Goal: Task Accomplishment & Management: Complete application form

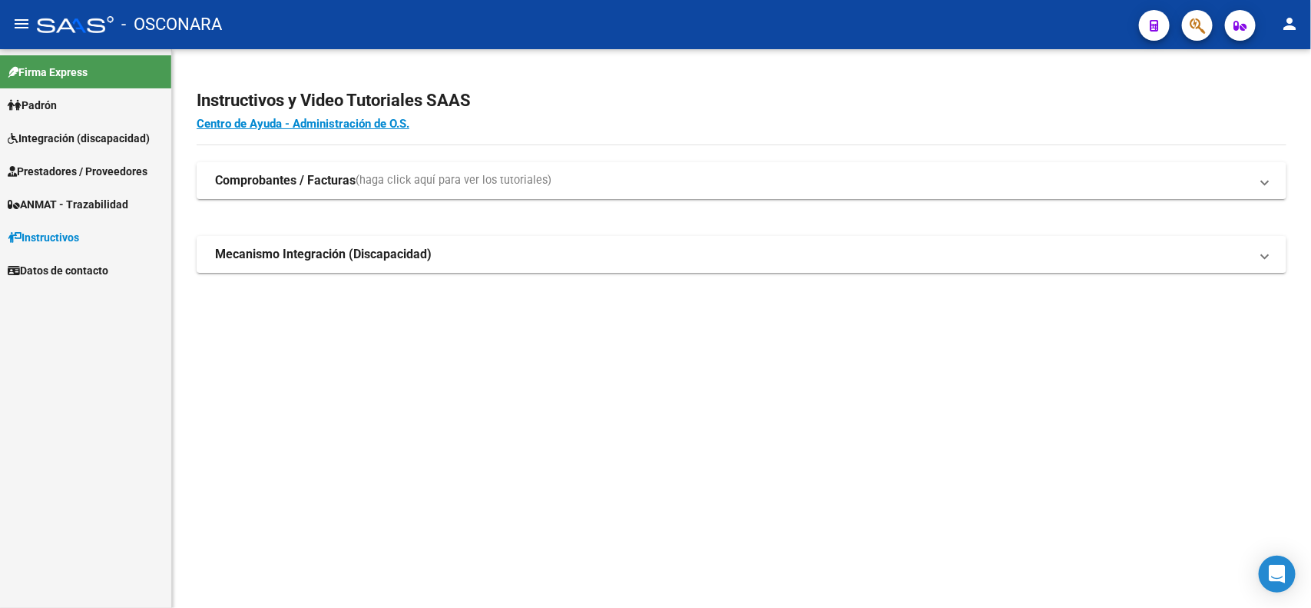
click at [81, 167] on span "Prestadores / Proveedores" at bounding box center [78, 171] width 140 height 17
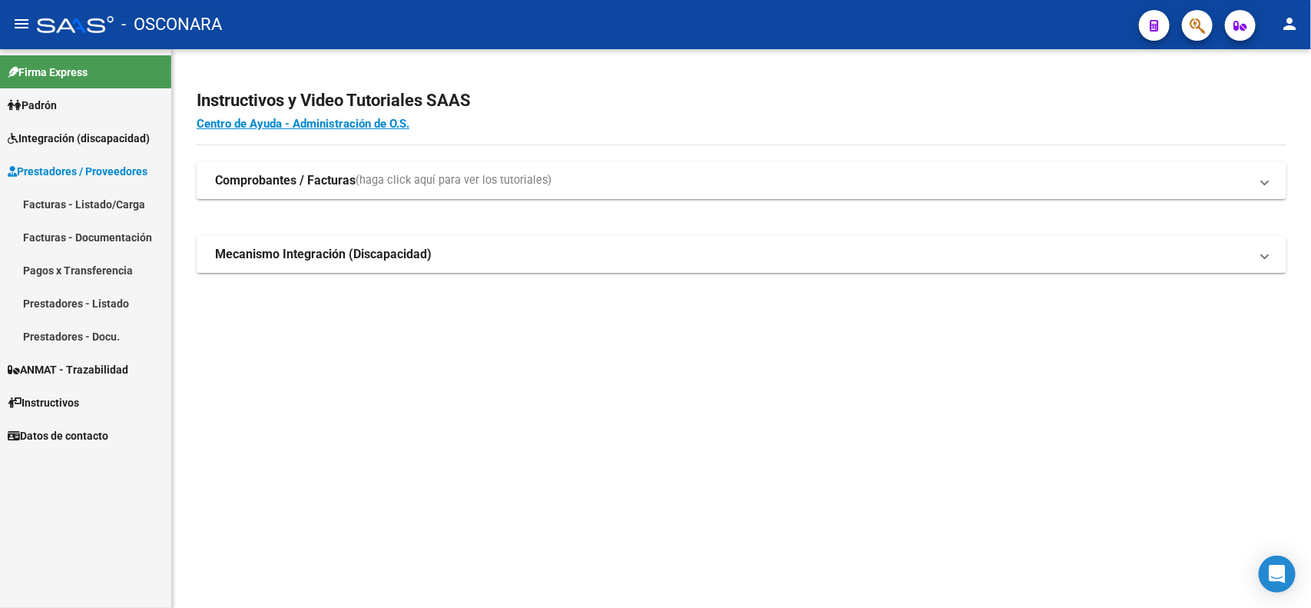
click at [89, 204] on link "Facturas - Listado/Carga" at bounding box center [85, 203] width 171 height 33
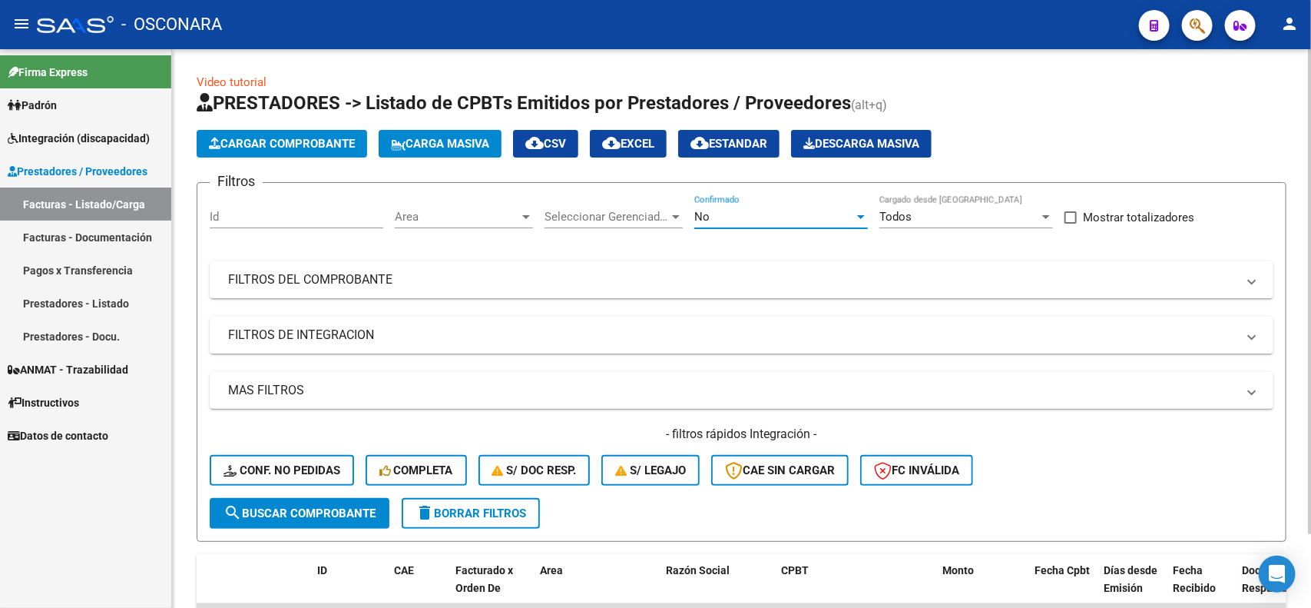
click at [711, 210] on div "No" at bounding box center [775, 217] width 160 height 14
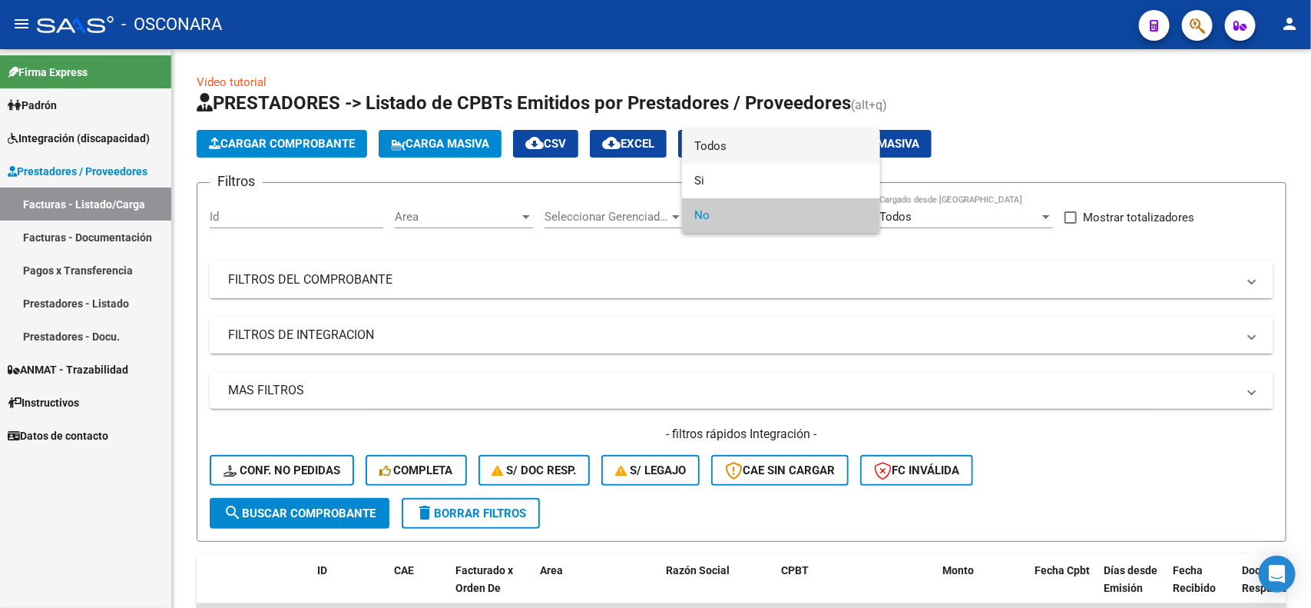
click at [738, 139] on span "Todos" at bounding box center [782, 146] width 174 height 35
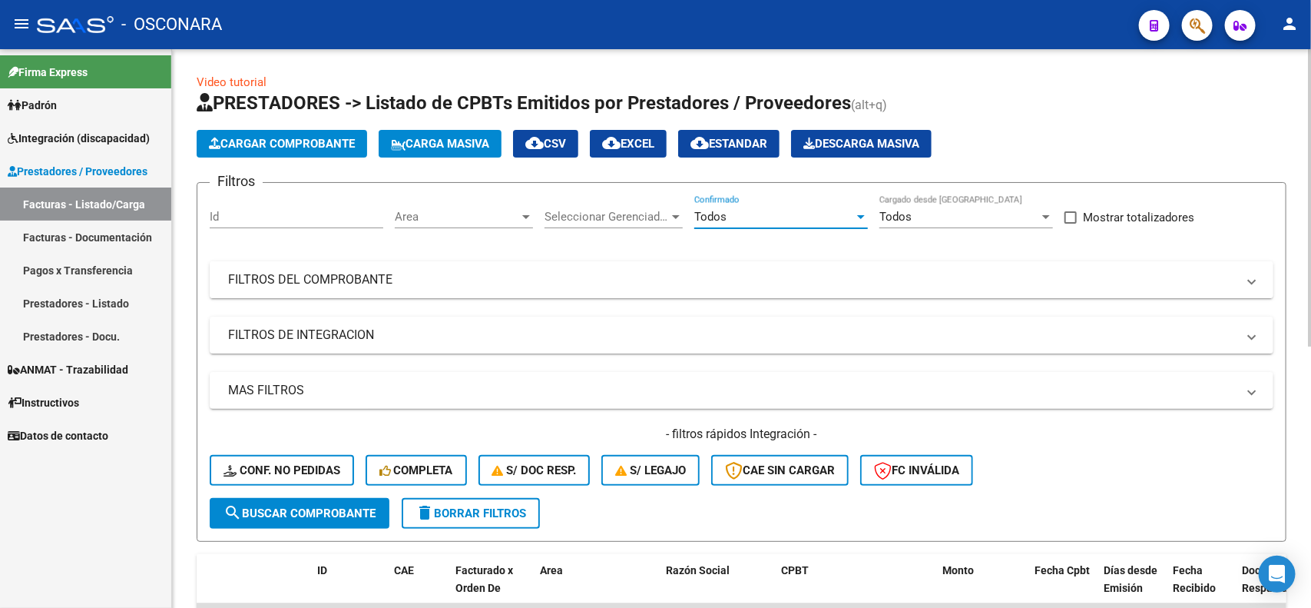
click at [492, 283] on mat-panel-title "FILTROS DEL COMPROBANTE" at bounding box center [732, 279] width 1009 height 17
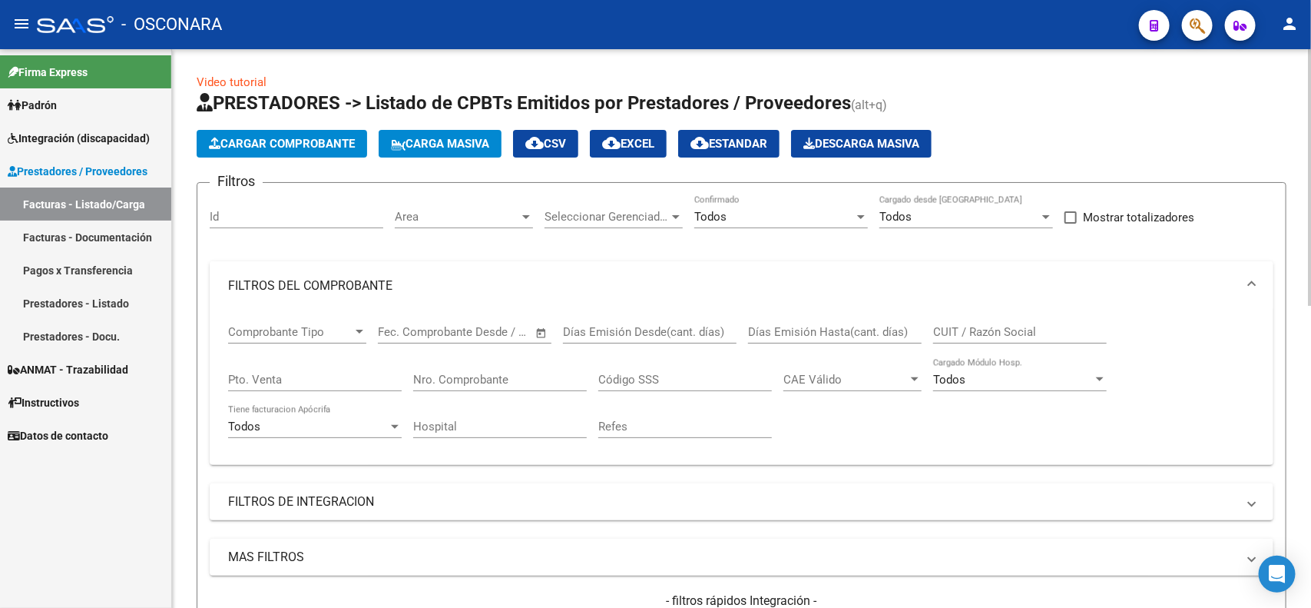
click at [492, 283] on mat-panel-title "FILTROS DEL COMPROBANTE" at bounding box center [732, 285] width 1009 height 17
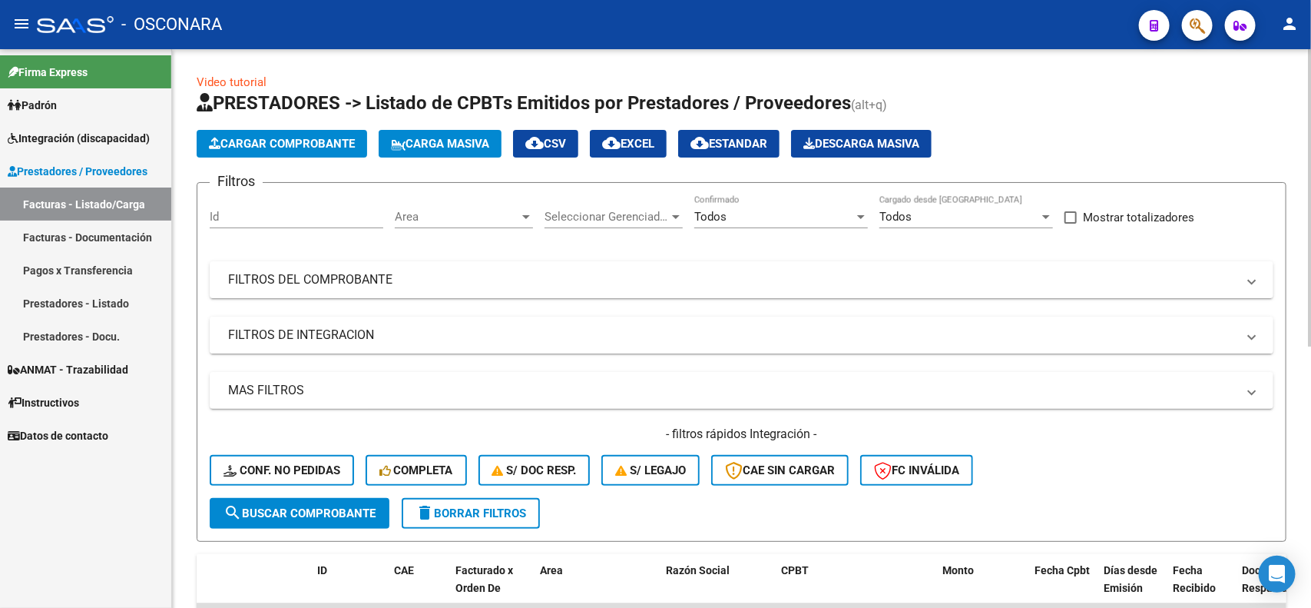
click at [338, 323] on mat-expansion-panel-header "FILTROS DE INTEGRACION" at bounding box center [742, 335] width 1064 height 37
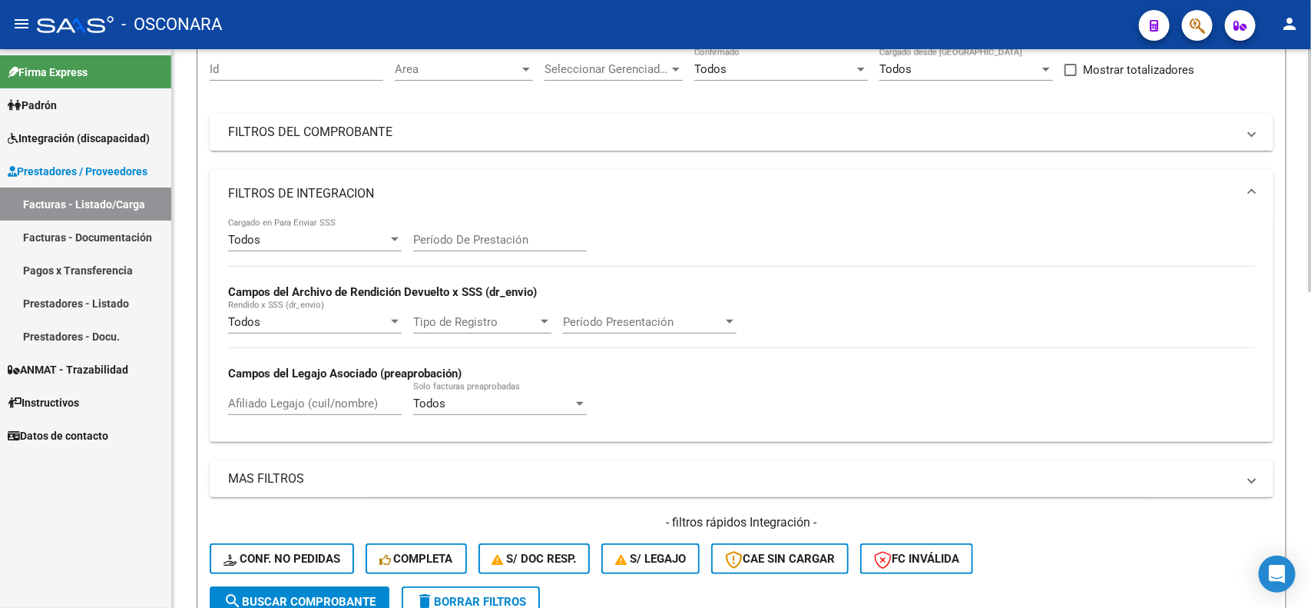
scroll to position [192, 0]
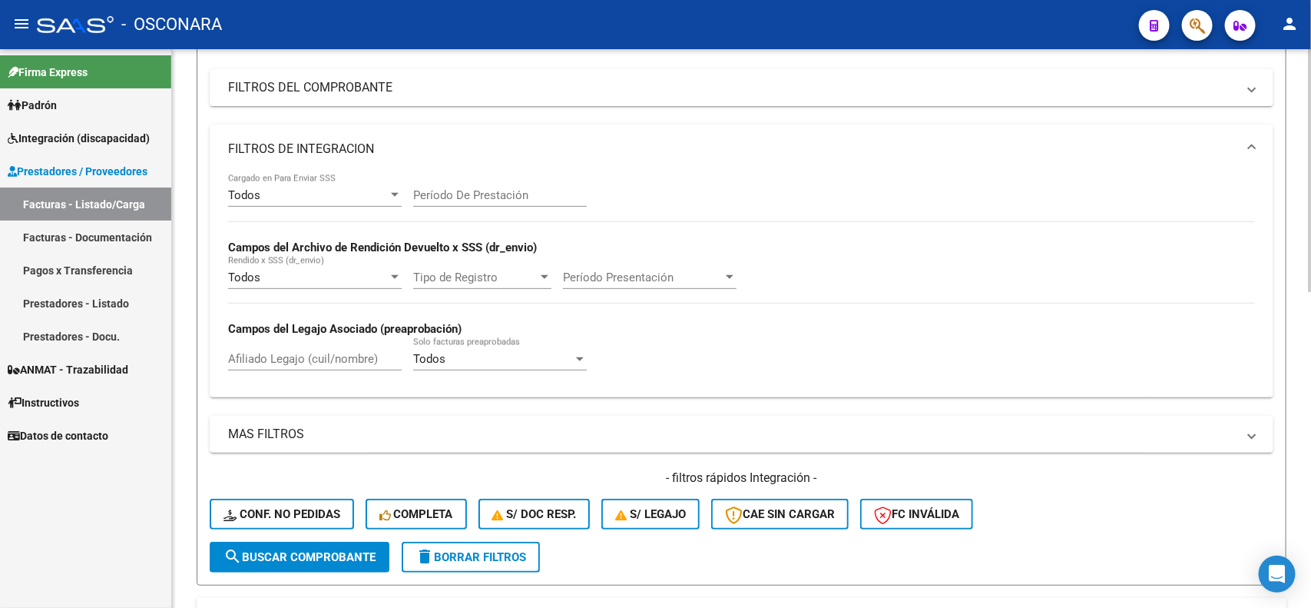
click at [338, 352] on input "Afiliado Legajo (cuil/nombre)" at bounding box center [315, 359] width 174 height 14
paste input "20525218636"
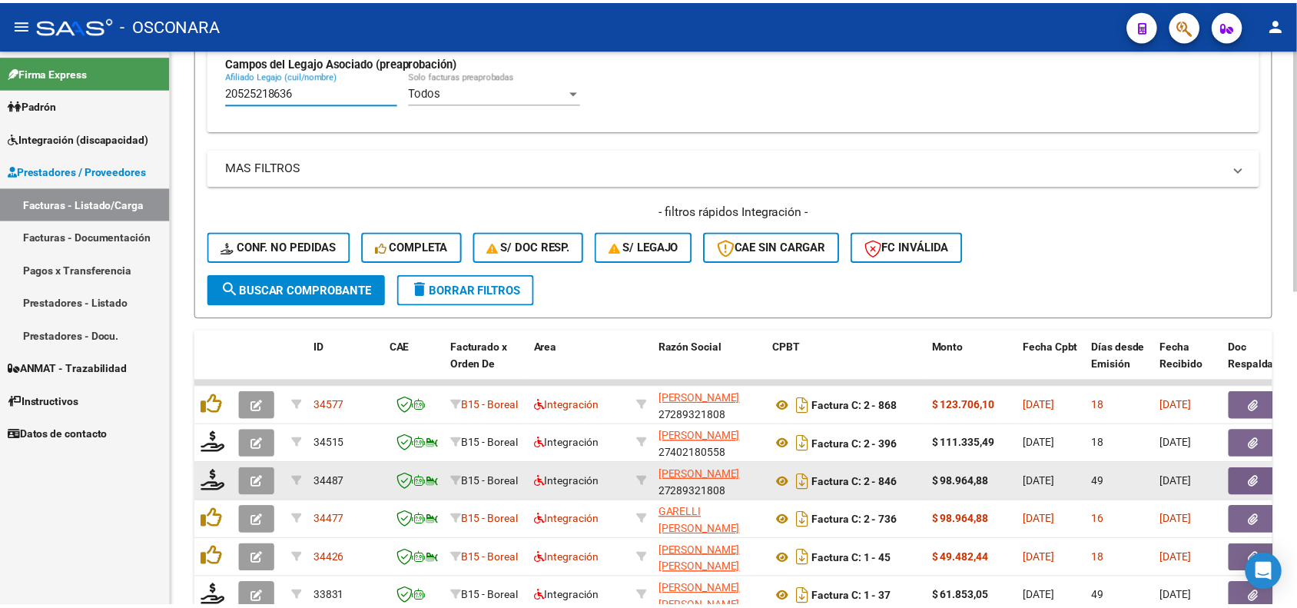
scroll to position [480, 0]
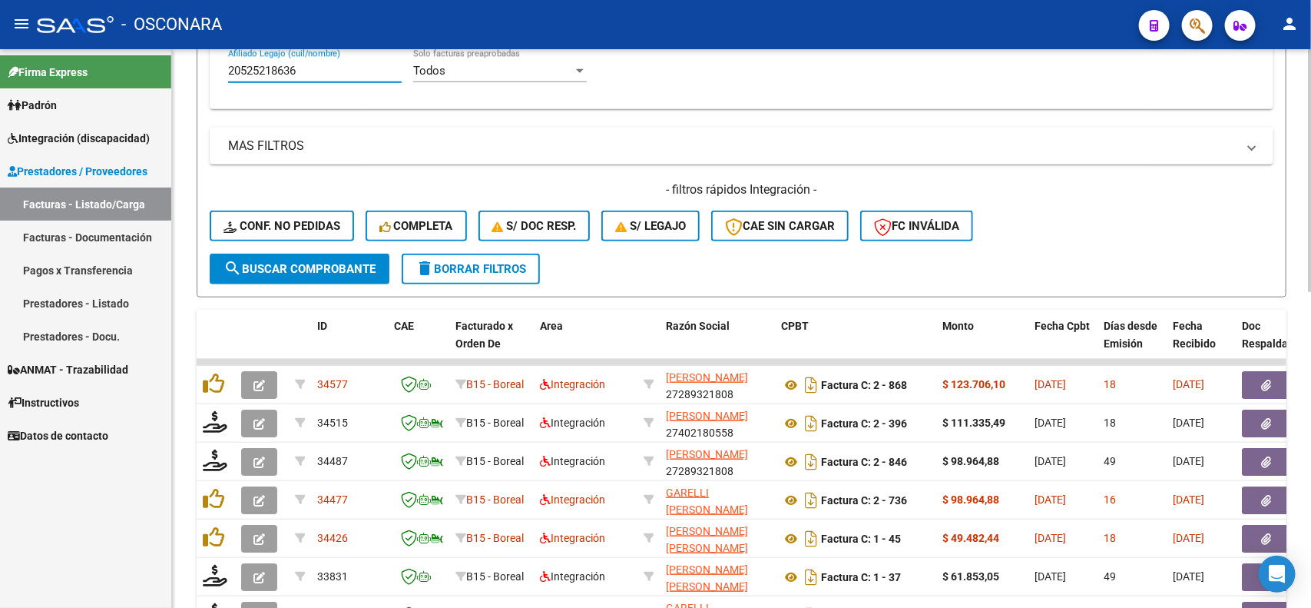
type input "20525218636"
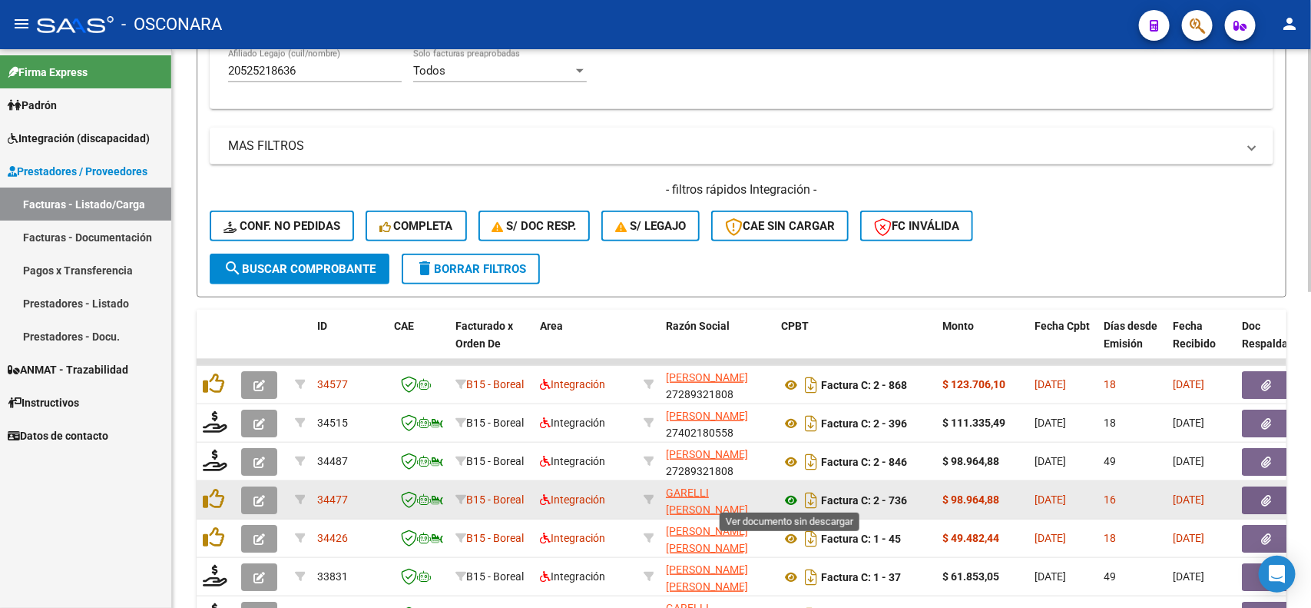
click at [788, 498] on icon at bounding box center [791, 500] width 20 height 18
click at [1250, 498] on button "button" at bounding box center [1266, 500] width 49 height 28
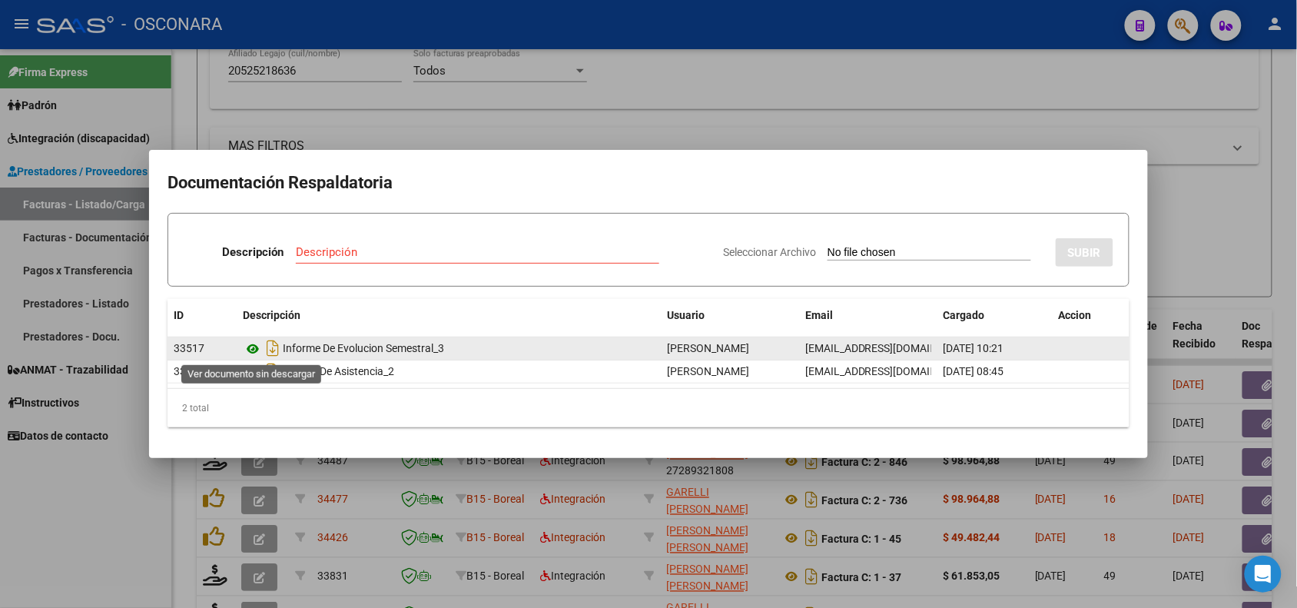
click at [255, 348] on icon at bounding box center [253, 349] width 20 height 18
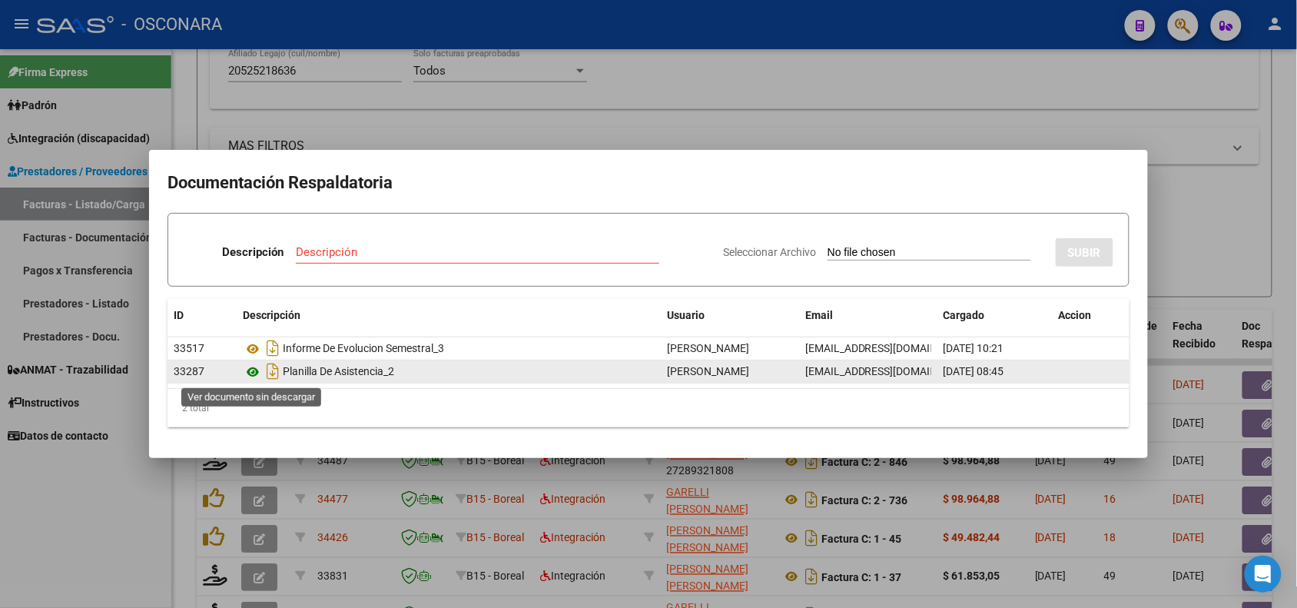
click at [256, 370] on icon at bounding box center [253, 372] width 20 height 18
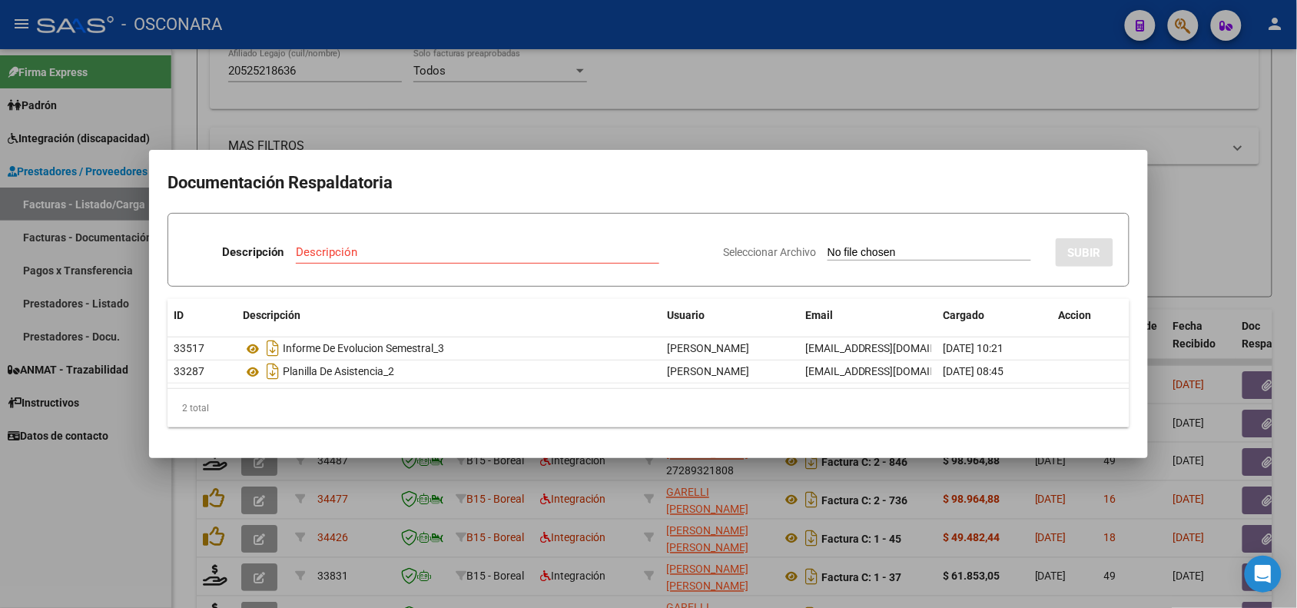
click at [403, 494] on div at bounding box center [648, 304] width 1297 height 608
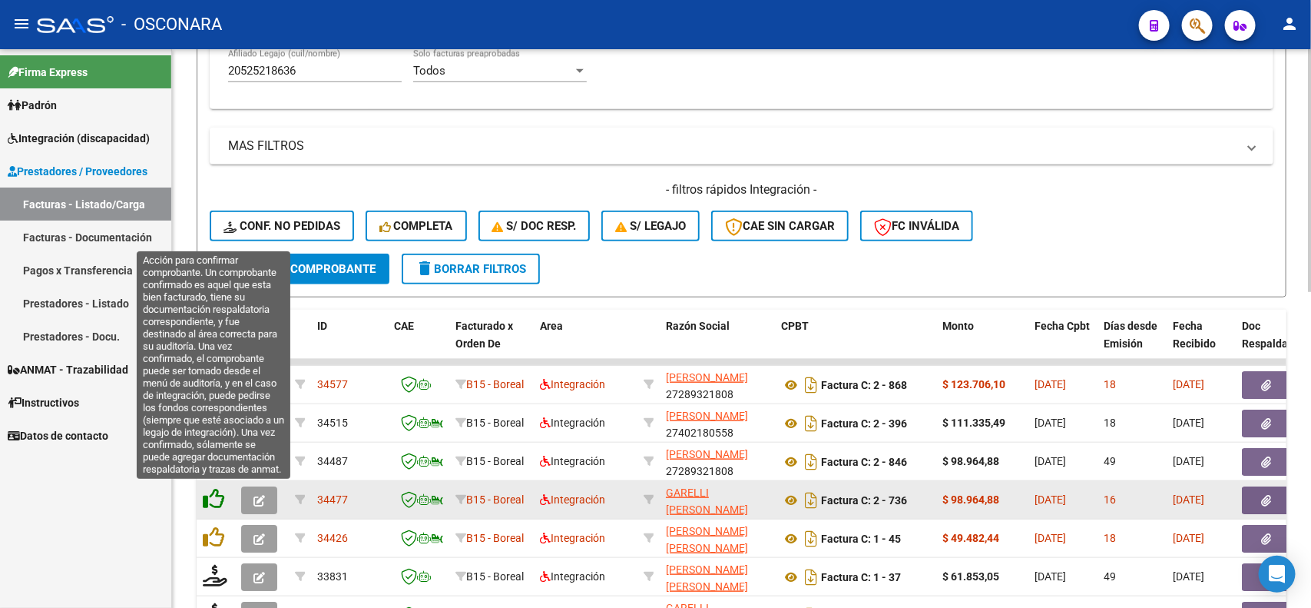
click at [212, 501] on icon at bounding box center [214, 499] width 22 height 22
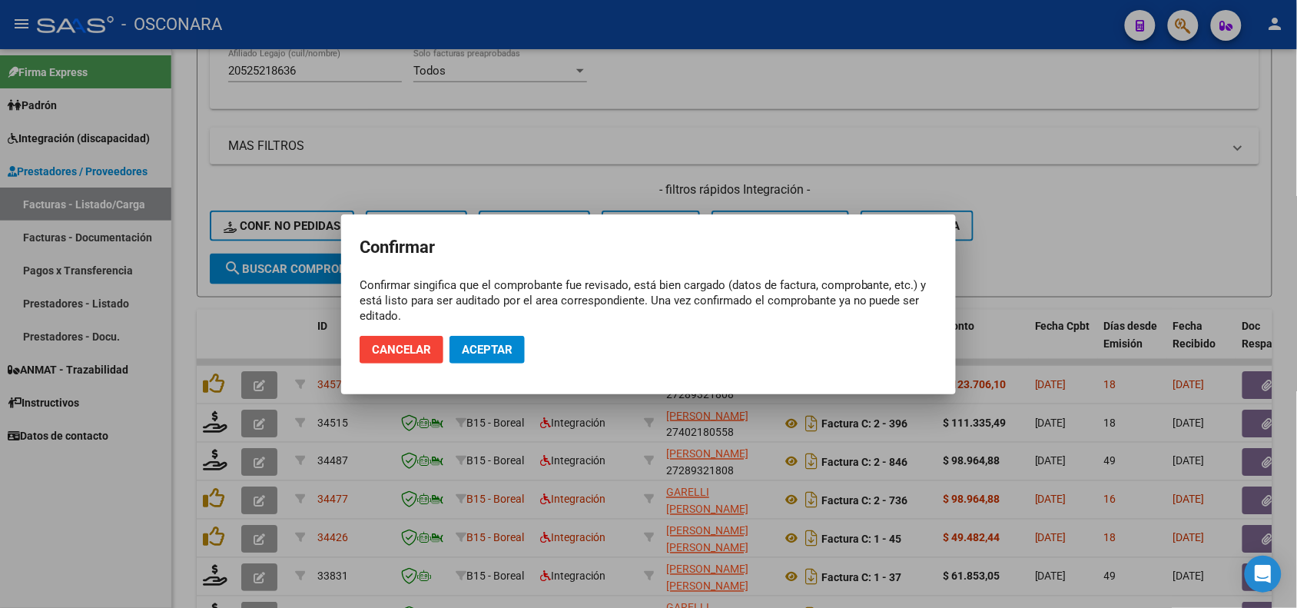
click at [478, 331] on mat-dialog-actions "Cancelar Aceptar" at bounding box center [649, 349] width 578 height 52
click at [476, 346] on span "Aceptar" at bounding box center [487, 350] width 51 height 14
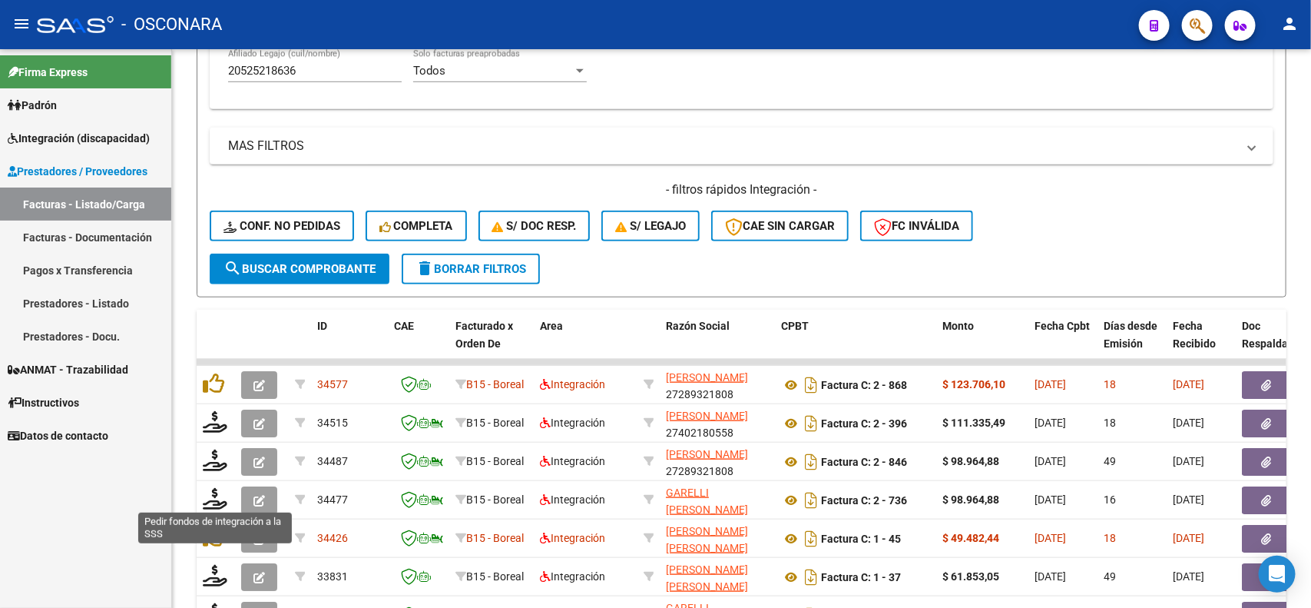
click at [210, 496] on icon at bounding box center [215, 499] width 25 height 22
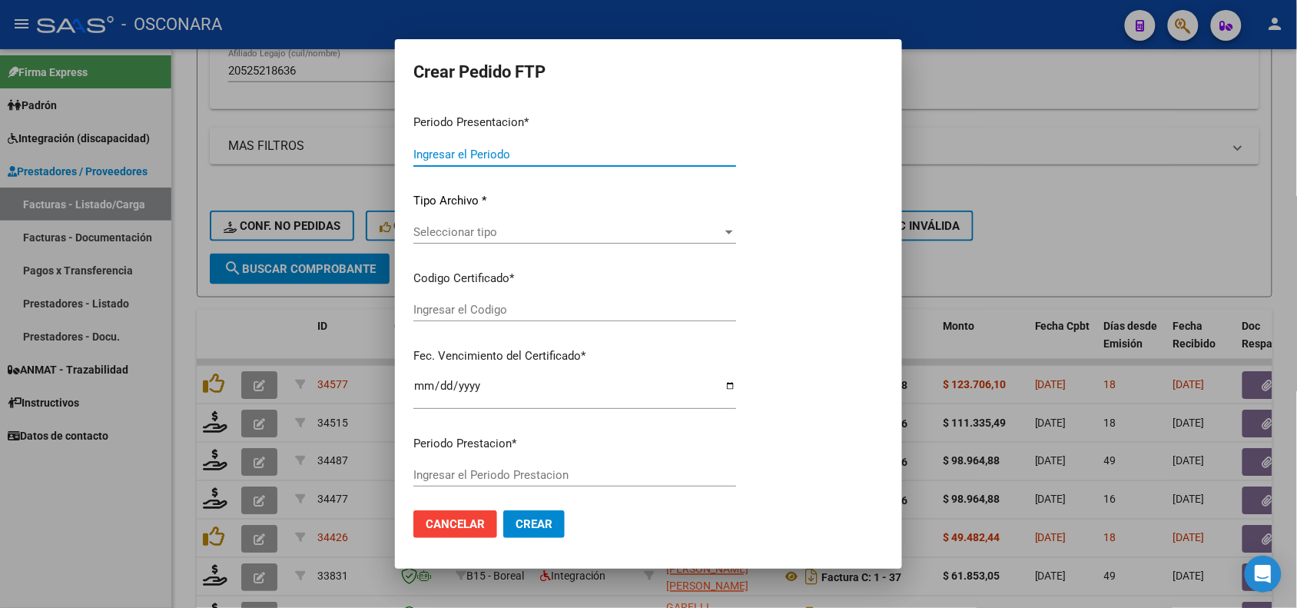
type input "202507"
type input "$ 98.964,88"
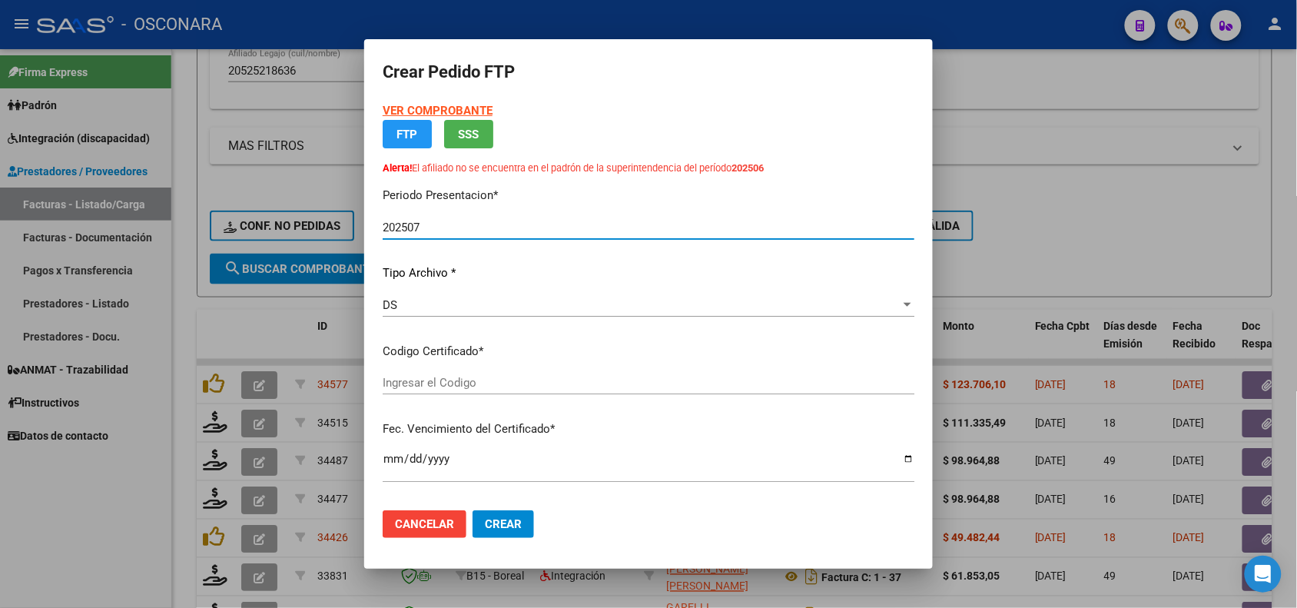
type input "ARG02-00052521863-20240904-20290904"
type input "[DATE]"
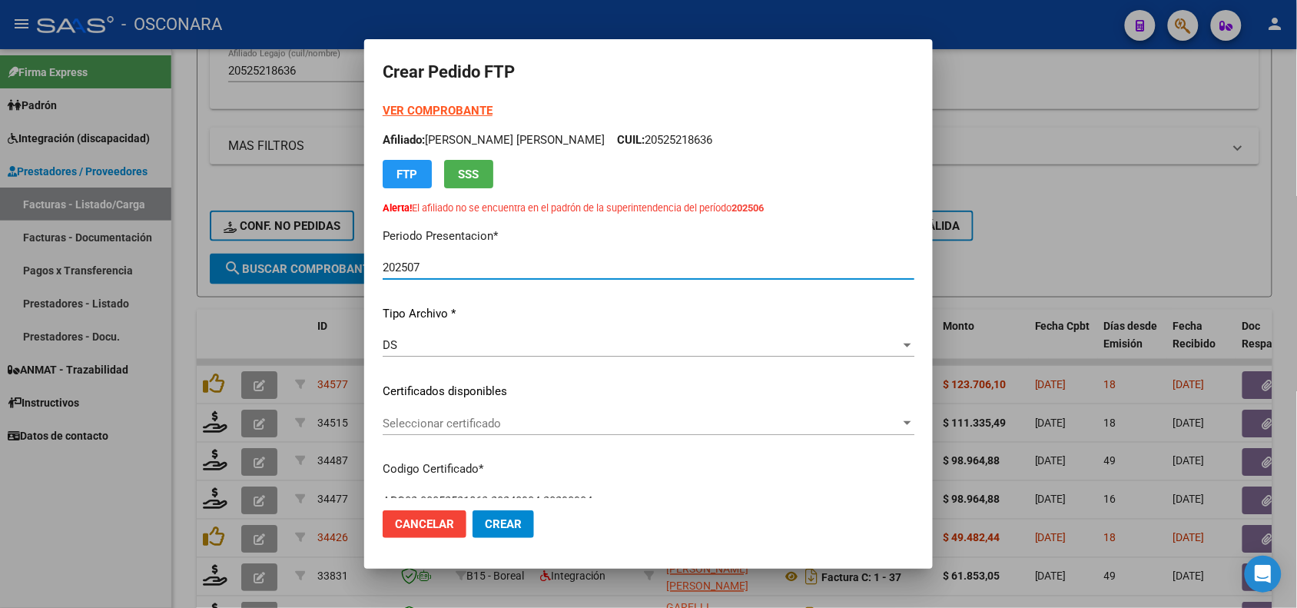
scroll to position [96, 0]
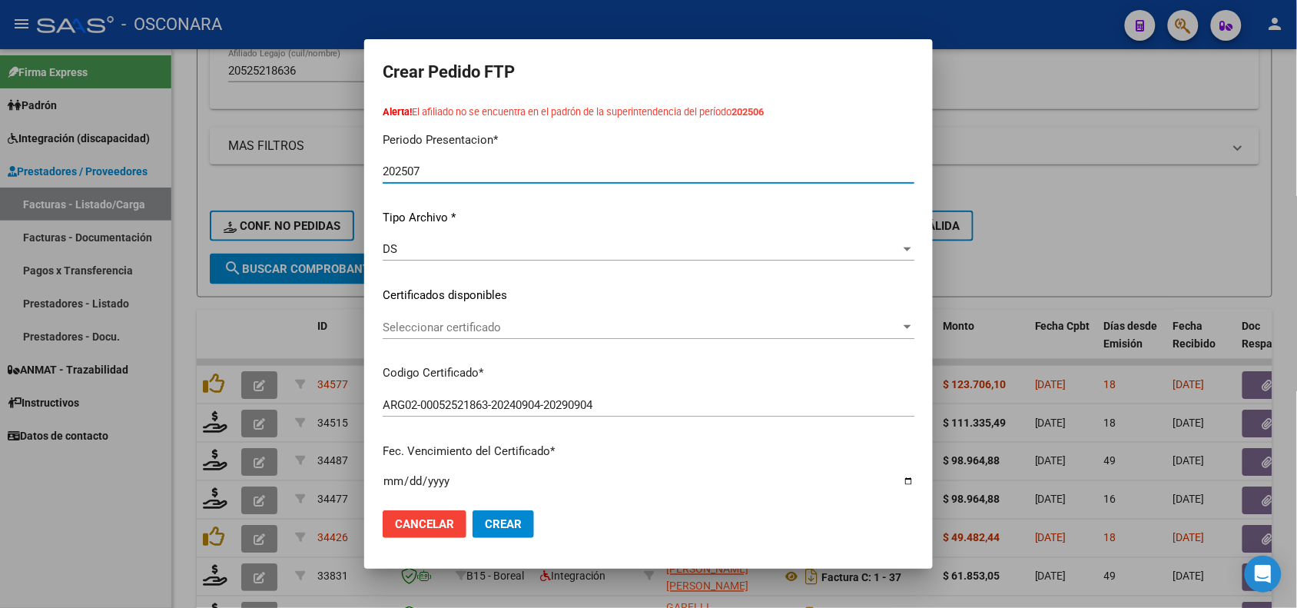
click at [545, 336] on div "Seleccionar certificado Seleccionar certificado" at bounding box center [649, 327] width 532 height 23
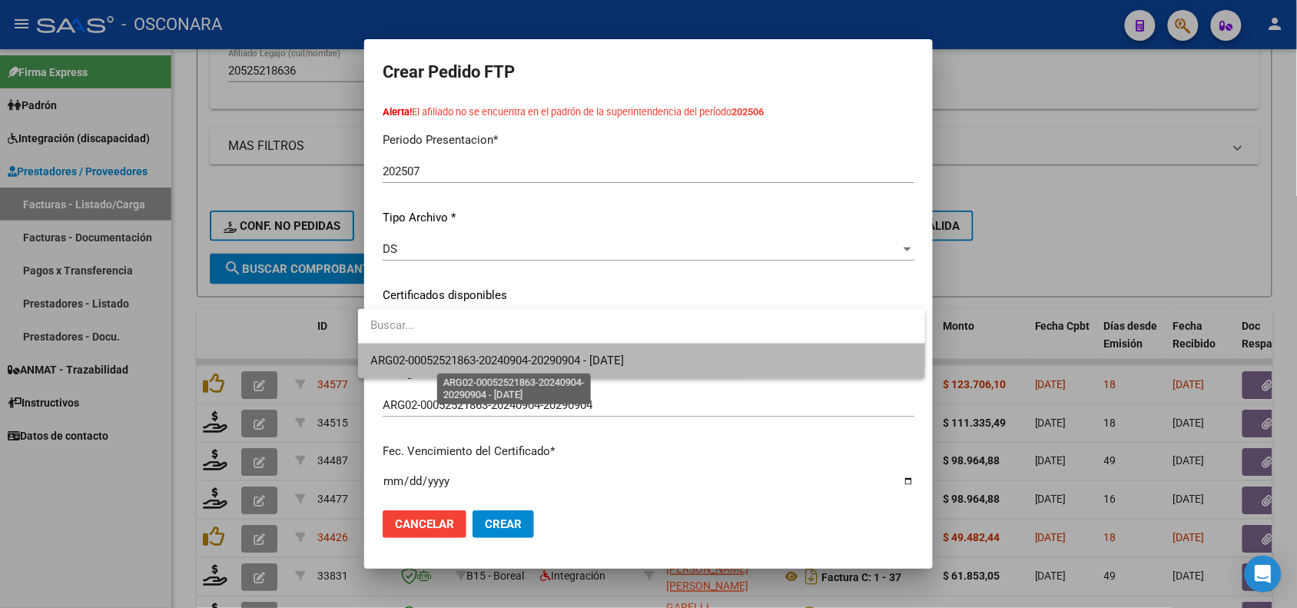
click at [543, 359] on span "ARG02-00052521863-20240904-20290904 - [DATE]" at bounding box center [497, 360] width 254 height 14
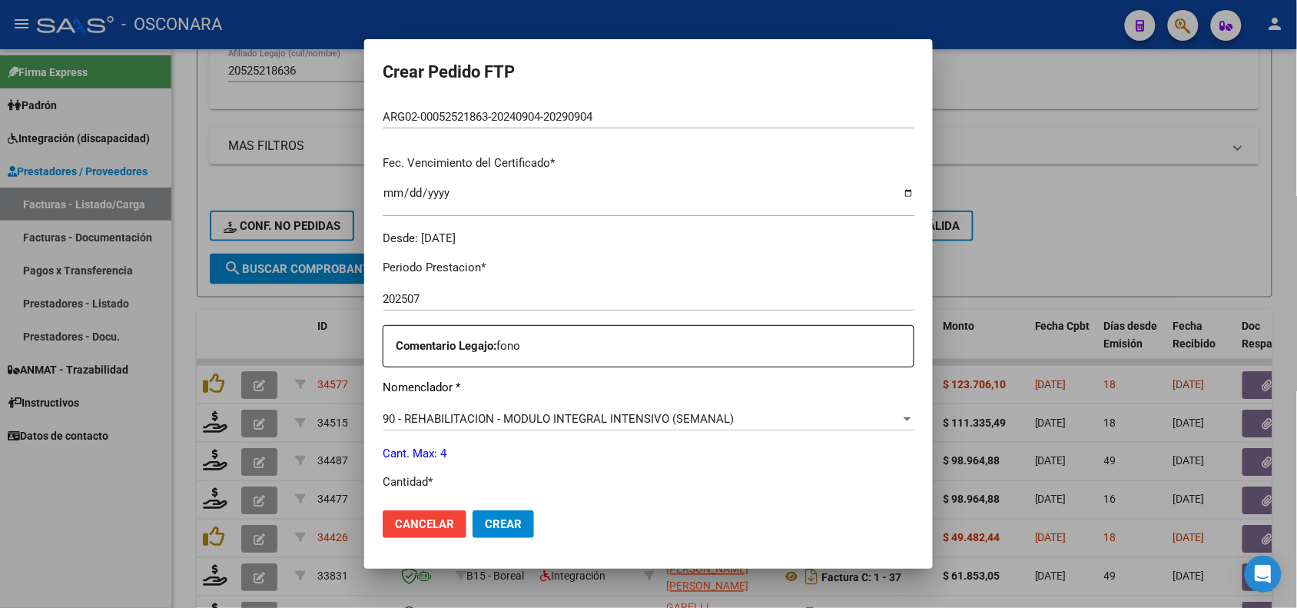
scroll to position [480, 0]
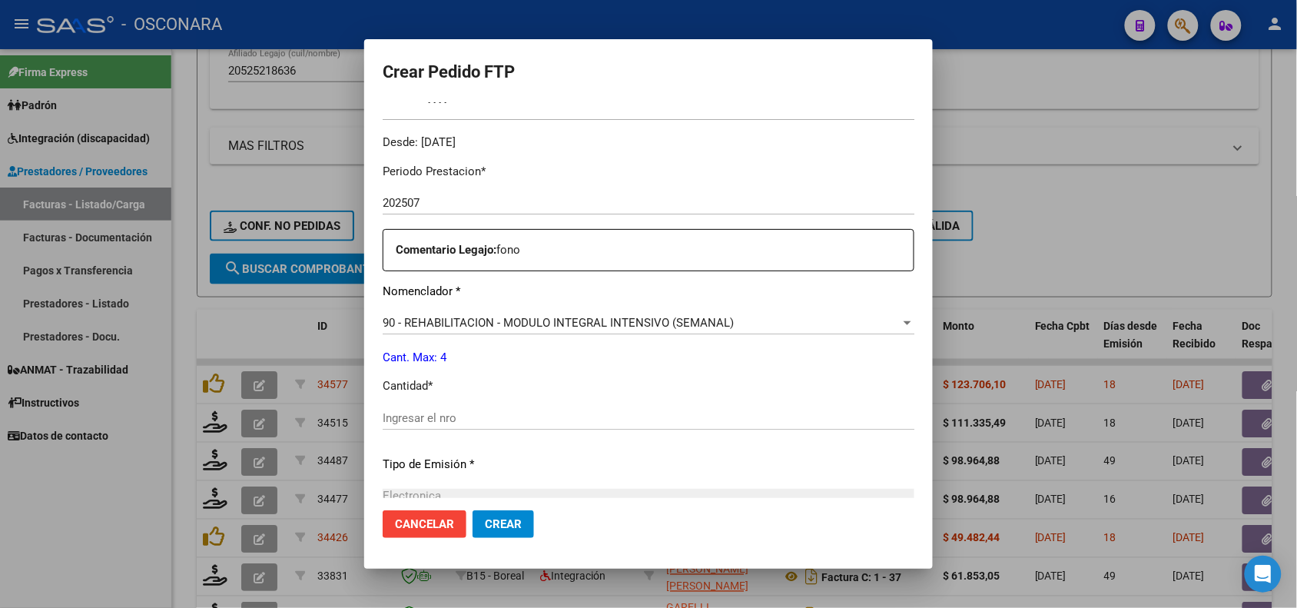
click at [456, 415] on input "Ingresar el nro" at bounding box center [649, 418] width 532 height 14
type input "4"
click at [634, 461] on p "Tipo de Emisión *" at bounding box center [649, 465] width 532 height 18
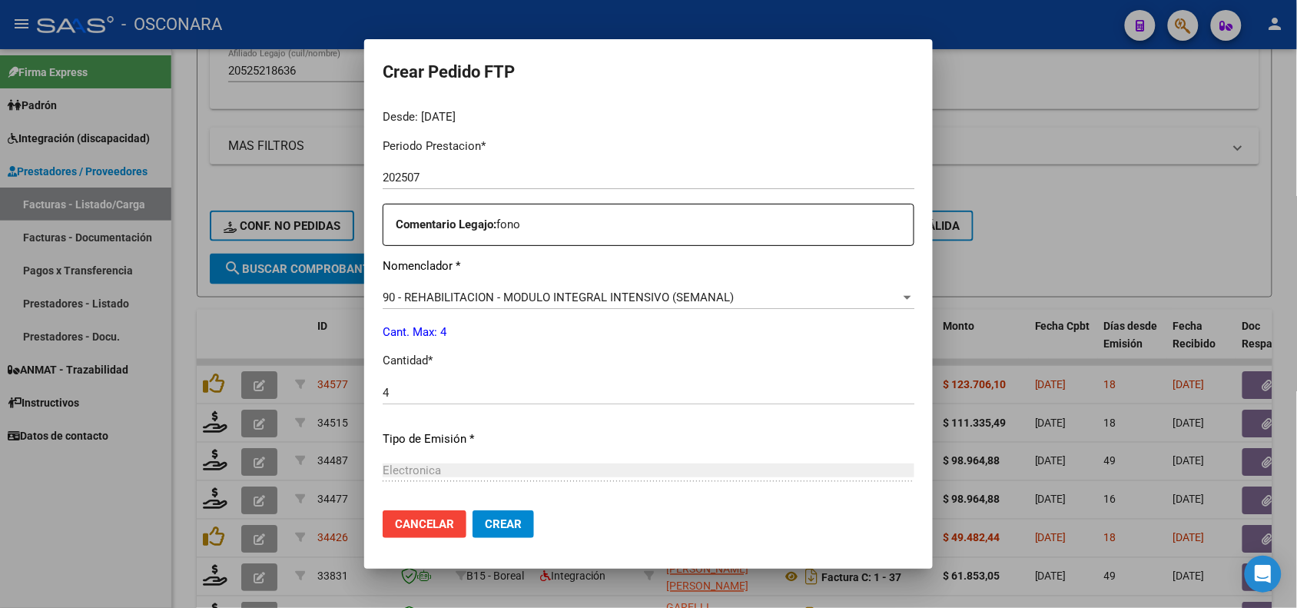
scroll to position [659, 0]
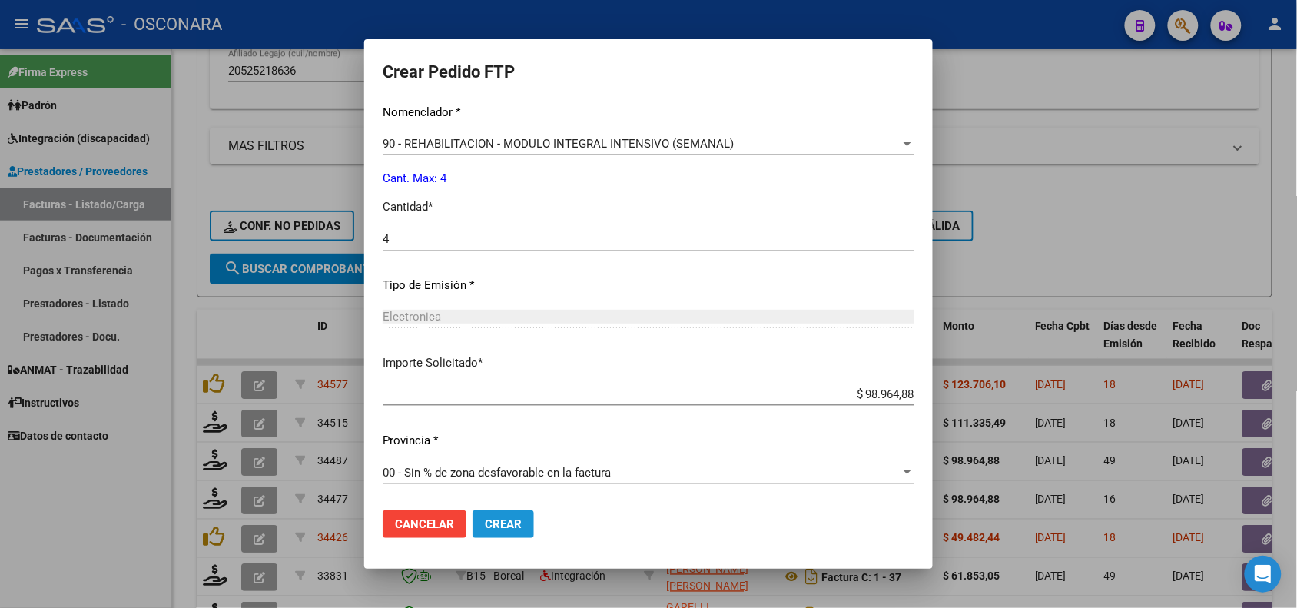
click at [511, 524] on button "Crear" at bounding box center [503, 524] width 61 height 28
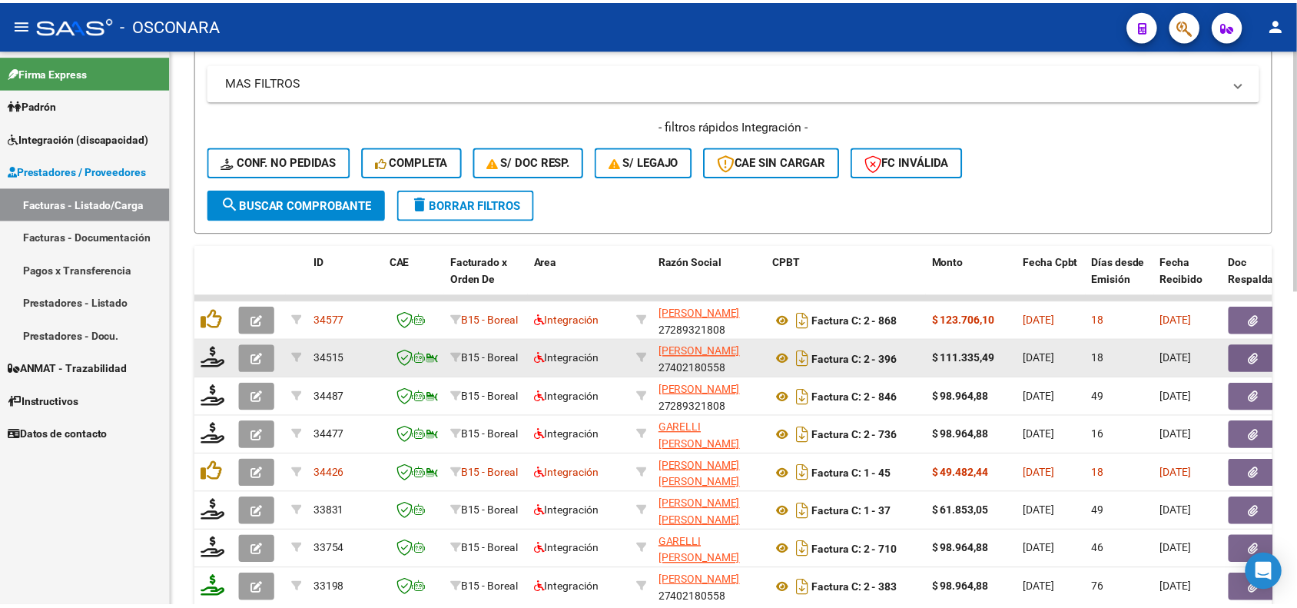
scroll to position [576, 0]
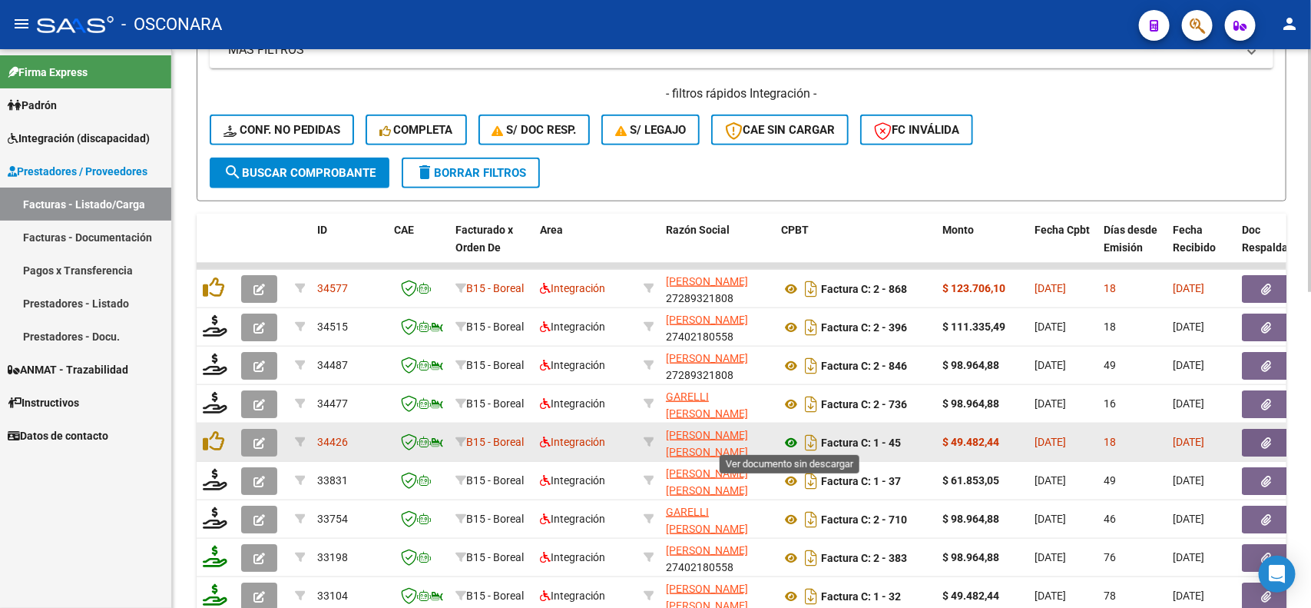
click at [788, 443] on icon at bounding box center [791, 442] width 20 height 18
click at [1274, 433] on button "button" at bounding box center [1266, 443] width 49 height 28
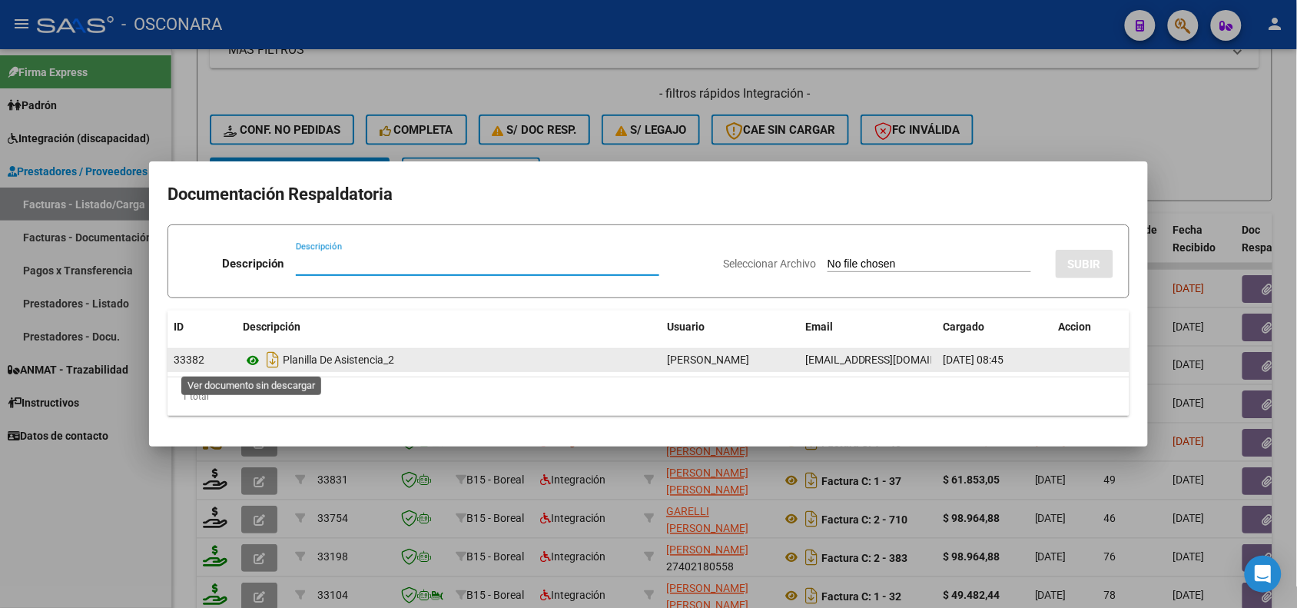
click at [254, 358] on icon at bounding box center [253, 360] width 20 height 18
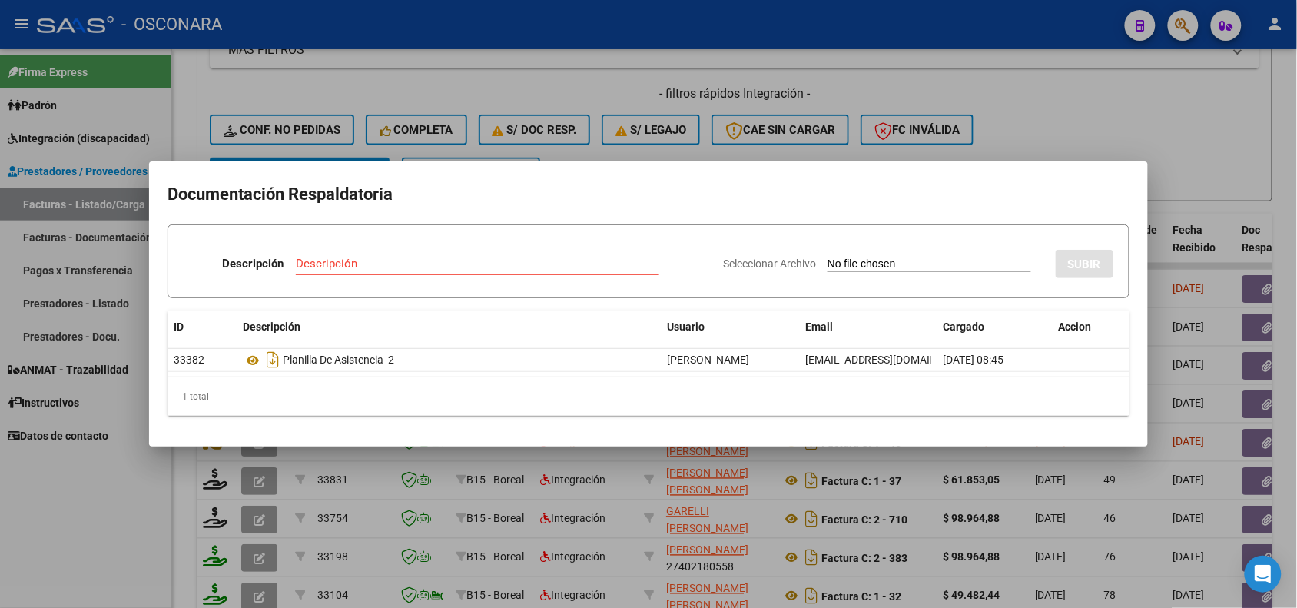
click at [718, 482] on div at bounding box center [648, 304] width 1297 height 608
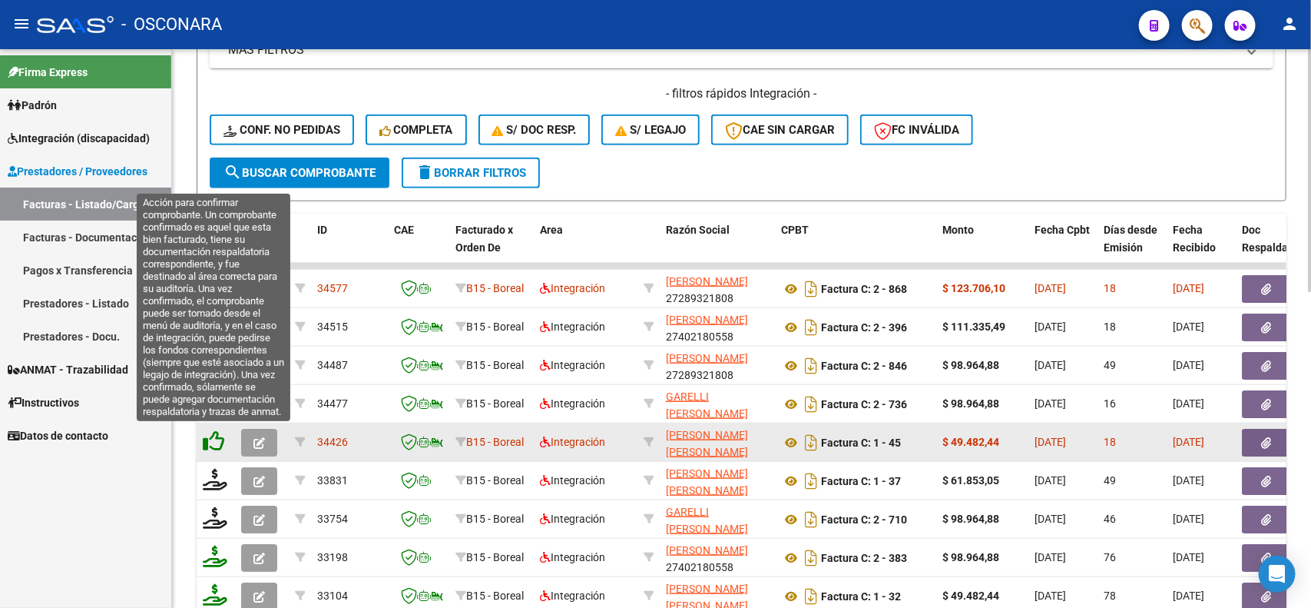
click at [217, 432] on icon at bounding box center [214, 441] width 22 height 22
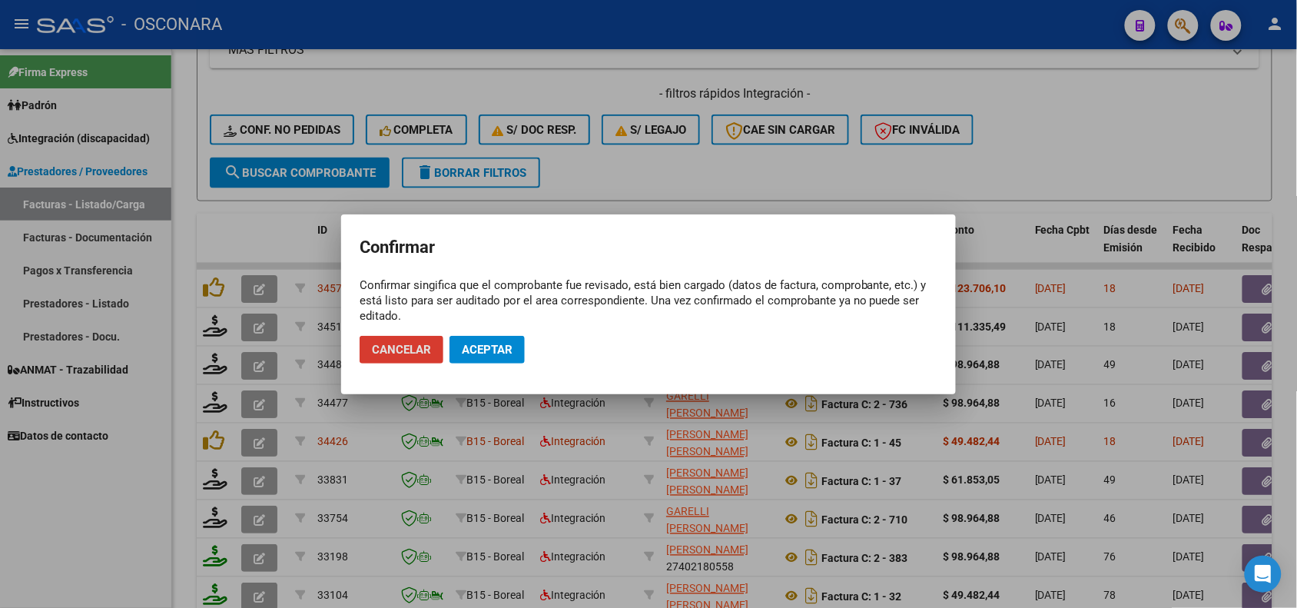
click at [470, 351] on span "Aceptar" at bounding box center [487, 350] width 51 height 14
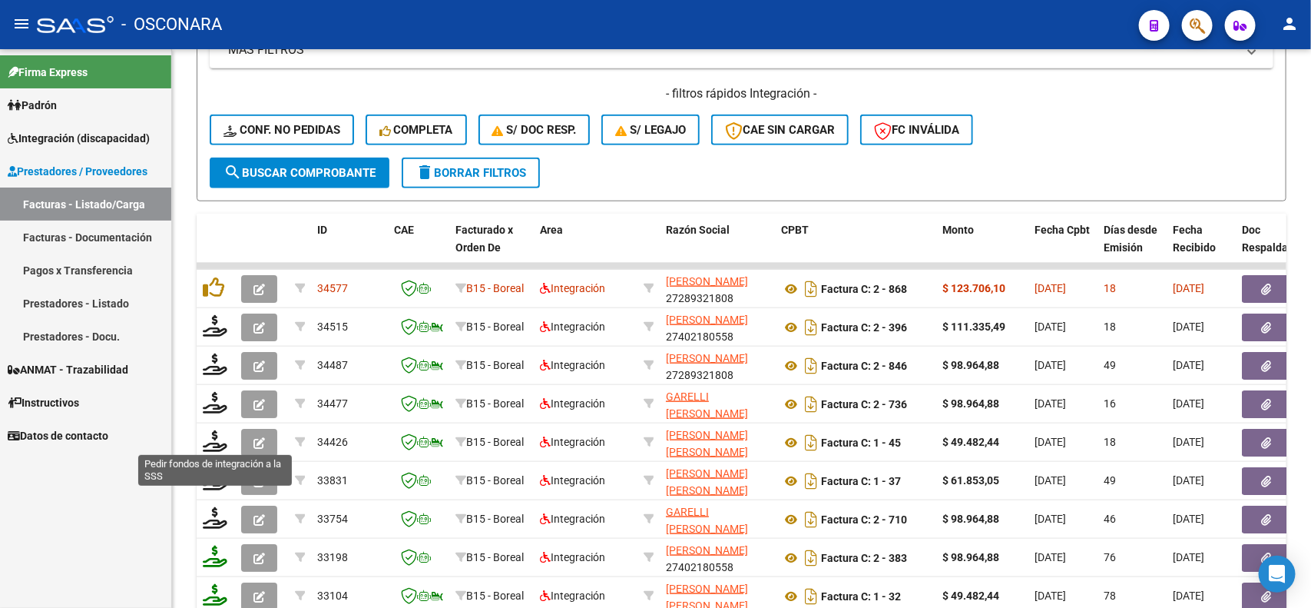
click at [208, 440] on icon at bounding box center [215, 441] width 25 height 22
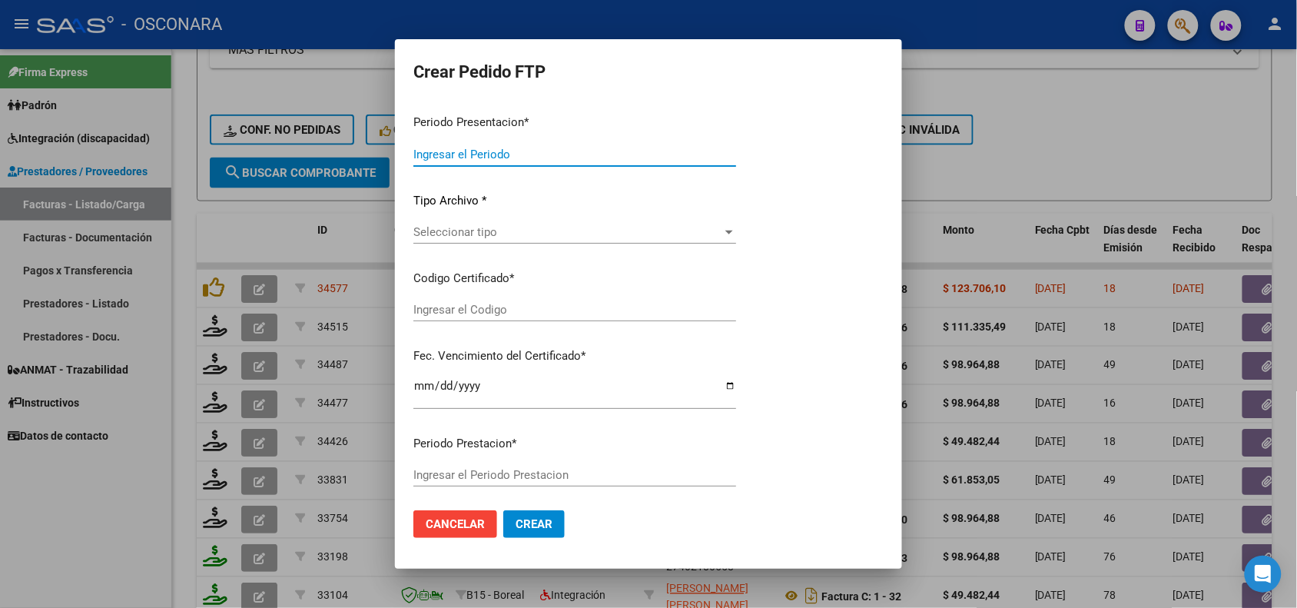
type input "202507"
type input "$ 49.482,44"
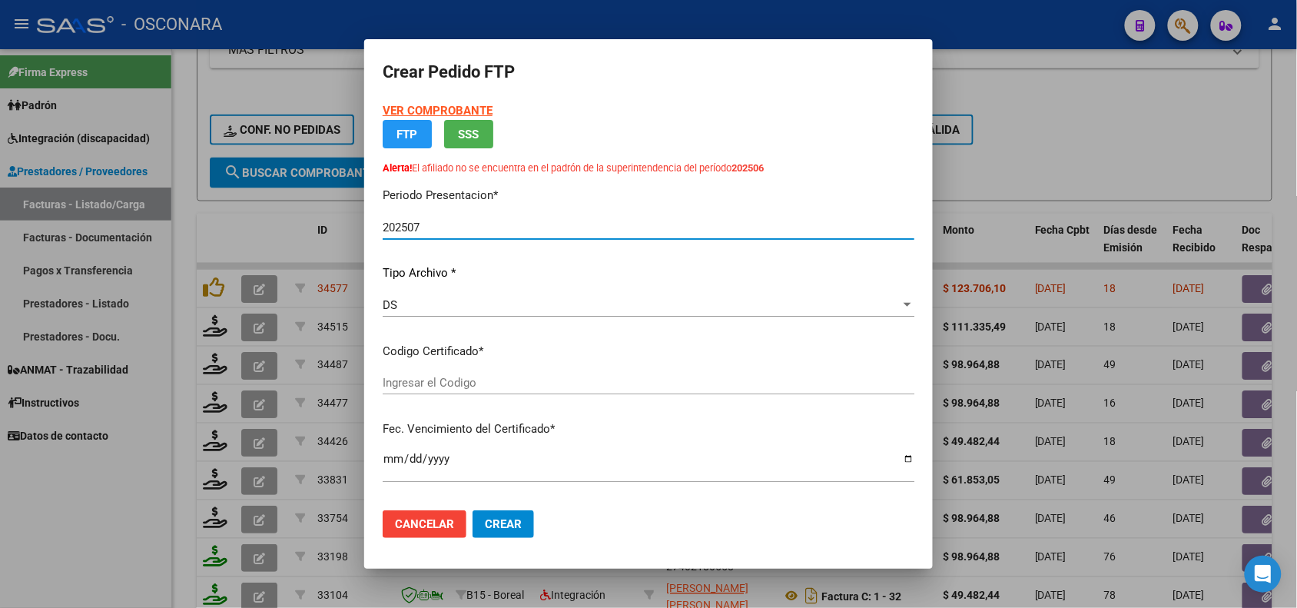
click at [542, 373] on div "VER COMPROBANTE ARCA Padrón FTP SSS Alerta! El afiliado no se encuentra en el p…" at bounding box center [649, 298] width 532 height 393
type input "ARG02-00052521863-20240904-20290904"
type input "[DATE]"
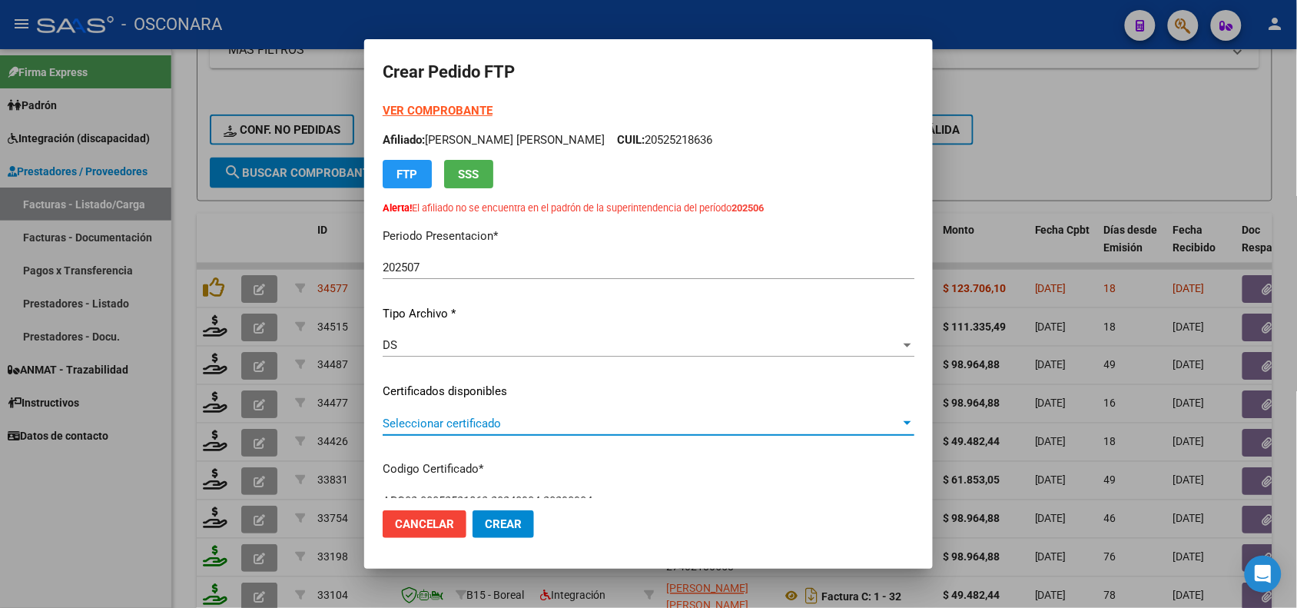
click at [522, 420] on span "Seleccionar certificado" at bounding box center [642, 423] width 518 height 14
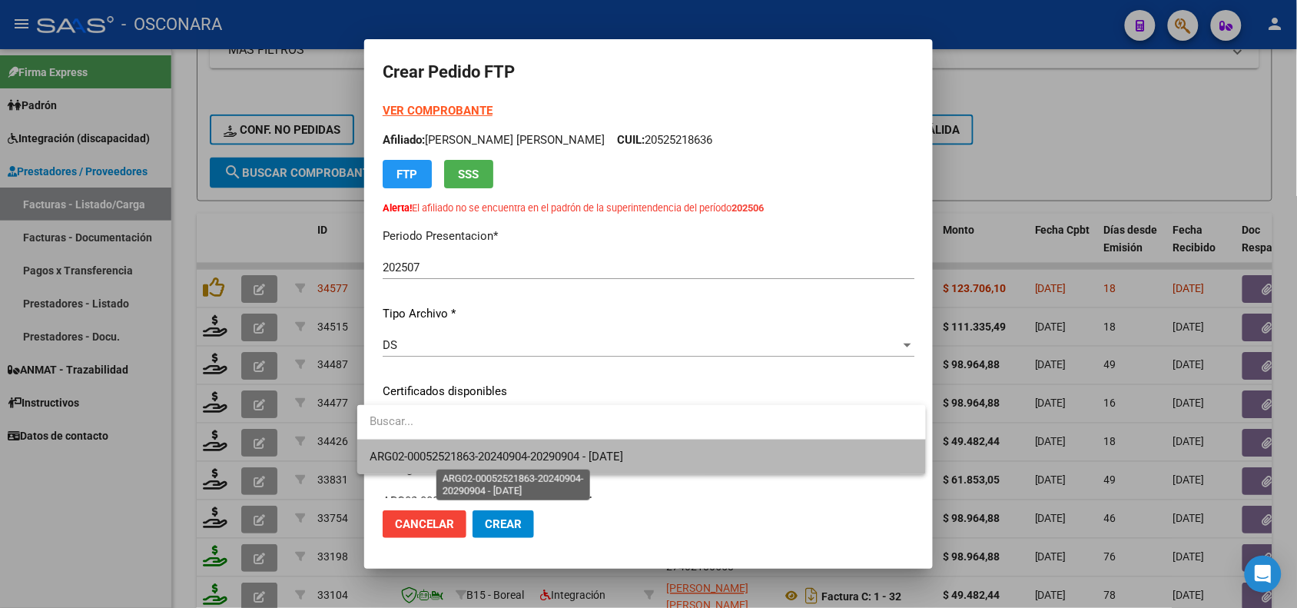
click at [522, 449] on span "ARG02-00052521863-20240904-20290904 - [DATE]" at bounding box center [497, 456] width 254 height 14
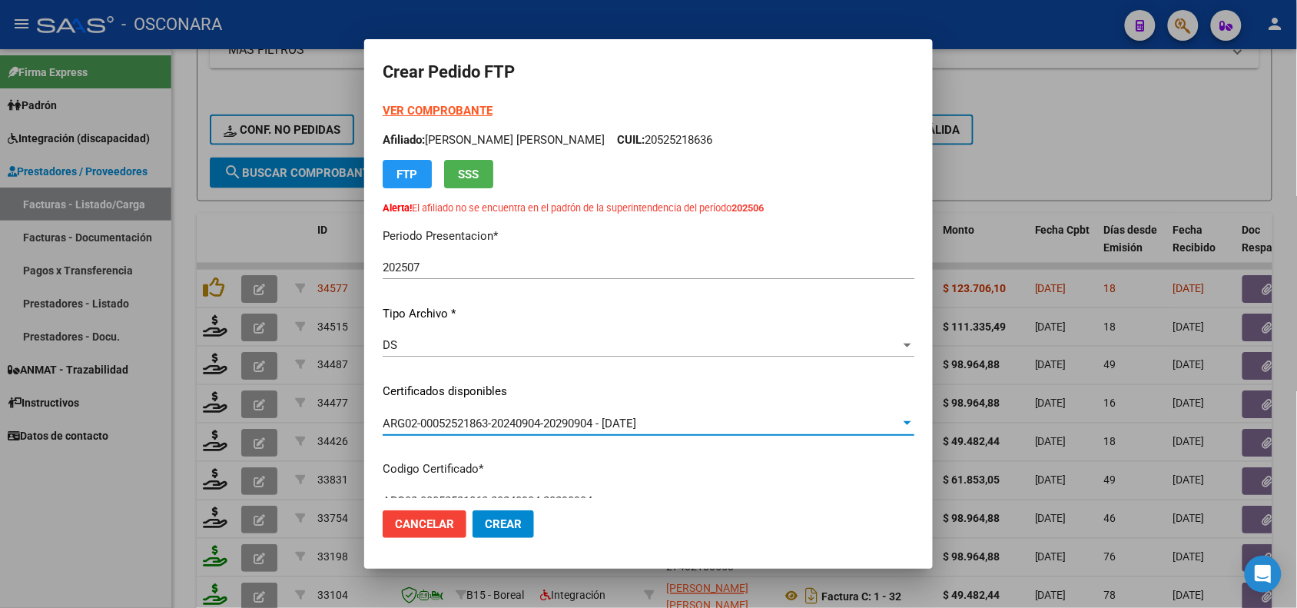
click at [525, 451] on div "VER COMPROBANTE ARCA Padrón Afiliado: [PERSON_NAME] [PERSON_NAME] CUIL: 2052521…" at bounding box center [649, 366] width 532 height 529
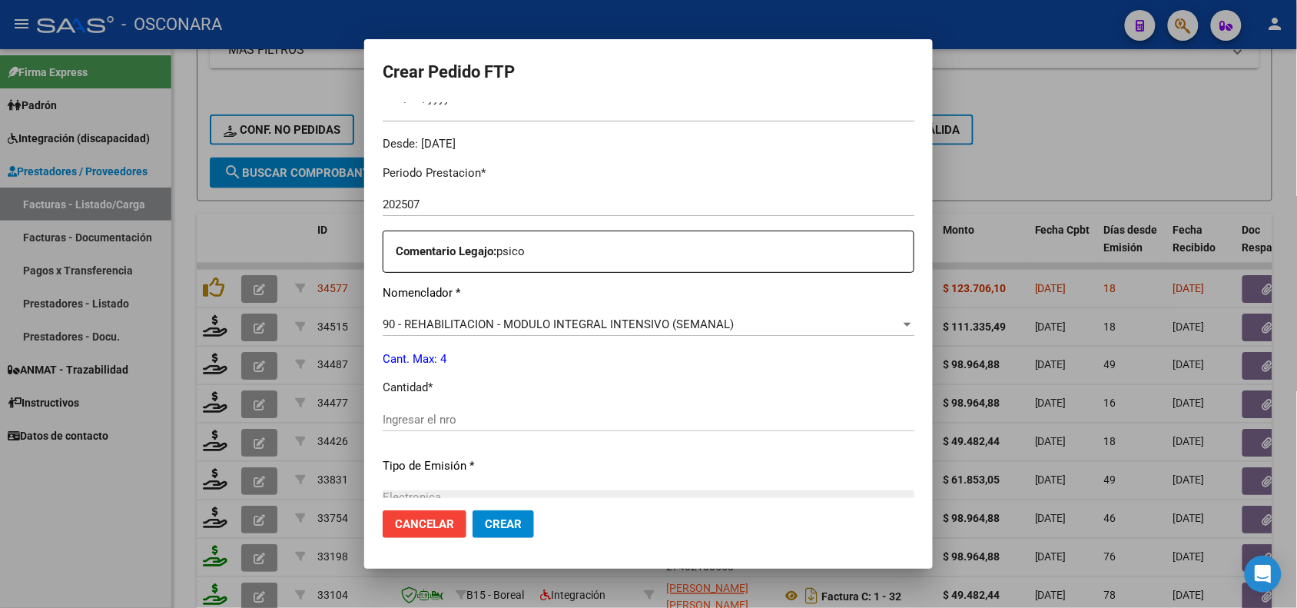
scroll to position [480, 0]
click at [406, 413] on input "Ingresar el nro" at bounding box center [649, 418] width 532 height 14
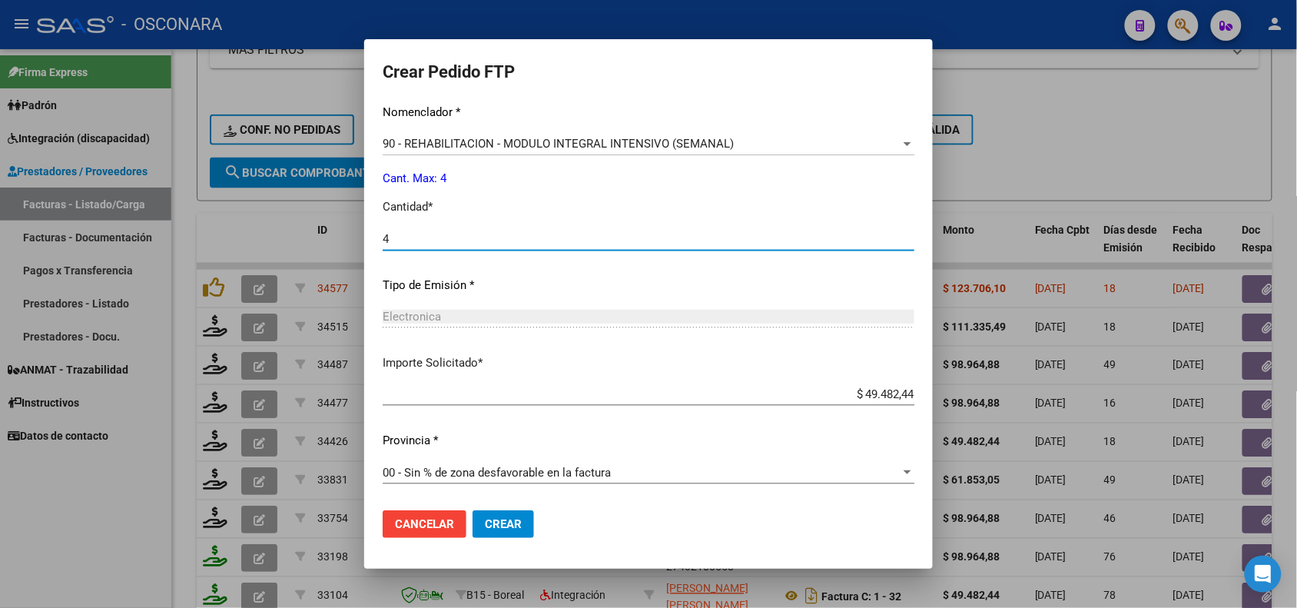
type input "4"
click at [492, 517] on span "Crear" at bounding box center [503, 524] width 37 height 14
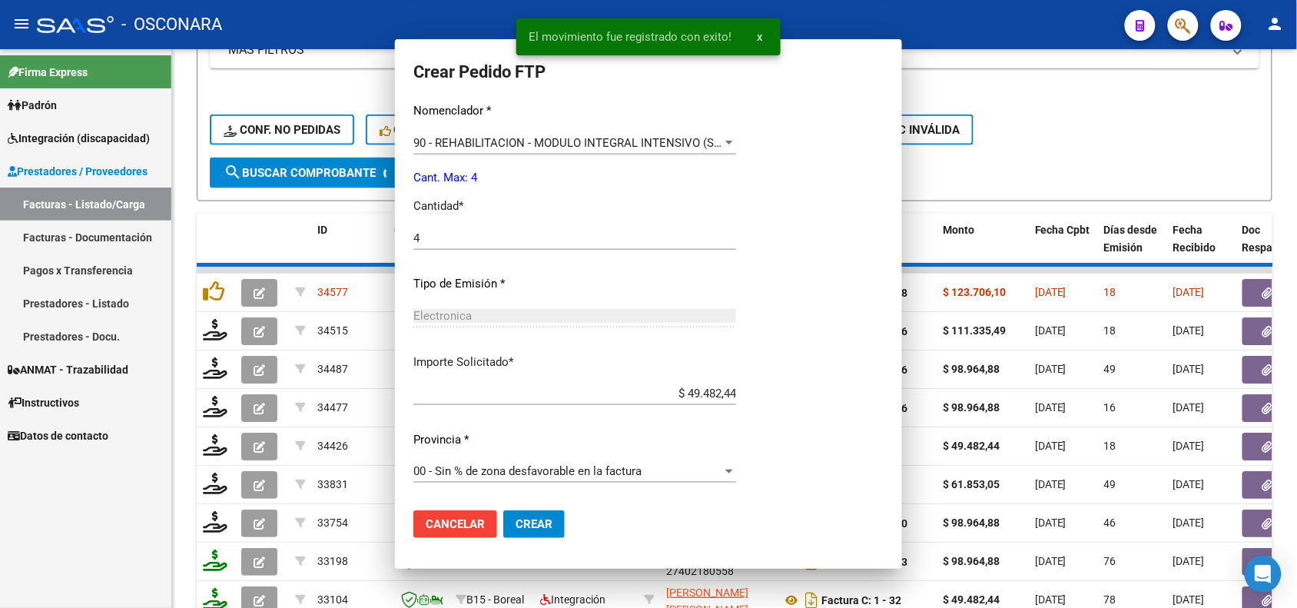
scroll to position [547, 0]
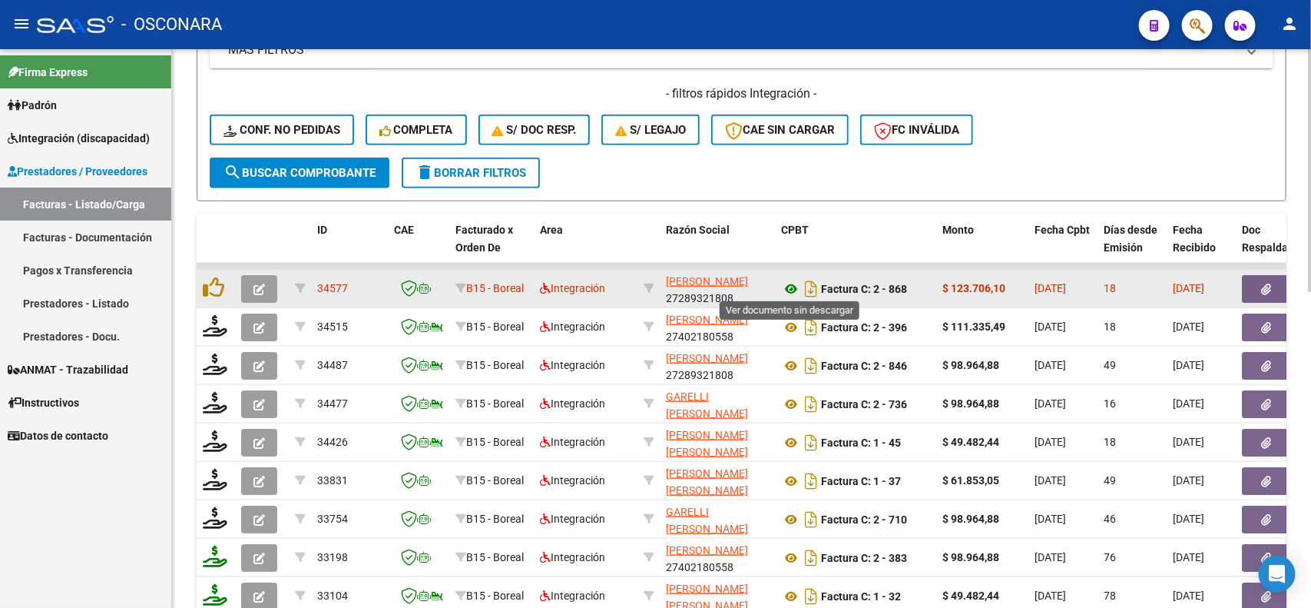
click at [789, 289] on icon at bounding box center [791, 289] width 20 height 18
click at [1280, 281] on button "button" at bounding box center [1266, 289] width 49 height 28
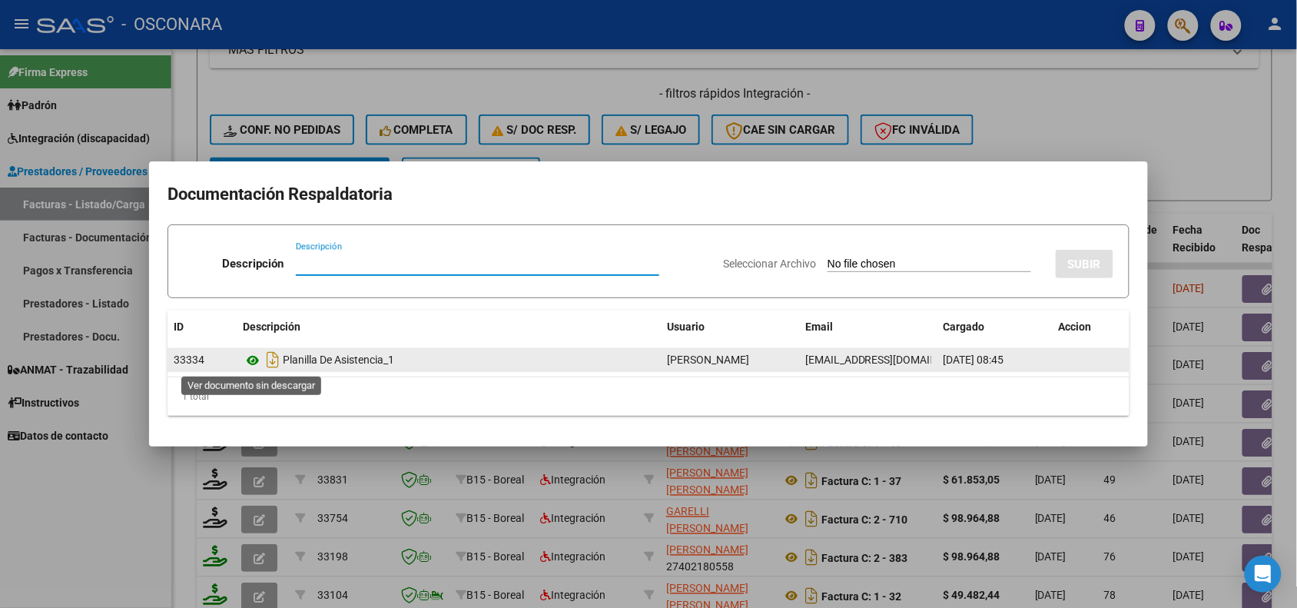
click at [248, 358] on icon at bounding box center [253, 360] width 20 height 18
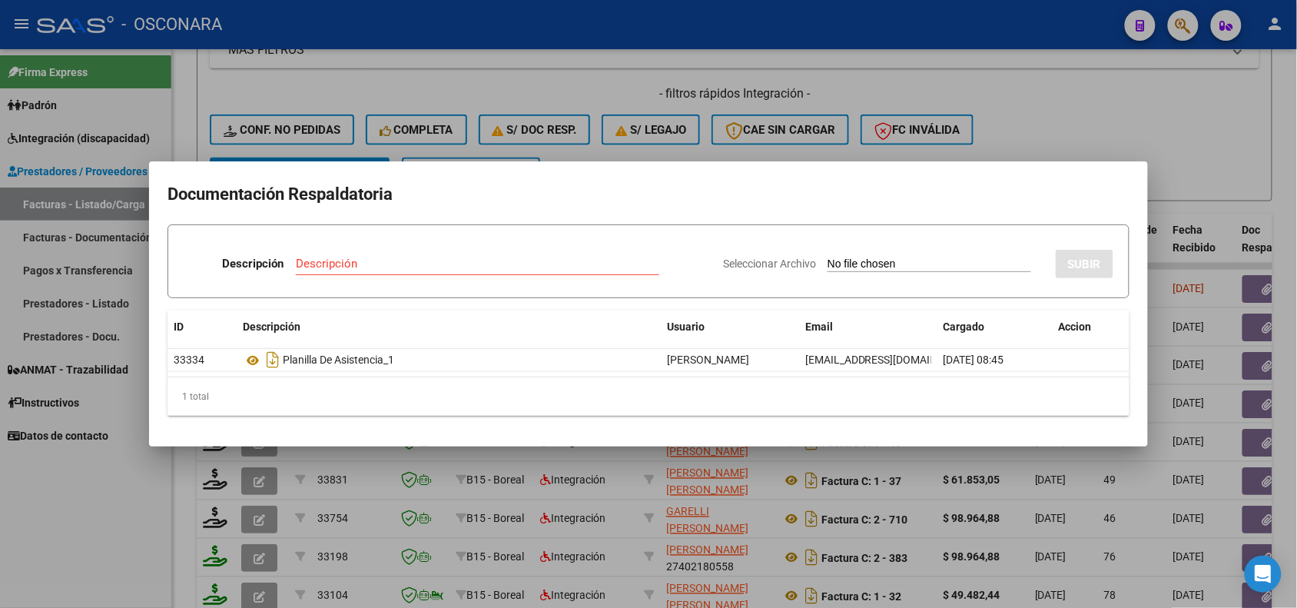
click at [366, 463] on div at bounding box center [648, 304] width 1297 height 608
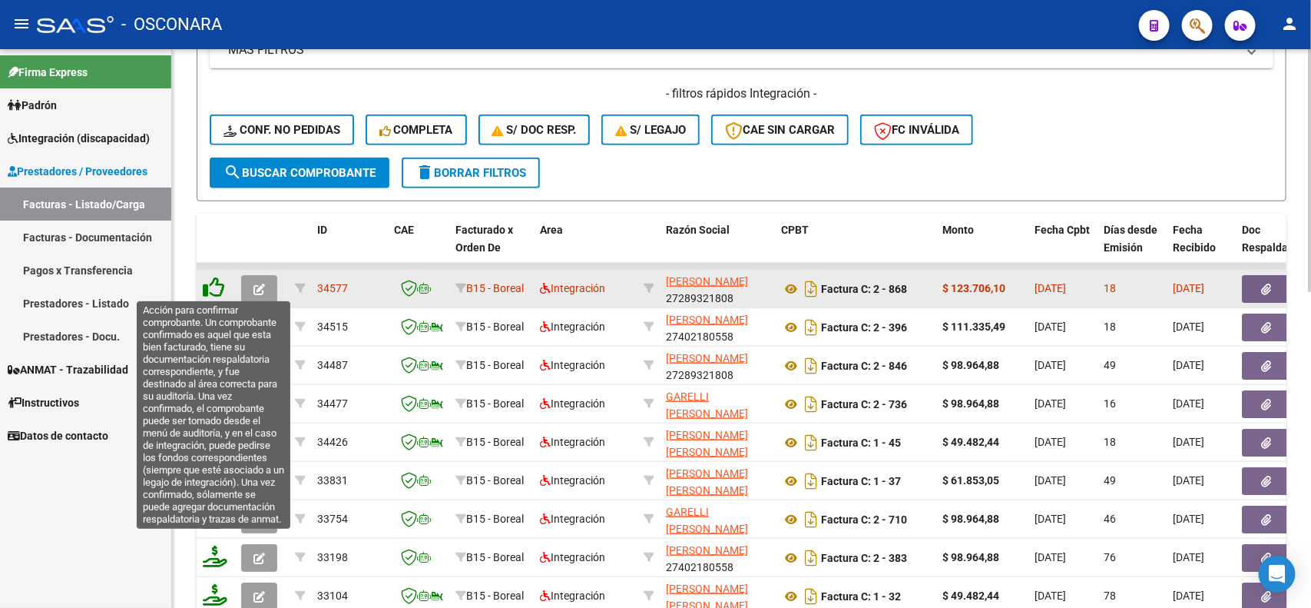
click at [214, 281] on icon at bounding box center [214, 288] width 22 height 22
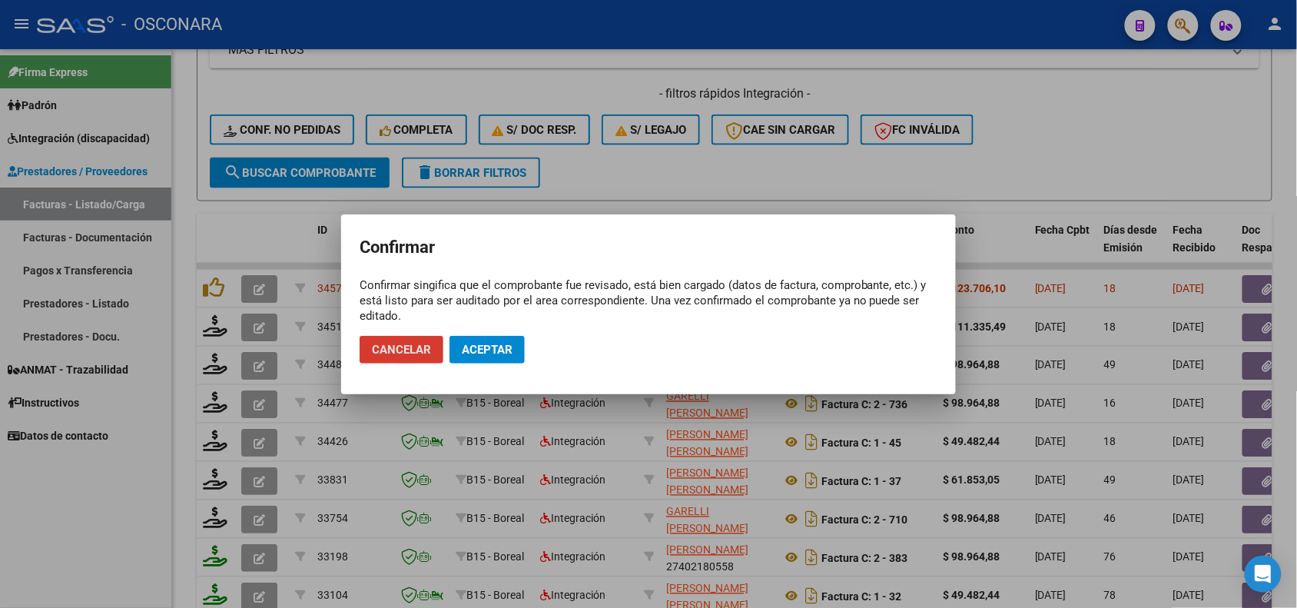
click at [493, 347] on span "Aceptar" at bounding box center [487, 350] width 51 height 14
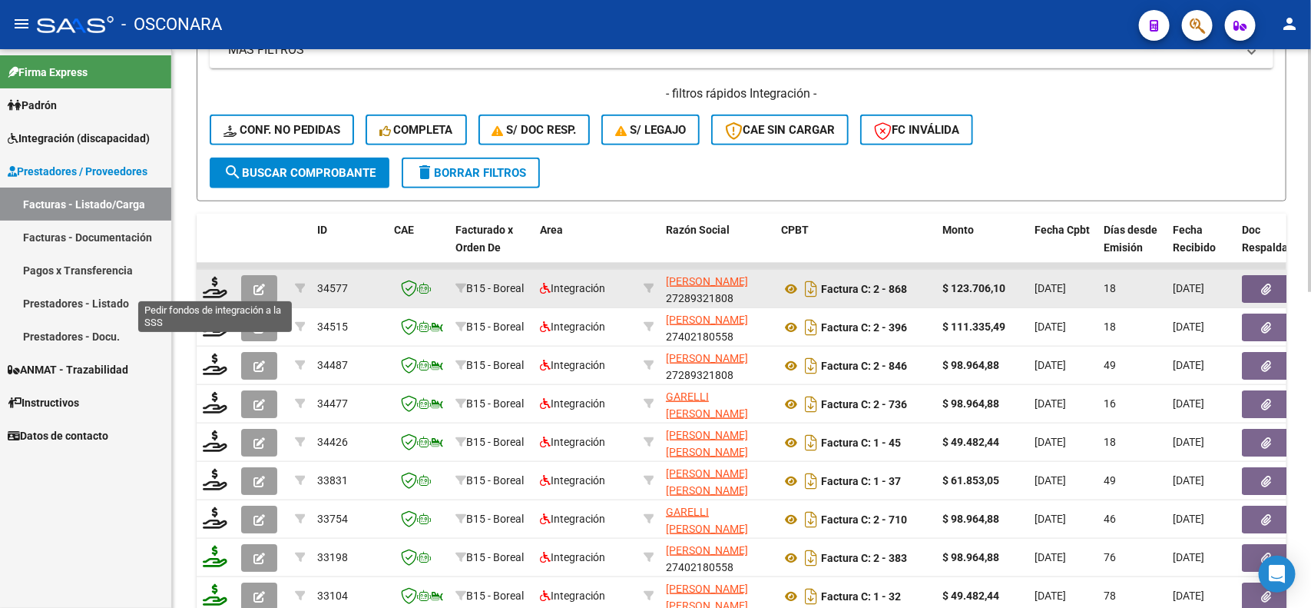
click at [211, 286] on icon at bounding box center [215, 288] width 25 height 22
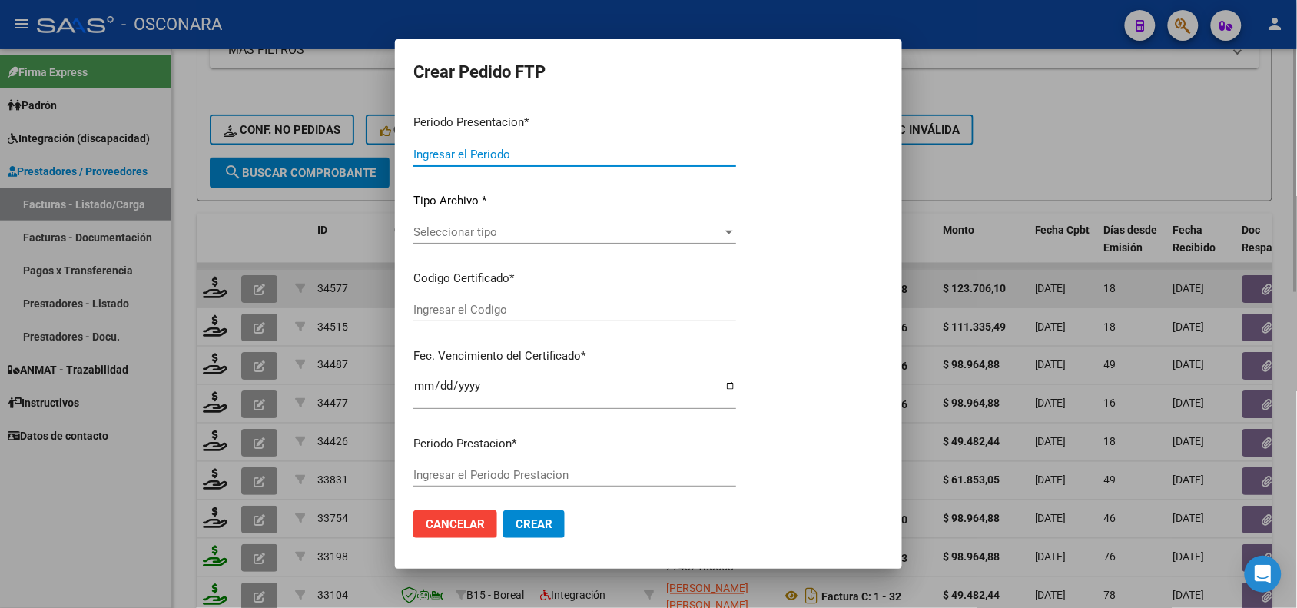
type input "202507"
type input "$ 123.706,10"
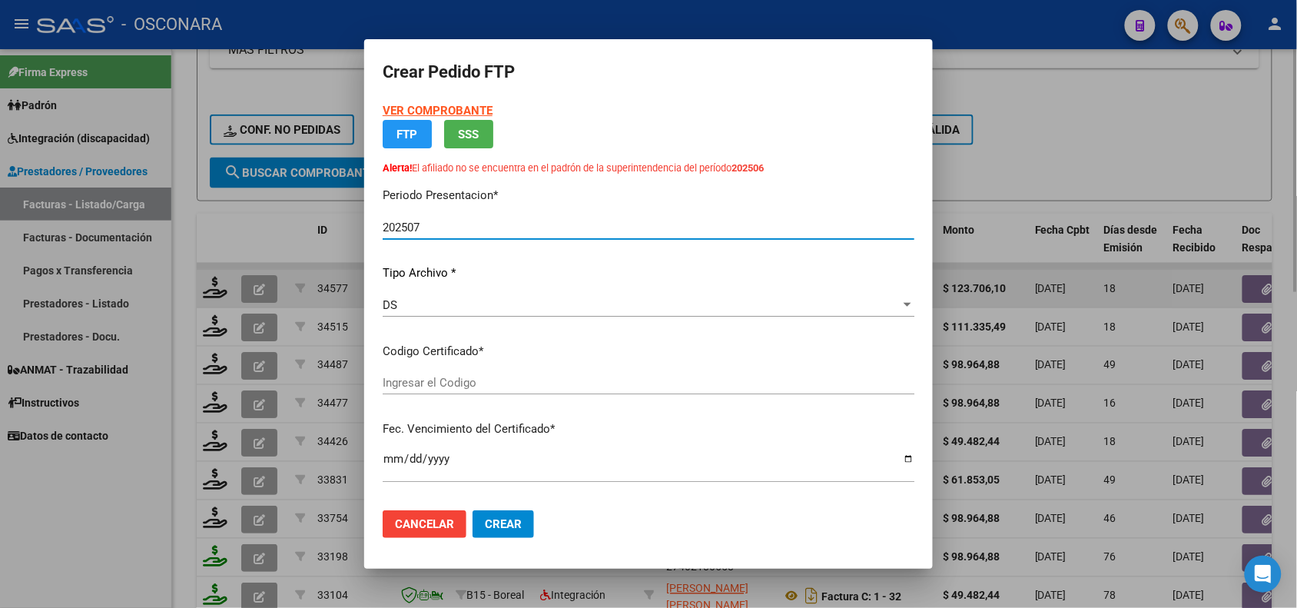
type input "ARG02-00052521863-20240904-20290904"
type input "[DATE]"
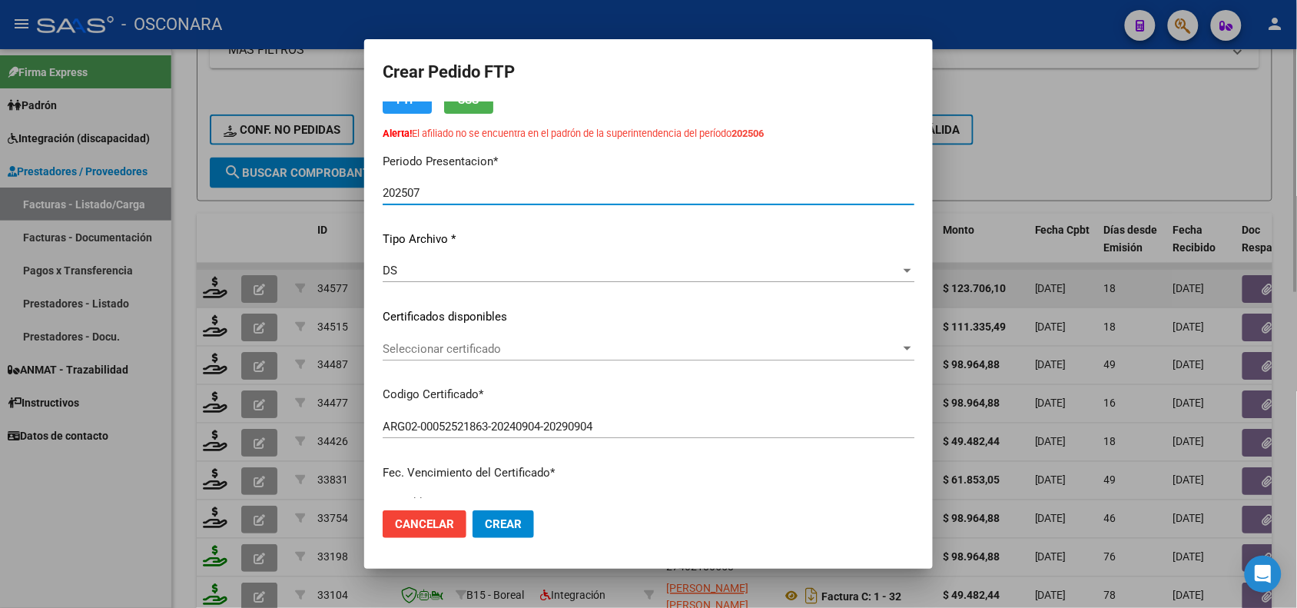
scroll to position [96, 0]
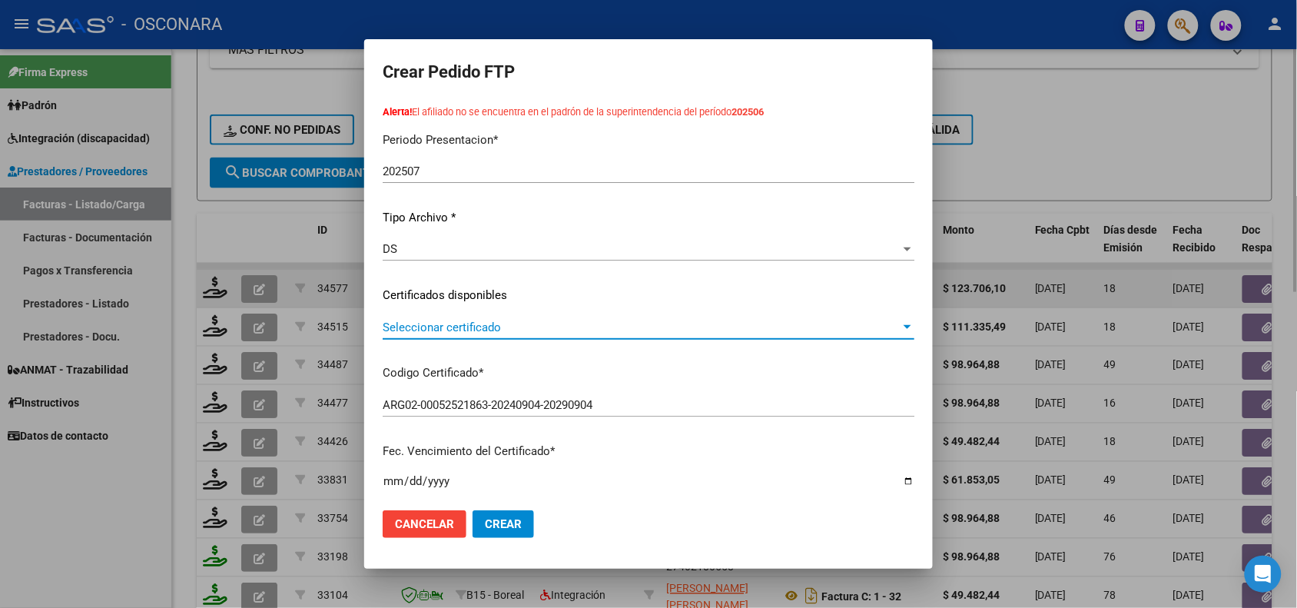
click at [528, 320] on span "Seleccionar certificado" at bounding box center [642, 327] width 518 height 14
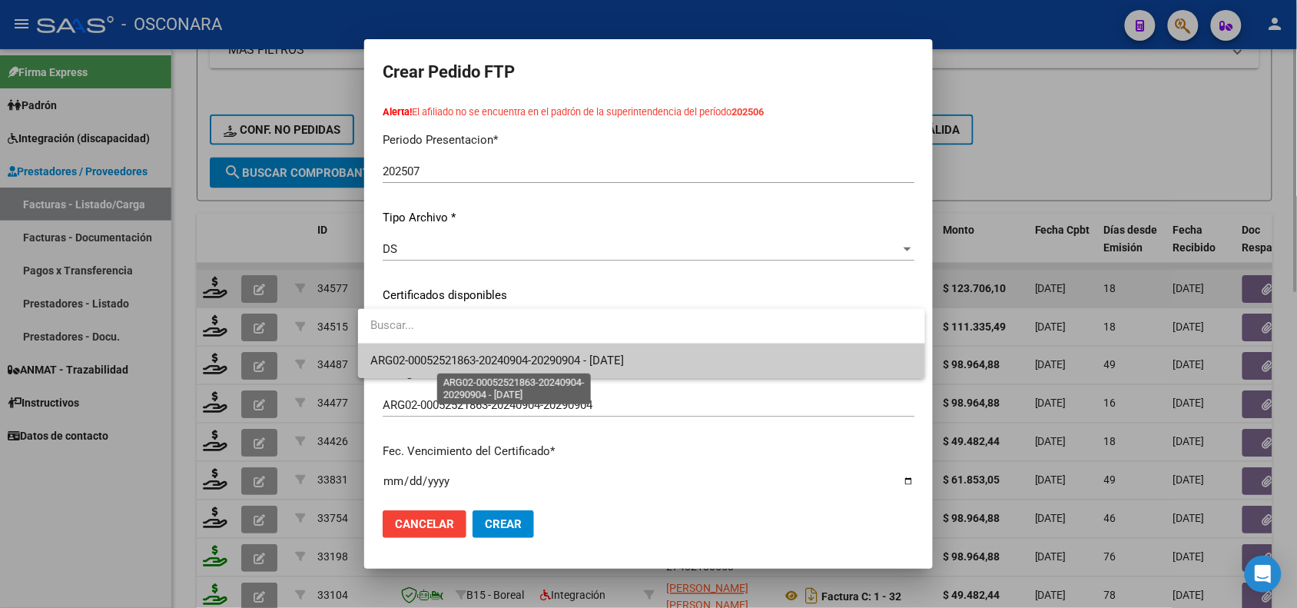
click at [523, 358] on span "ARG02-00052521863-20240904-20290904 - [DATE]" at bounding box center [497, 360] width 254 height 14
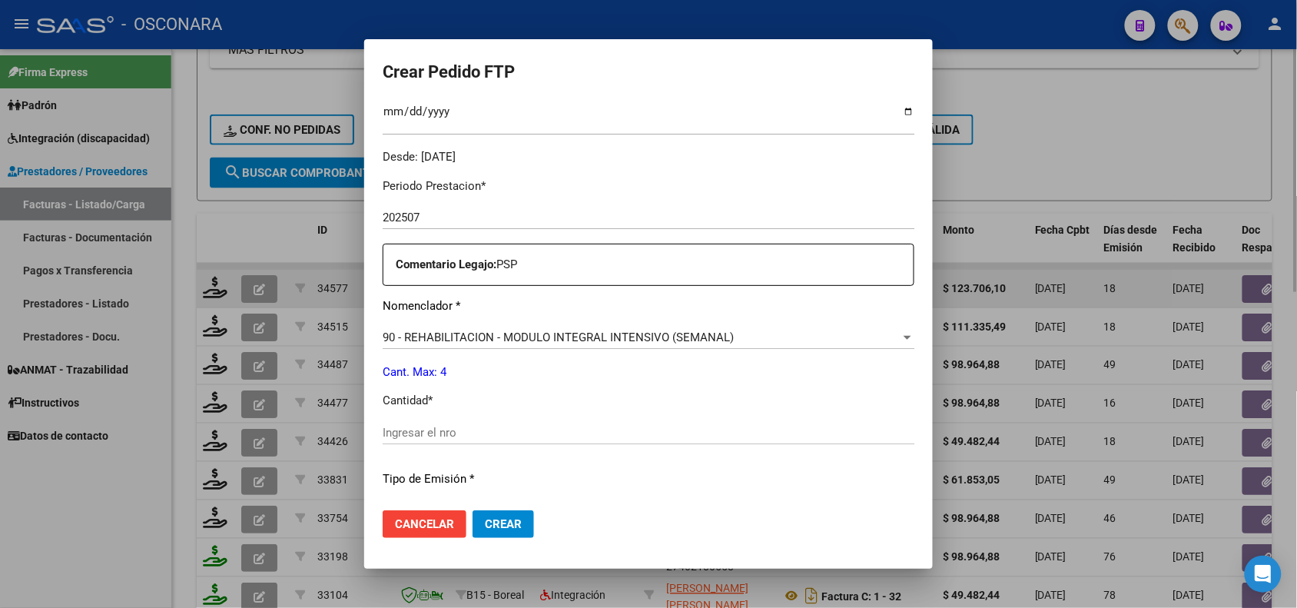
scroll to position [480, 0]
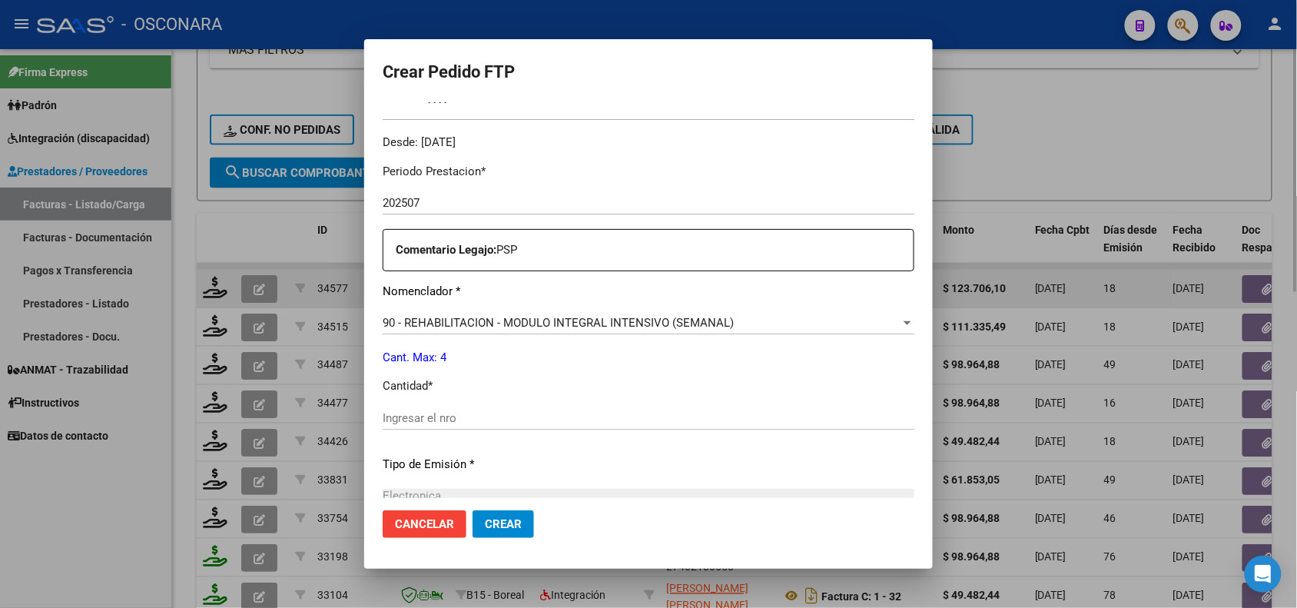
click at [416, 408] on div "Ingresar el nro" at bounding box center [649, 417] width 532 height 23
click at [412, 416] on input "Ingresar el nro" at bounding box center [649, 418] width 532 height 14
type input "4"
click at [485, 523] on span "Crear" at bounding box center [503, 524] width 37 height 14
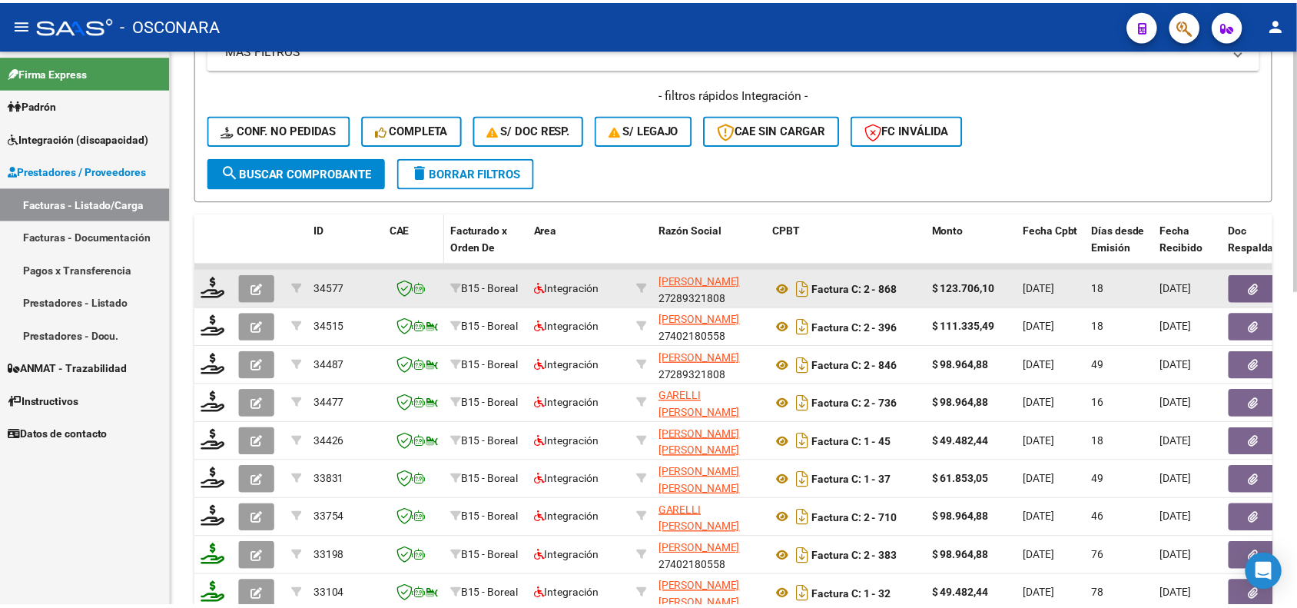
scroll to position [384, 0]
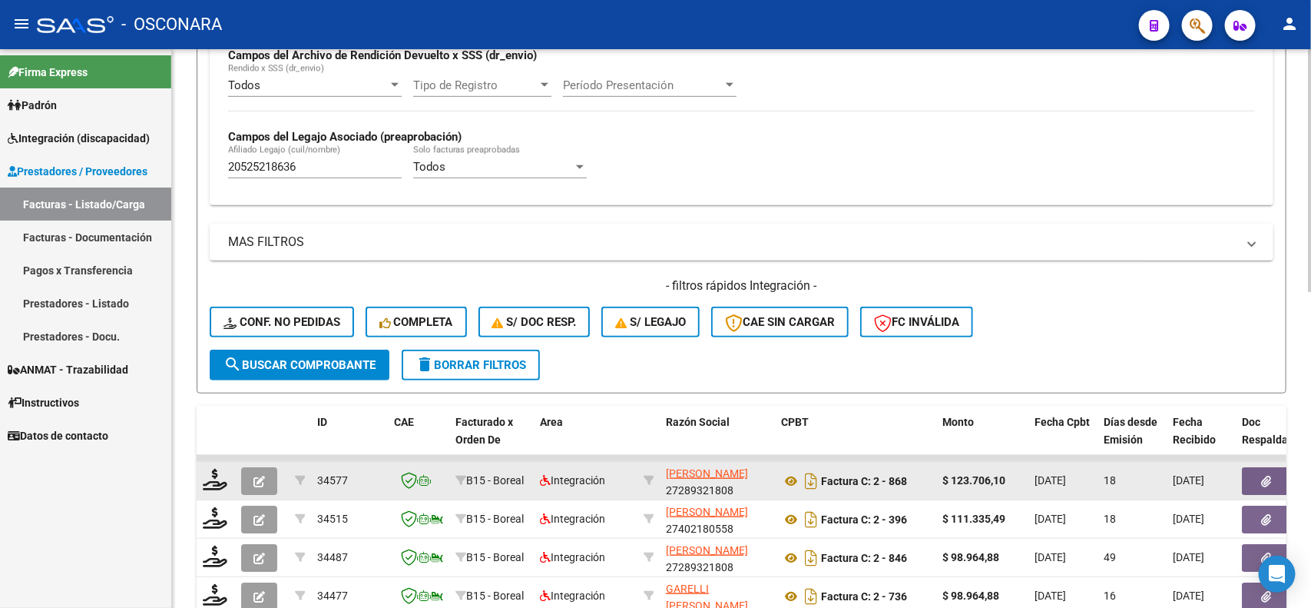
click at [309, 164] on input "20525218636" at bounding box center [315, 167] width 174 height 14
paste input "62915622"
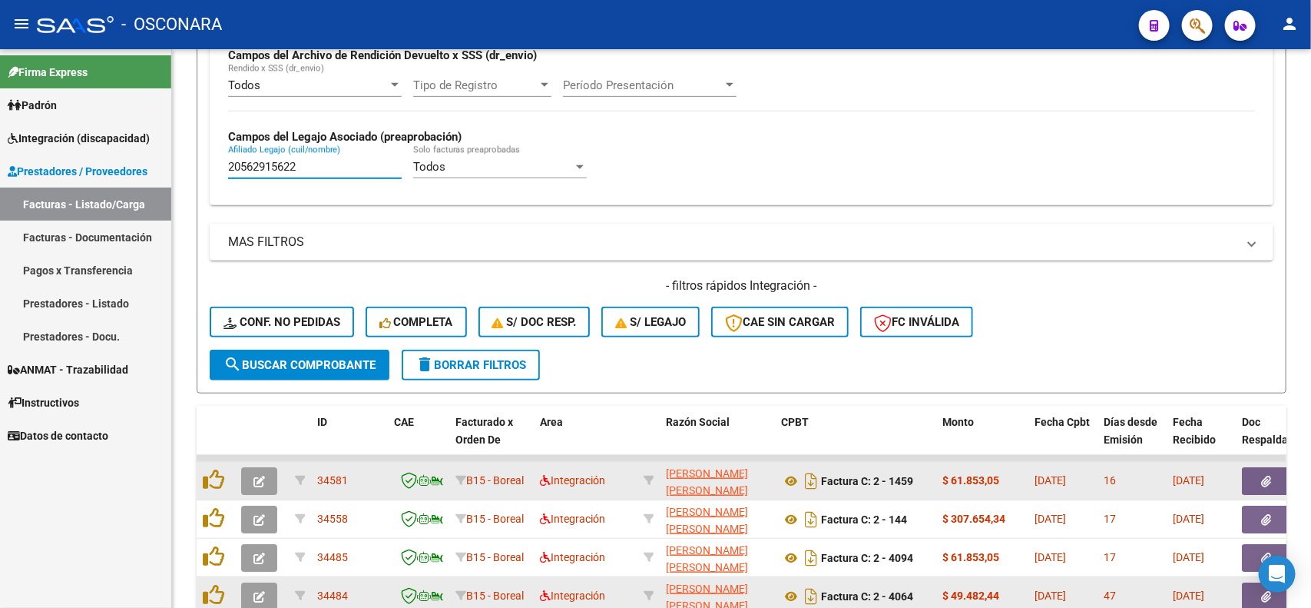
type input "20562915622"
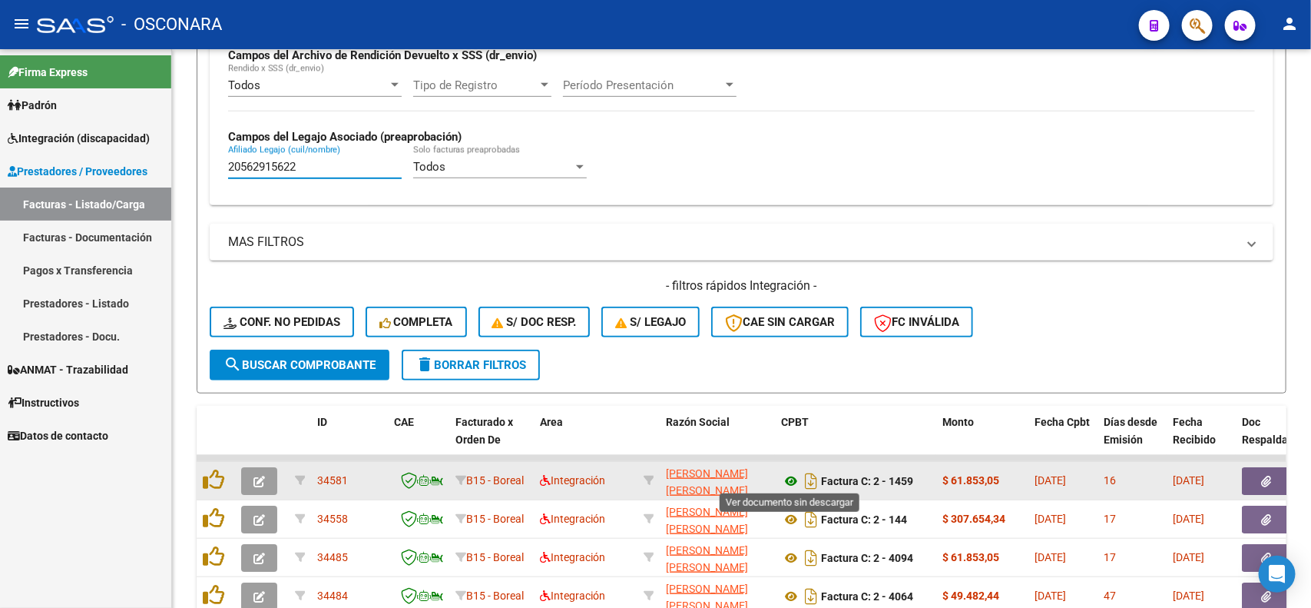
click at [789, 479] on icon at bounding box center [791, 481] width 20 height 18
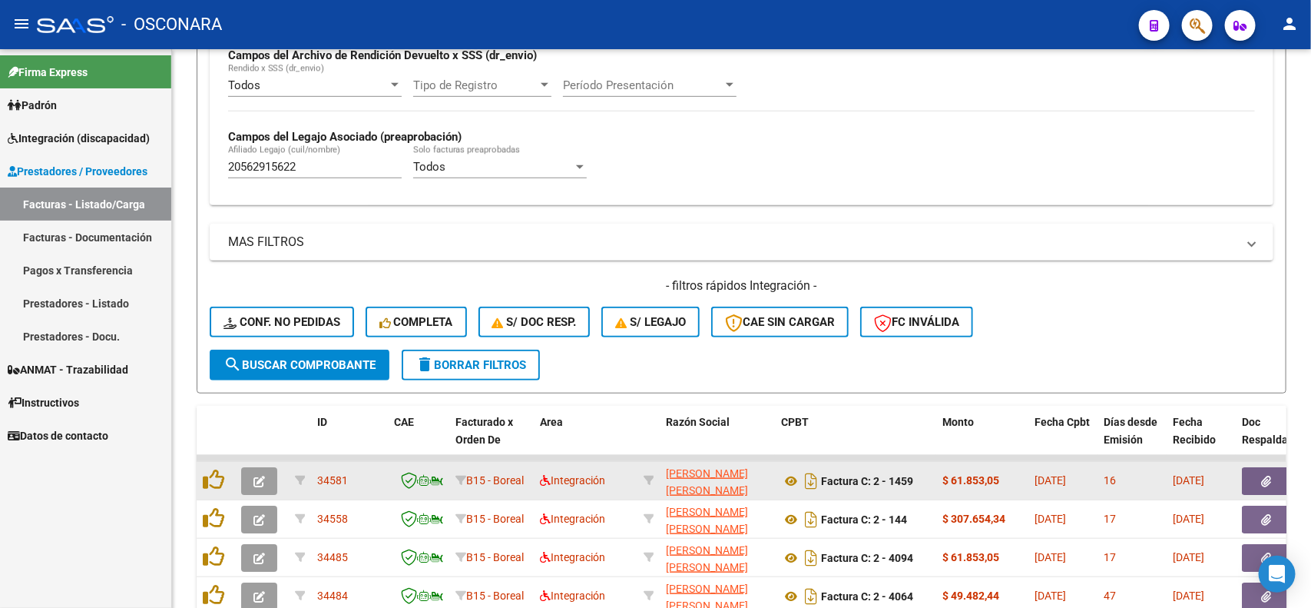
click at [1268, 482] on icon "button" at bounding box center [1267, 482] width 10 height 12
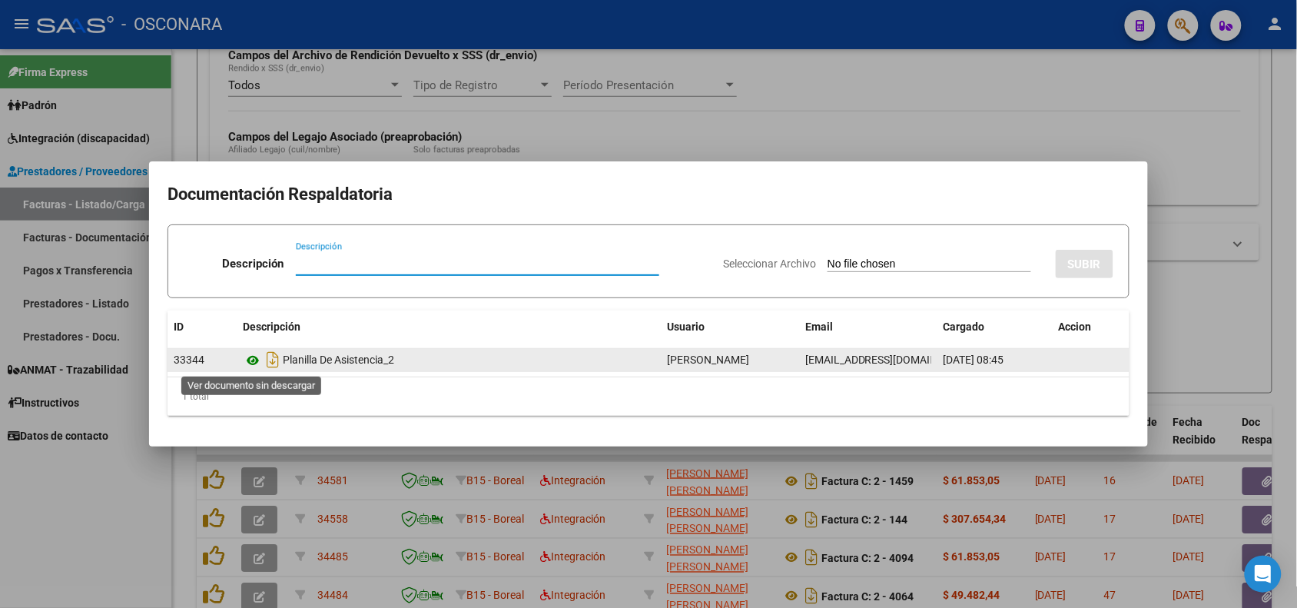
click at [255, 355] on icon at bounding box center [253, 360] width 20 height 18
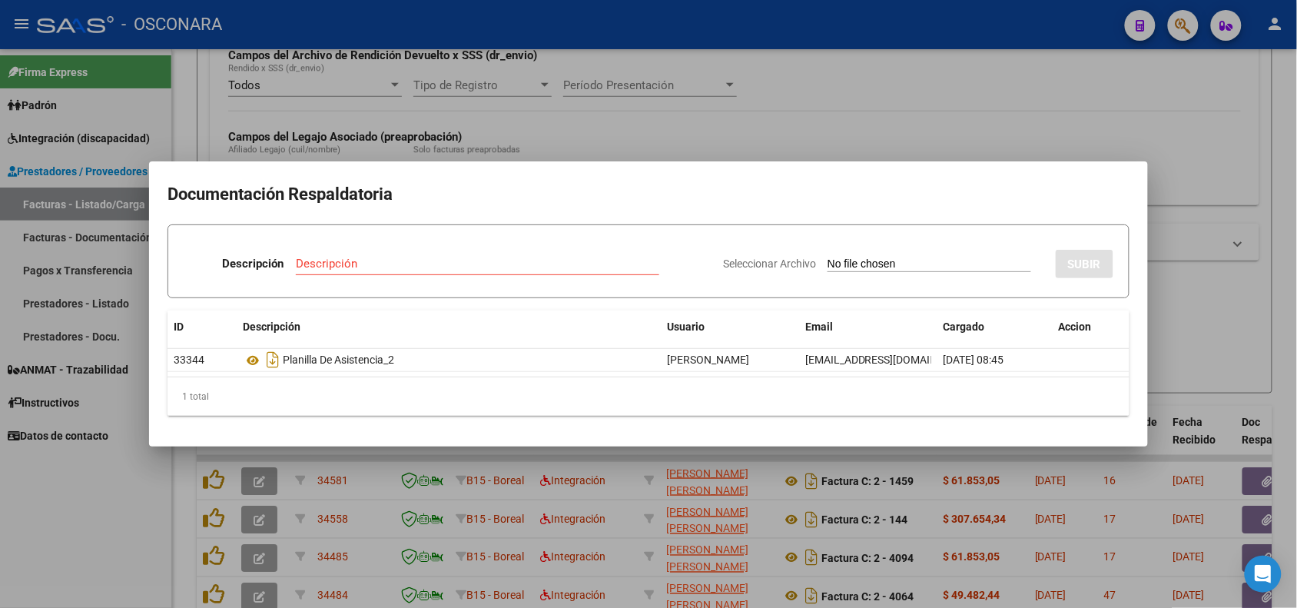
click at [411, 114] on div at bounding box center [648, 304] width 1297 height 608
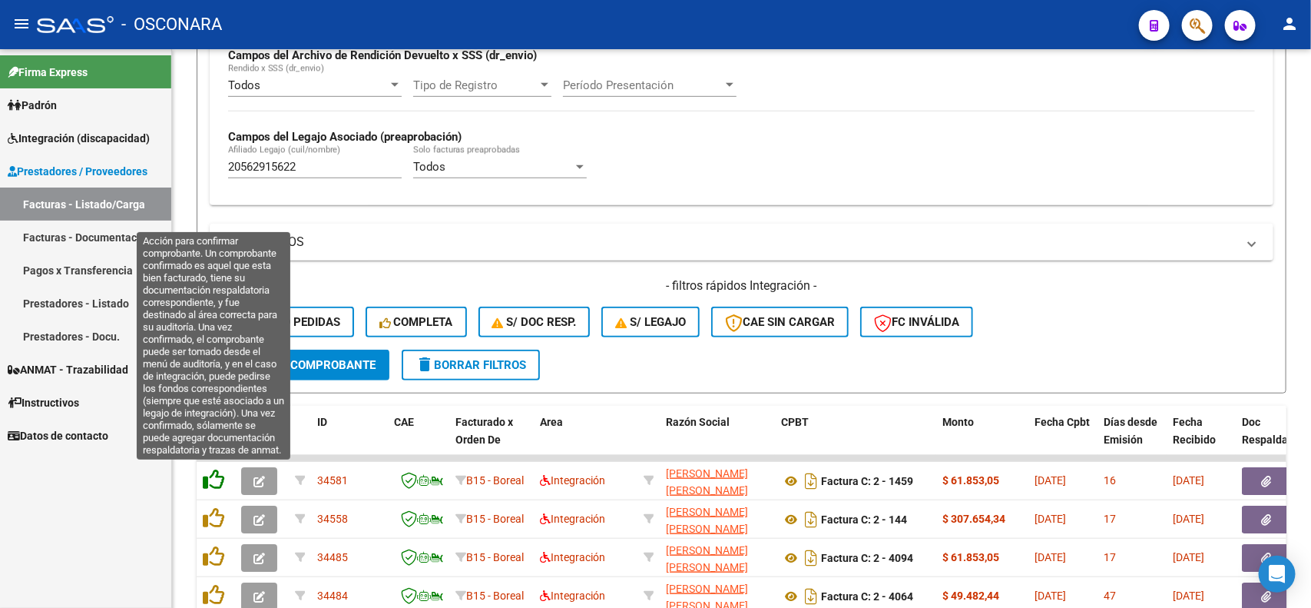
click at [215, 476] on icon at bounding box center [214, 480] width 22 height 22
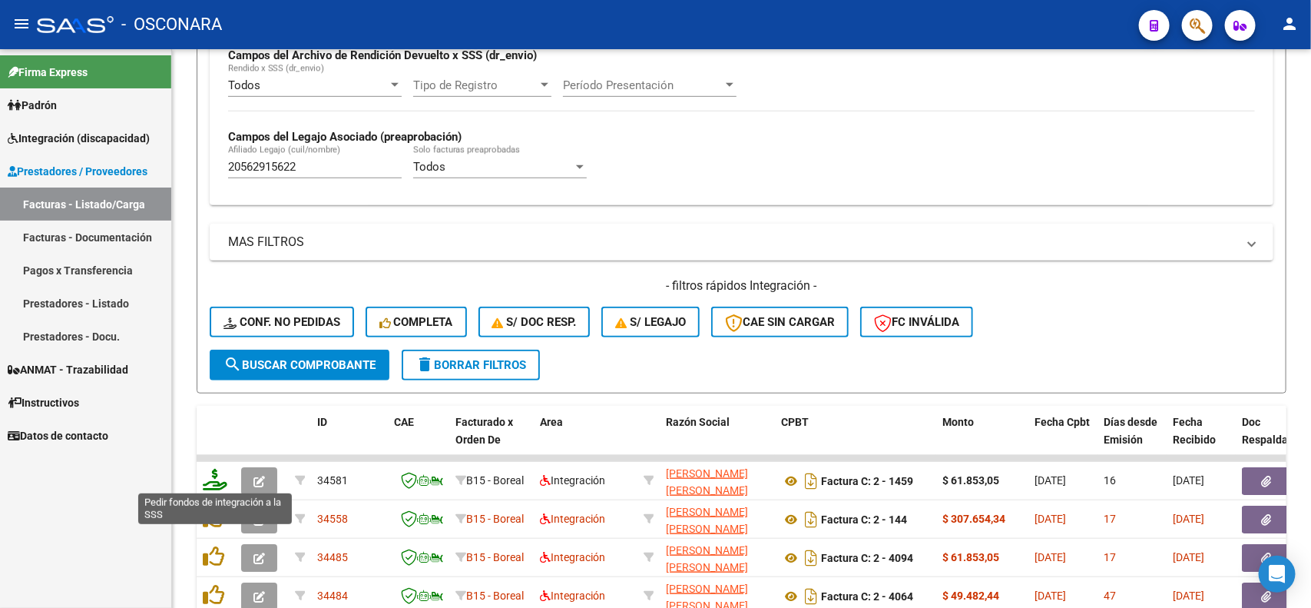
click at [211, 482] on icon at bounding box center [215, 480] width 25 height 22
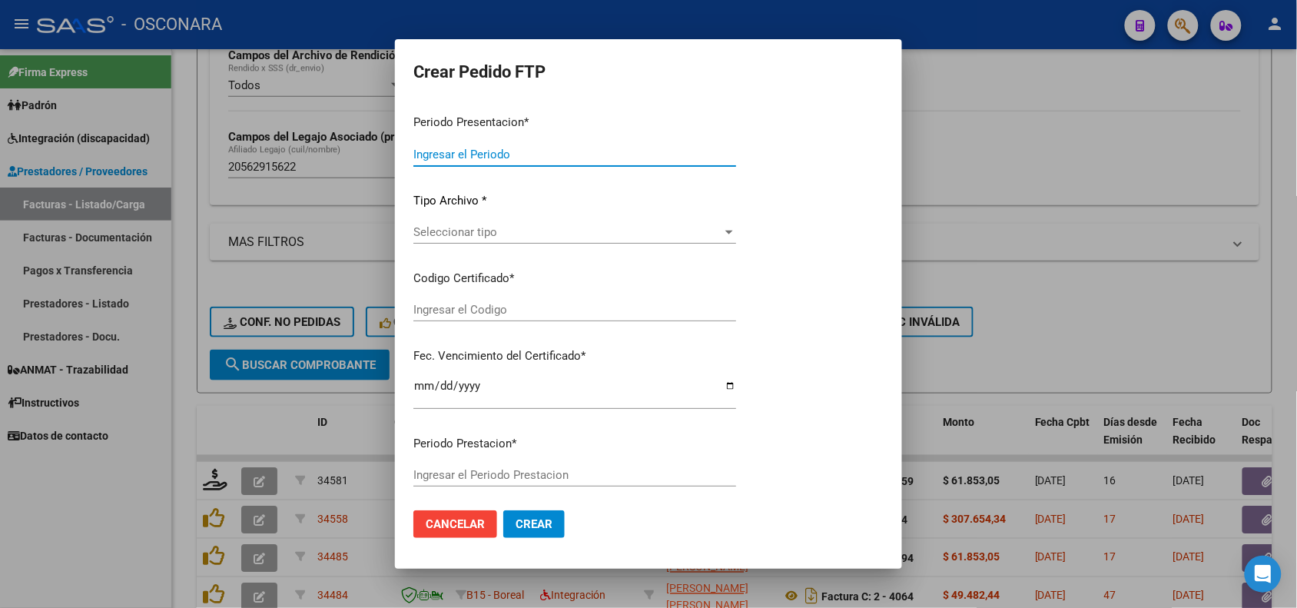
type input "202507"
type input "$ 61.853,05"
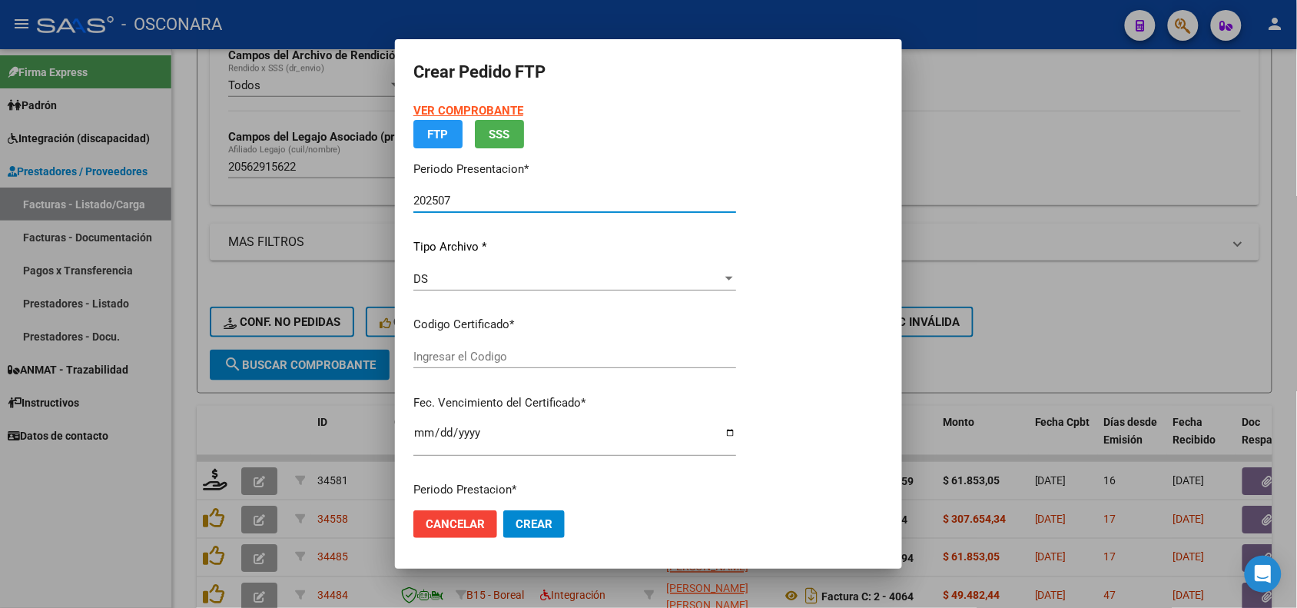
type input "ARG02000562915622022080320270803MZA202"
type input "[DATE]"
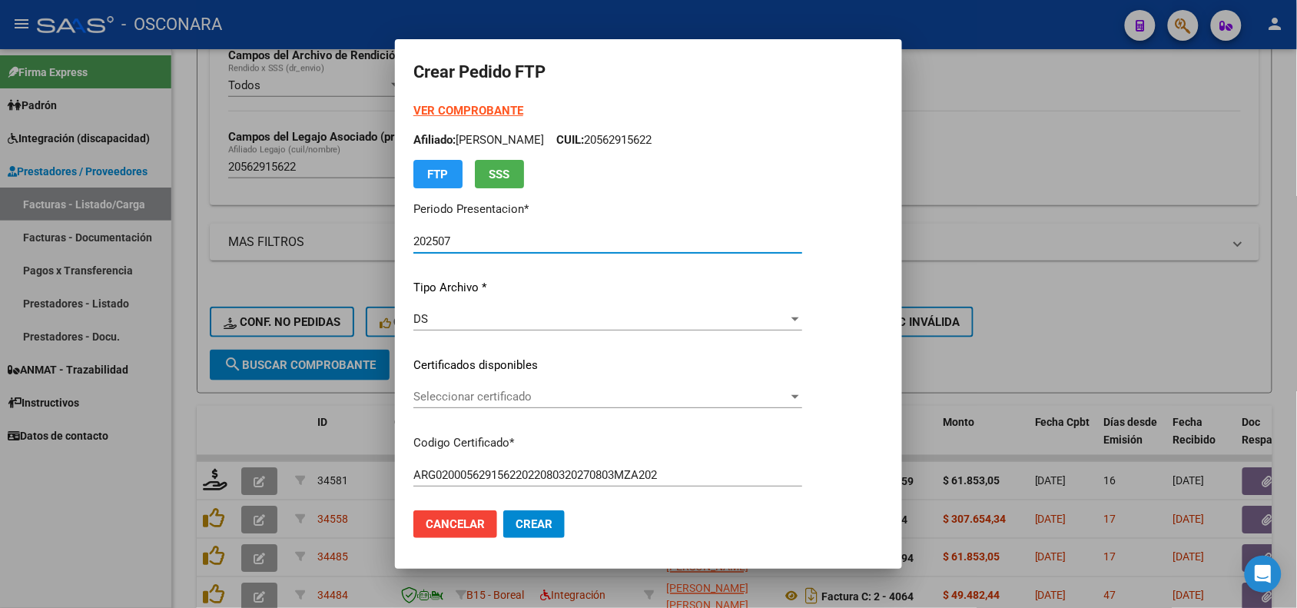
click at [516, 394] on span "Seleccionar certificado" at bounding box center [600, 397] width 375 height 14
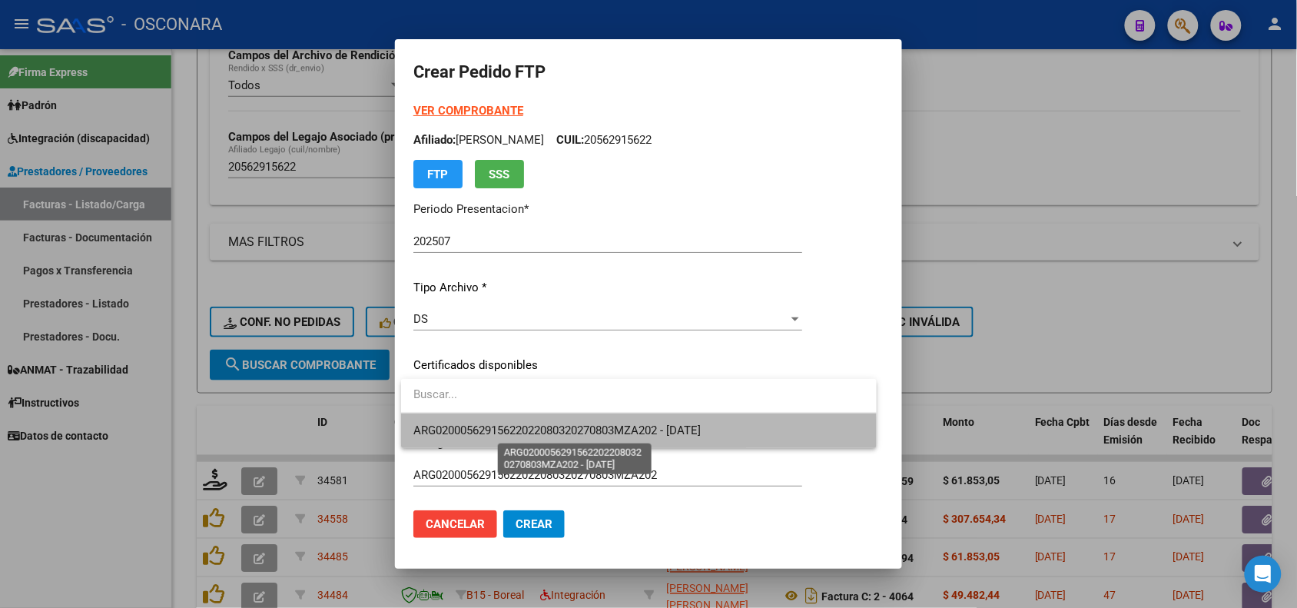
click at [519, 436] on span "ARG02000562915622022080320270803MZA202 - [DATE]" at bounding box center [556, 430] width 287 height 14
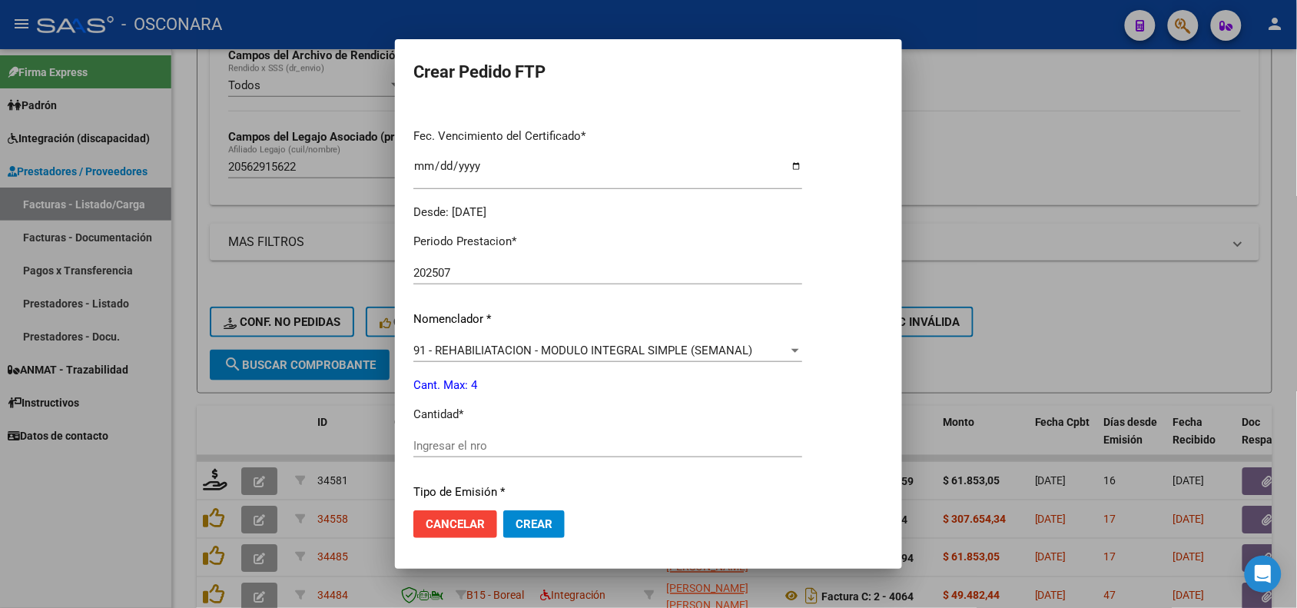
click at [436, 446] on input "Ingresar el nro" at bounding box center [607, 446] width 389 height 14
type input "4"
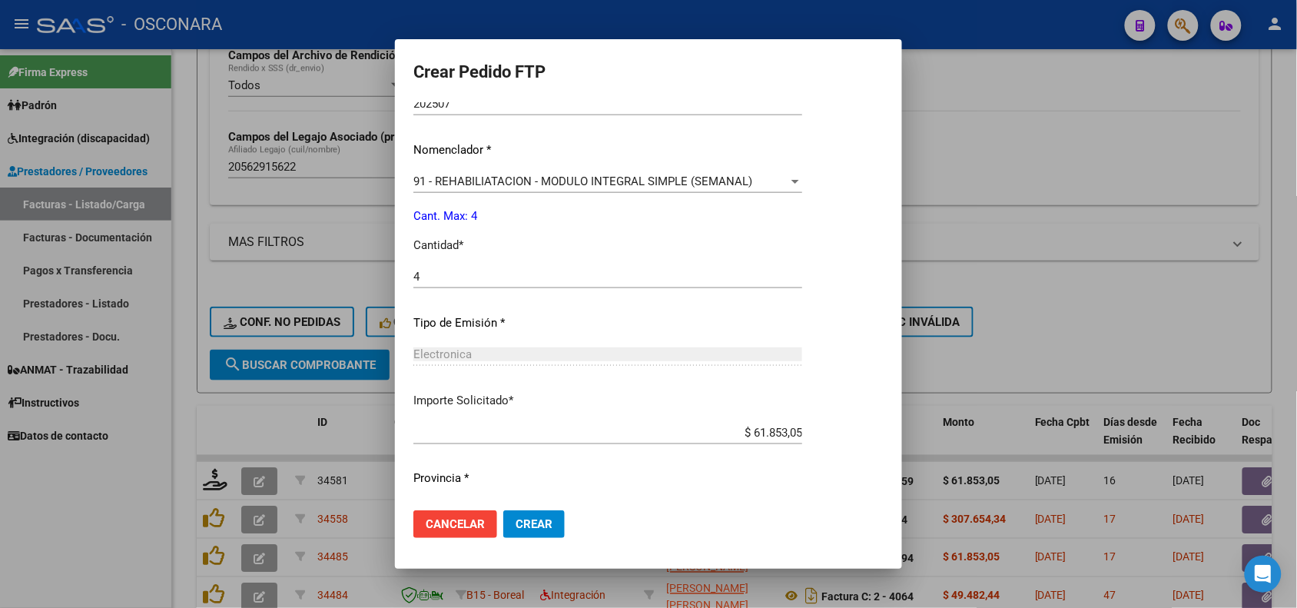
scroll to position [576, 0]
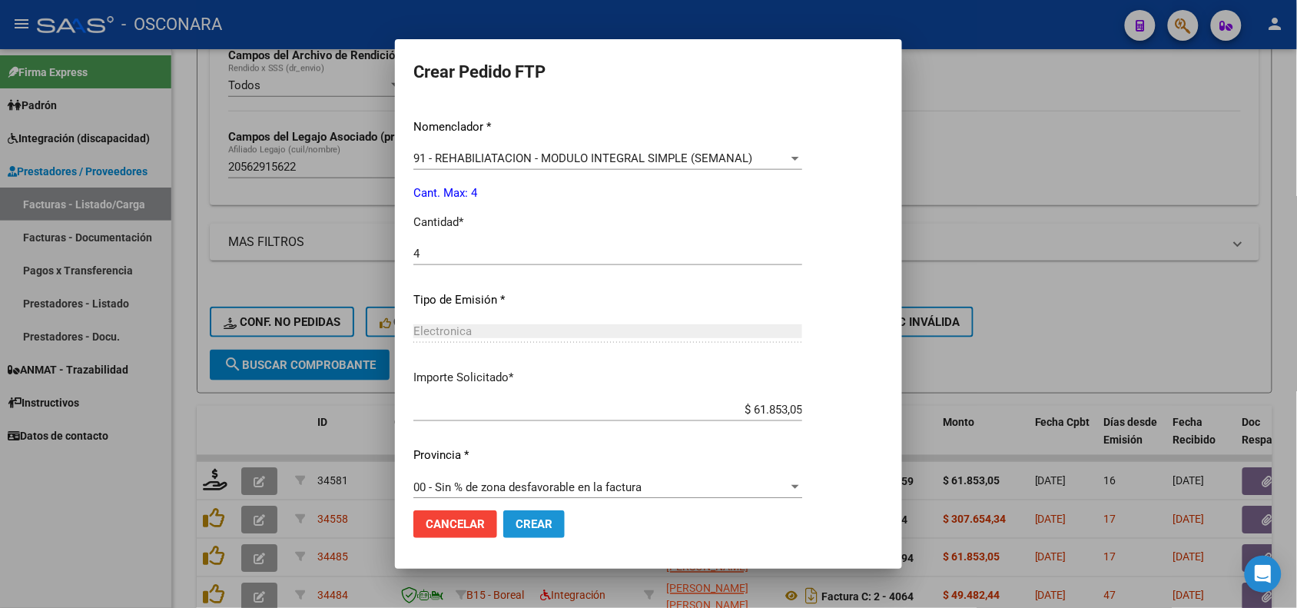
click at [542, 521] on span "Crear" at bounding box center [534, 524] width 37 height 14
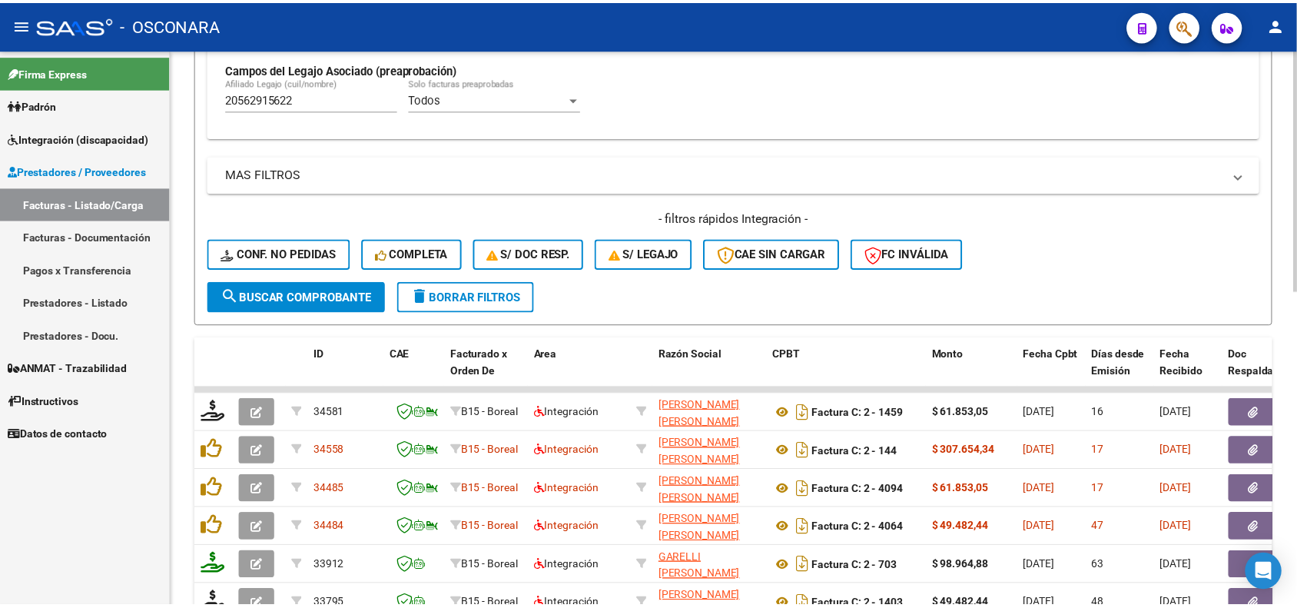
scroll to position [480, 0]
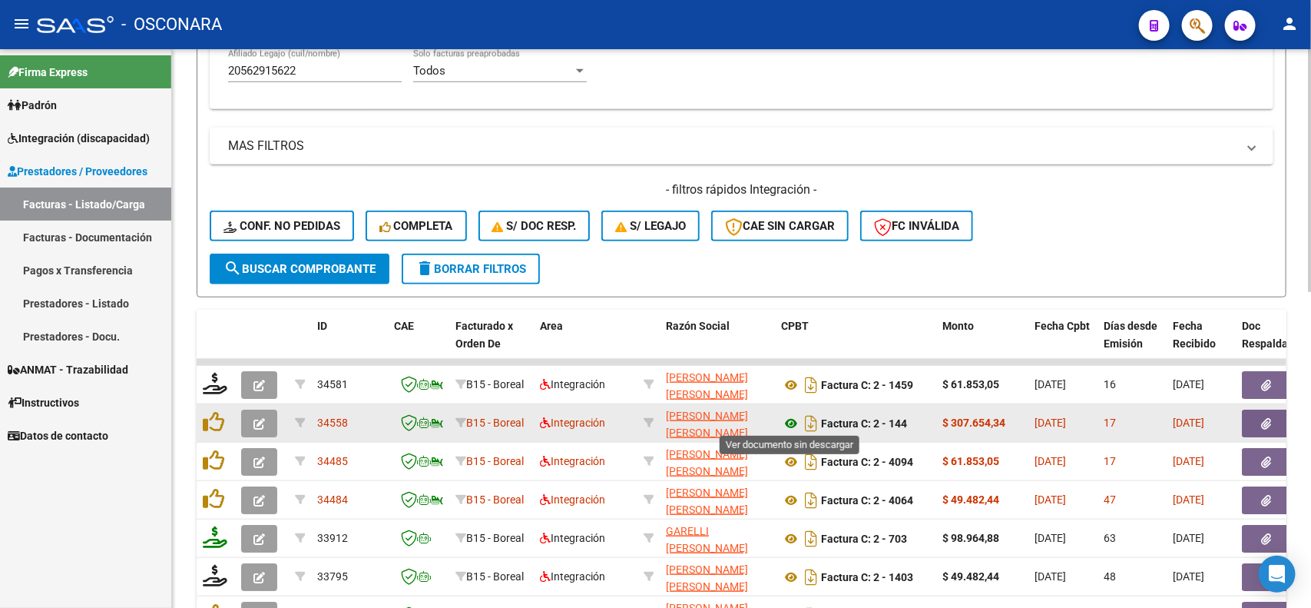
click at [792, 423] on icon at bounding box center [791, 423] width 20 height 18
click at [1272, 425] on span "button" at bounding box center [1267, 423] width 10 height 14
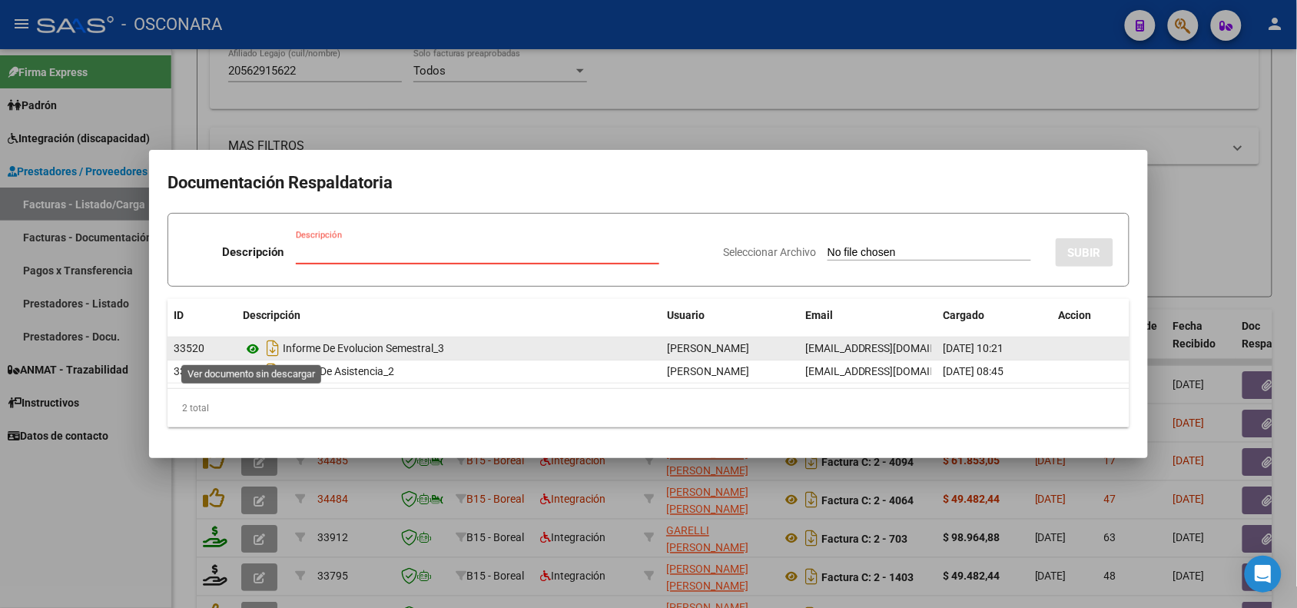
click at [256, 350] on icon at bounding box center [253, 349] width 20 height 18
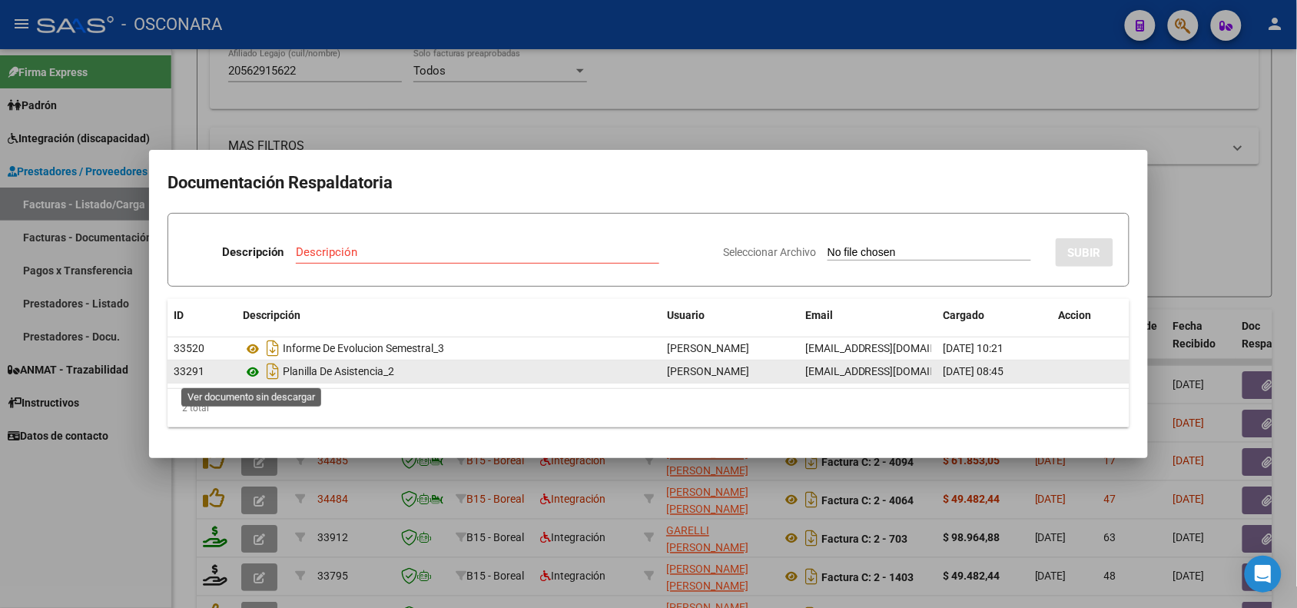
click at [255, 371] on icon at bounding box center [253, 372] width 20 height 18
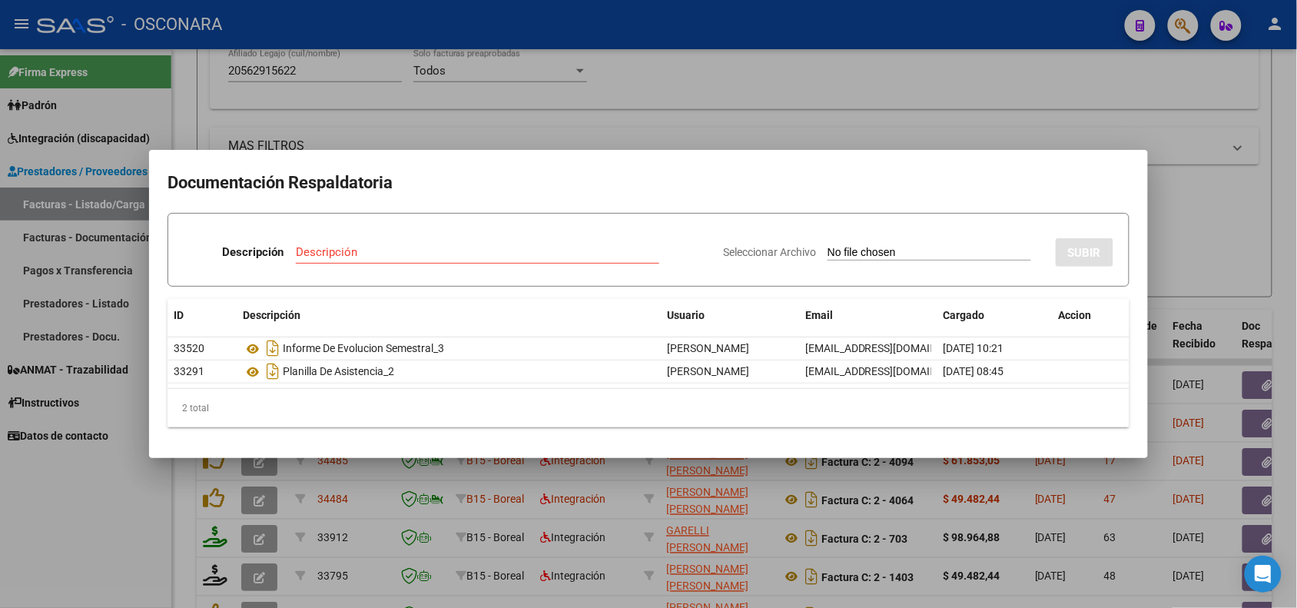
click at [393, 489] on div at bounding box center [648, 304] width 1297 height 608
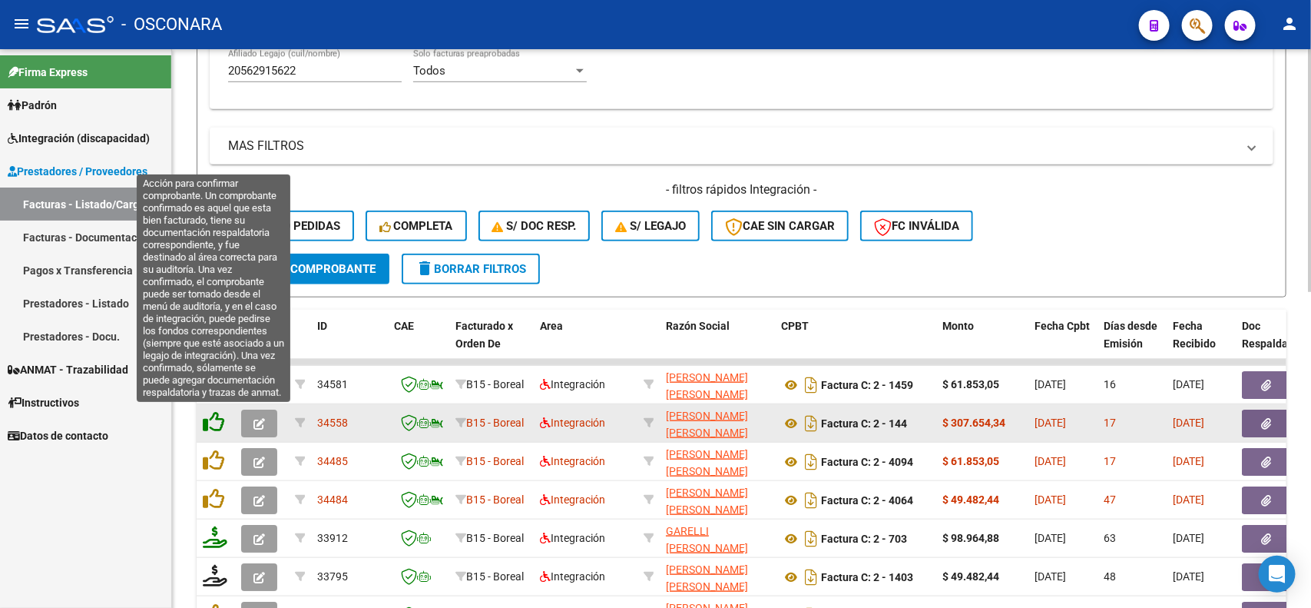
click at [211, 419] on icon at bounding box center [214, 422] width 22 height 22
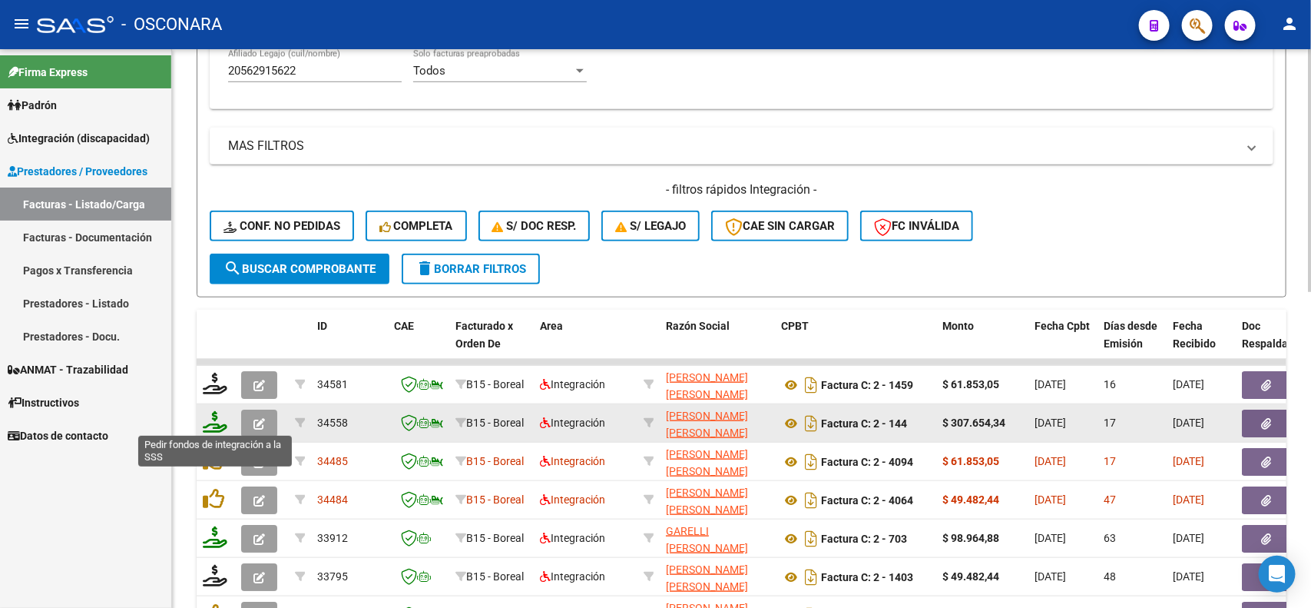
click at [220, 425] on icon at bounding box center [215, 422] width 25 height 22
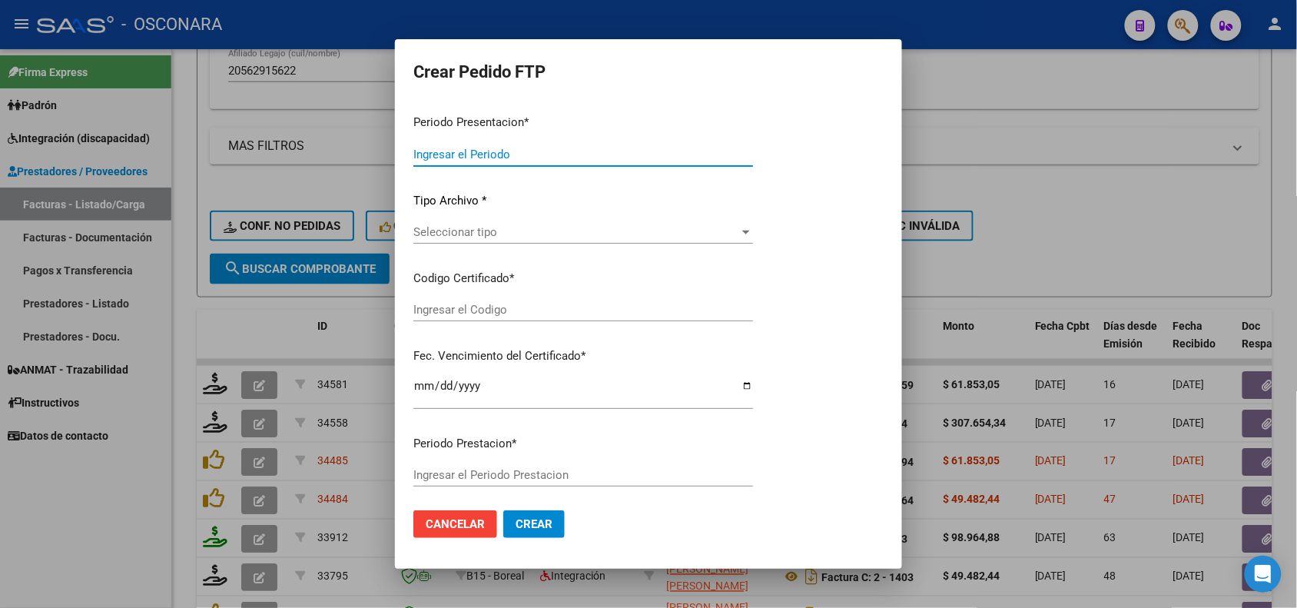
type input "202507"
type input "$ 307.654,34"
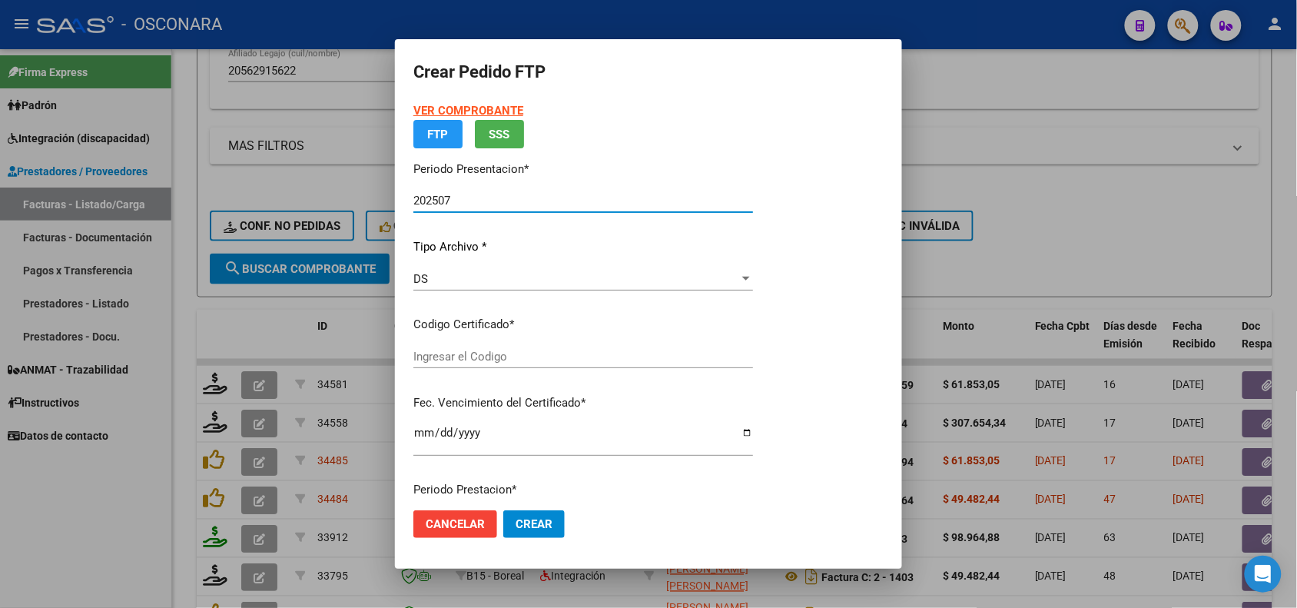
type input "ARG02000562915622022080320270803MZA202"
type input "[DATE]"
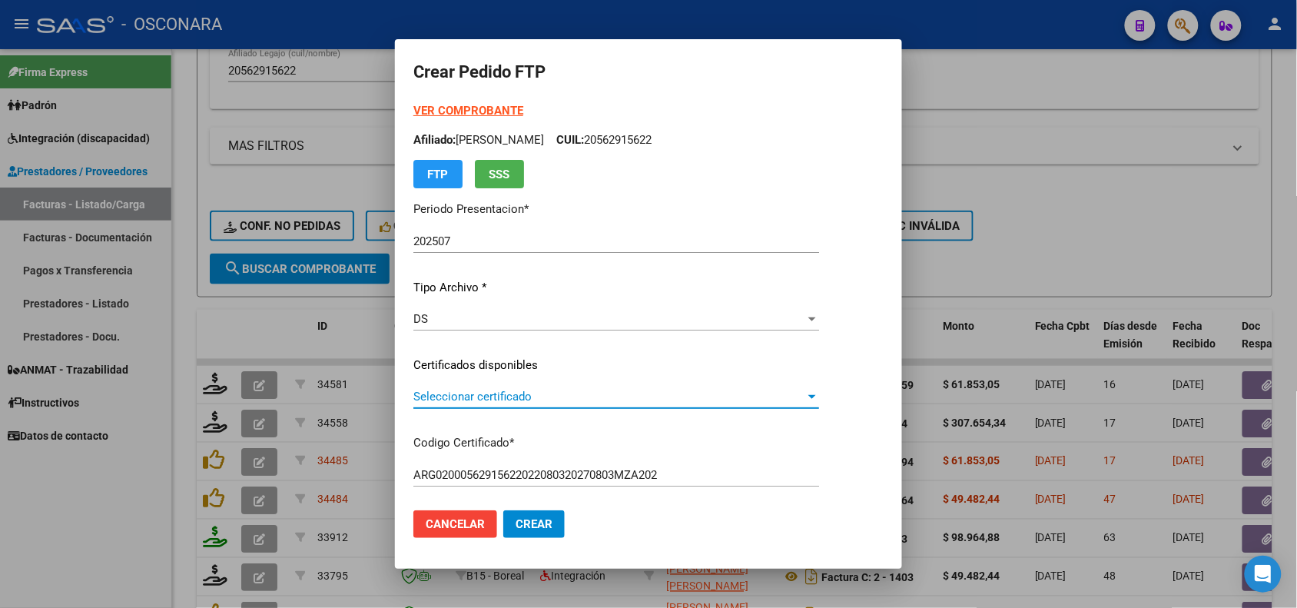
click at [544, 397] on span "Seleccionar certificado" at bounding box center [609, 397] width 392 height 14
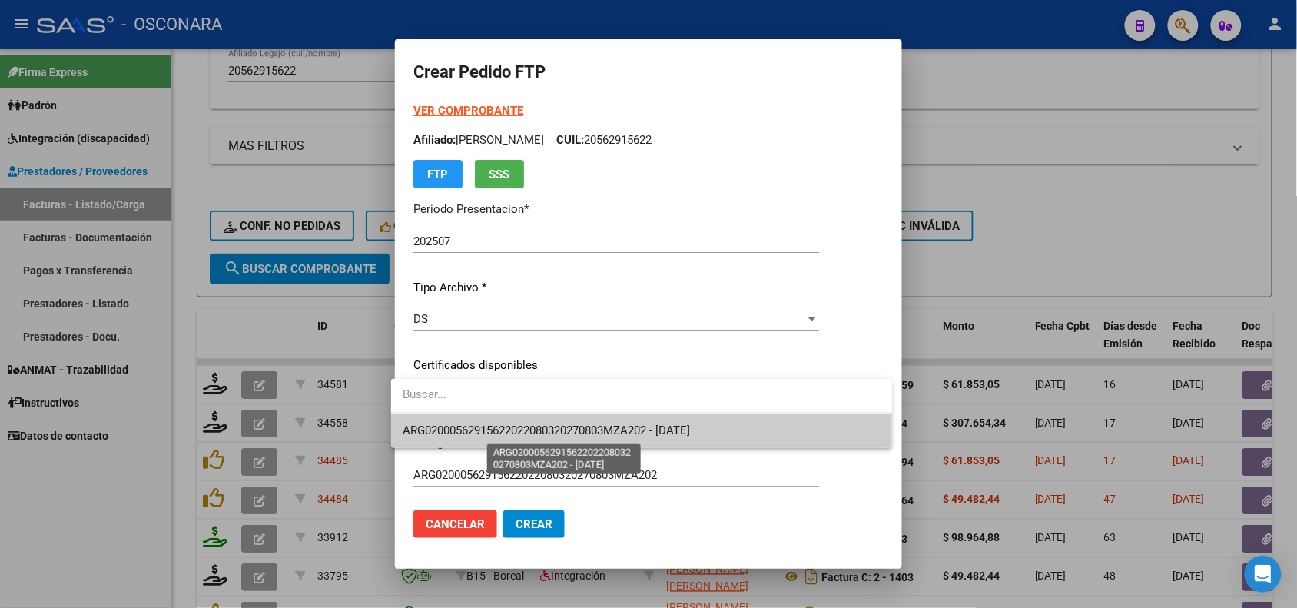
click at [529, 435] on span "ARG02000562915622022080320270803MZA202 - [DATE]" at bounding box center [546, 430] width 287 height 14
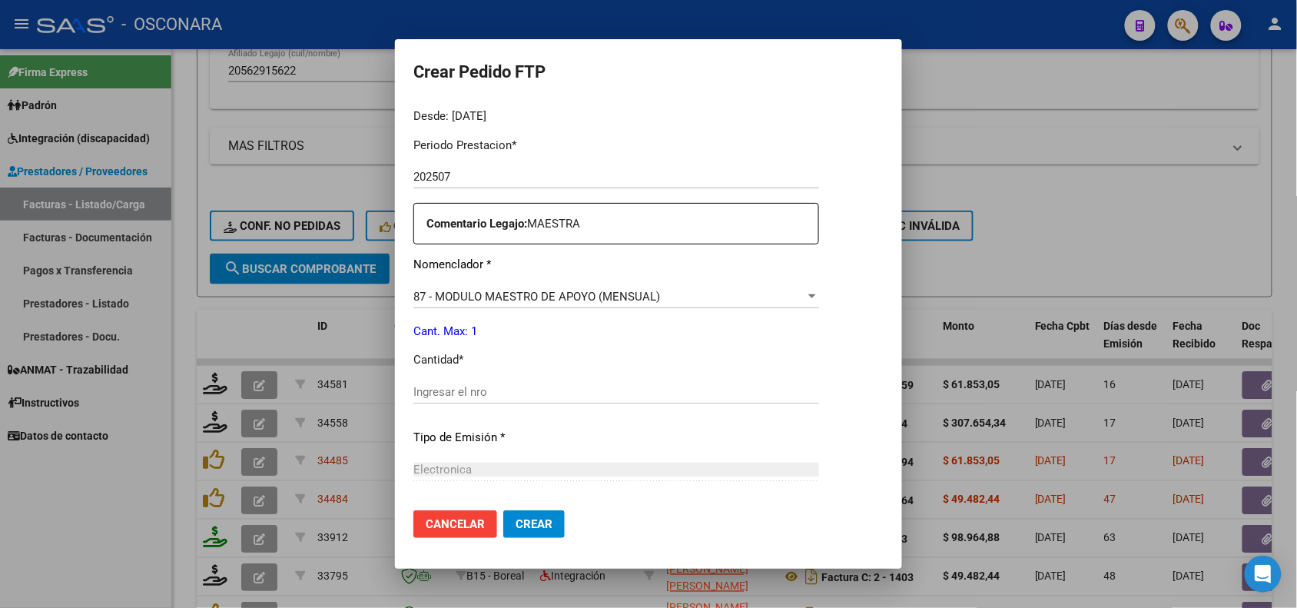
click at [419, 386] on input "Ingresar el nro" at bounding box center [616, 392] width 406 height 14
type input "1"
click at [494, 436] on p "Tipo de Emisión *" at bounding box center [616, 438] width 406 height 18
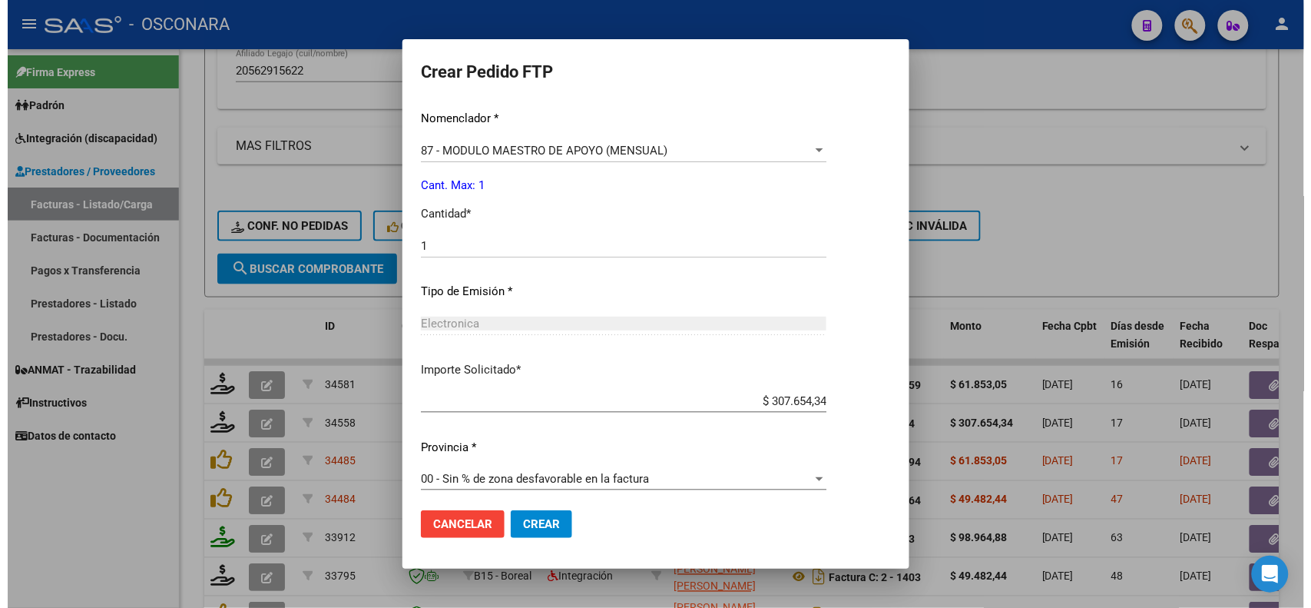
scroll to position [634, 0]
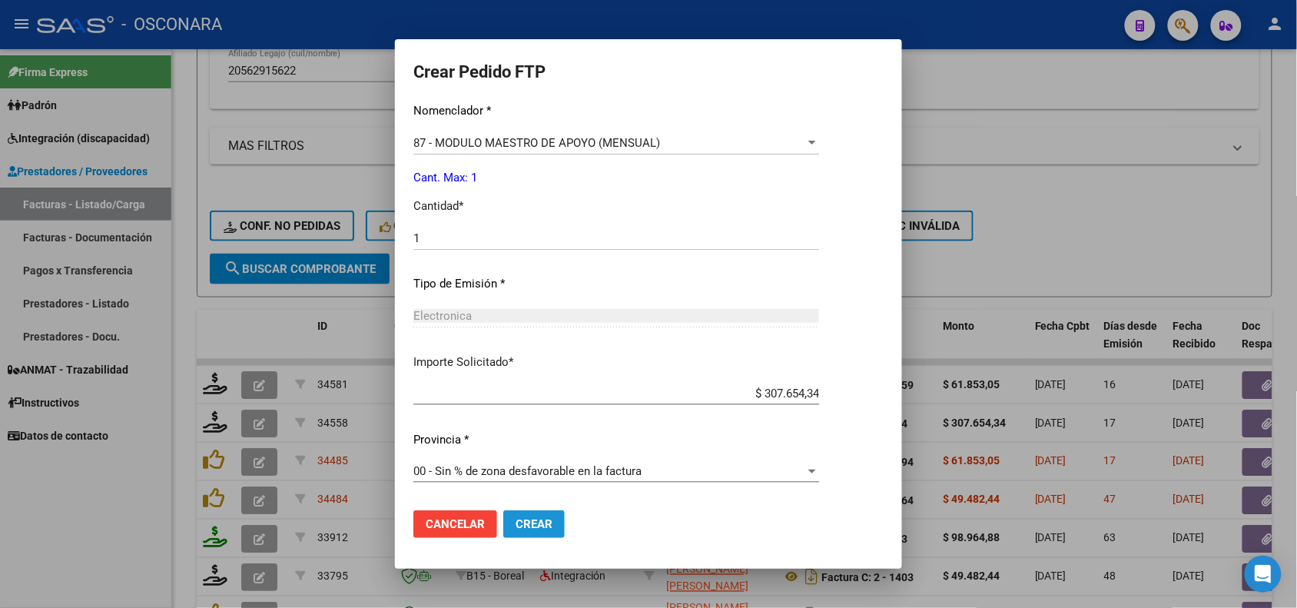
click at [542, 526] on button "Crear" at bounding box center [533, 524] width 61 height 28
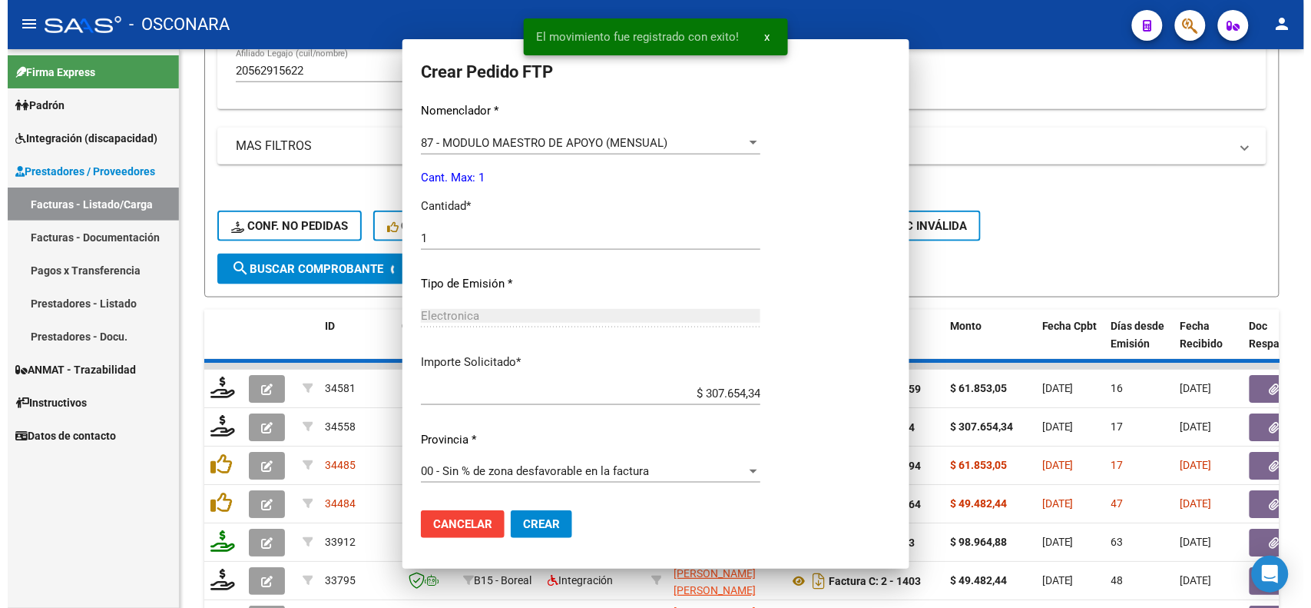
scroll to position [0, 0]
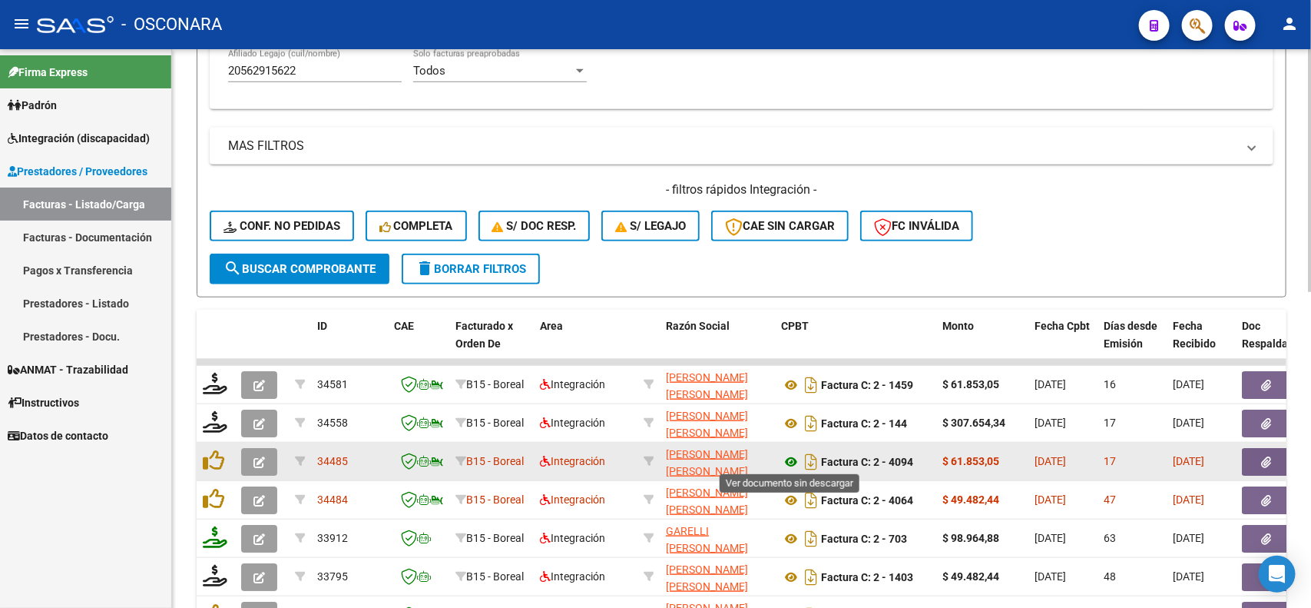
click at [793, 466] on icon at bounding box center [791, 462] width 20 height 18
